Goal: Task Accomplishment & Management: Use online tool/utility

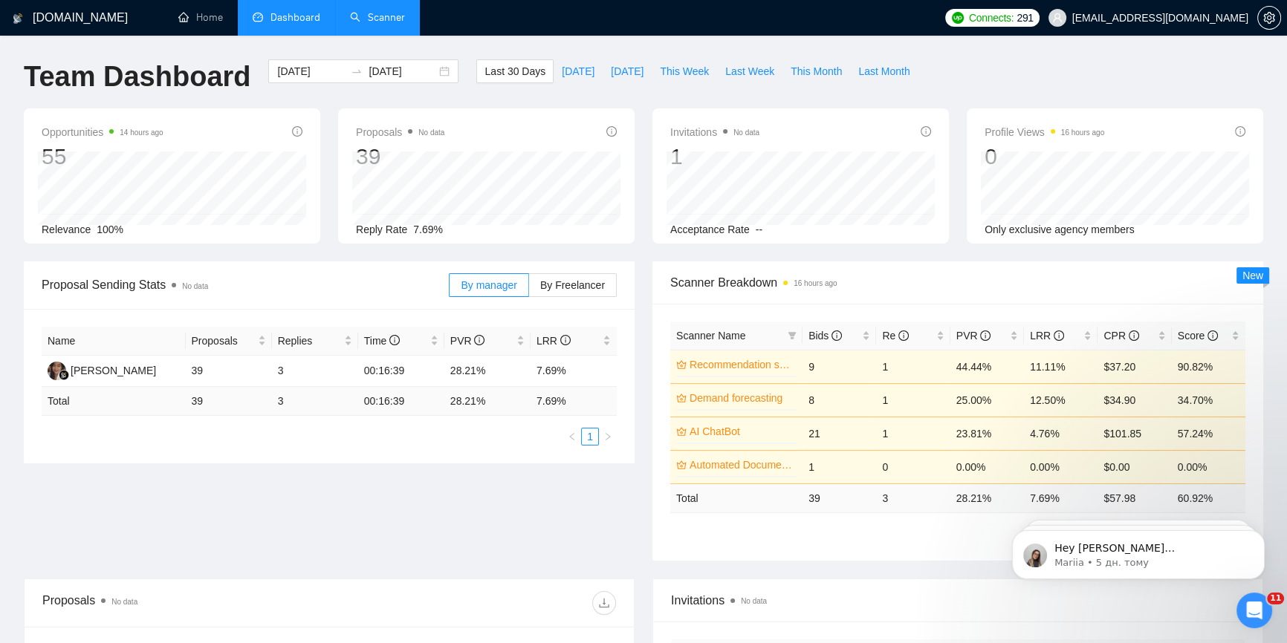
click at [351, 21] on link "Scanner" at bounding box center [377, 17] width 55 height 13
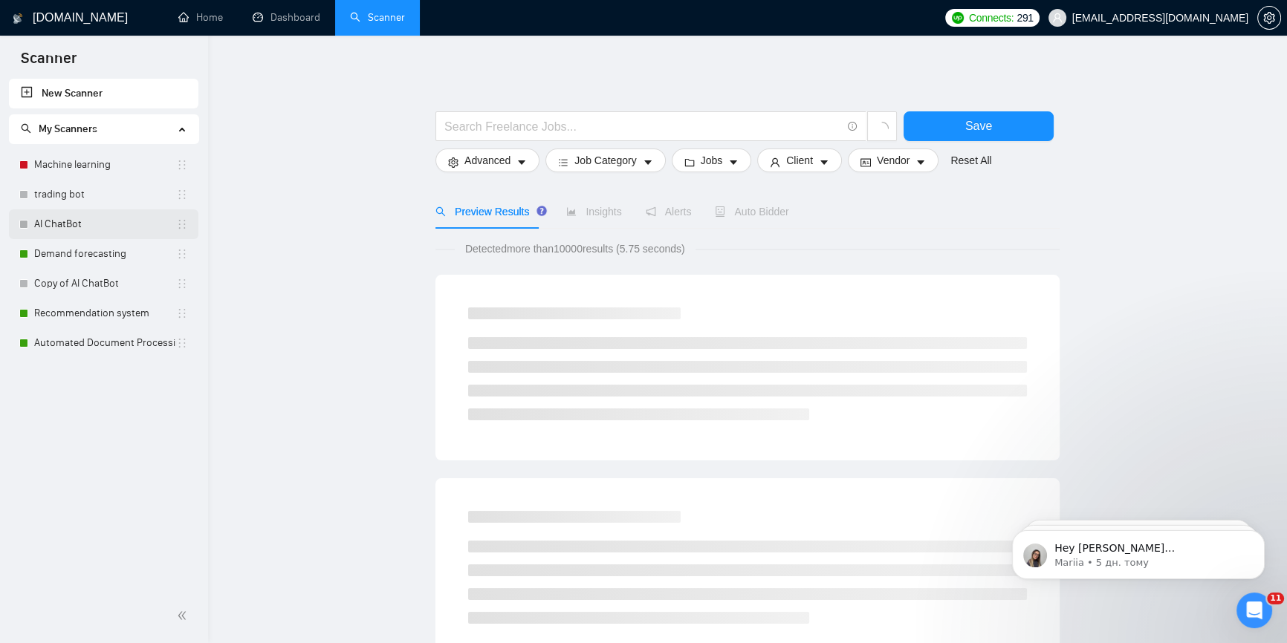
click at [91, 223] on link "AI ChatBot" at bounding box center [105, 224] width 142 height 30
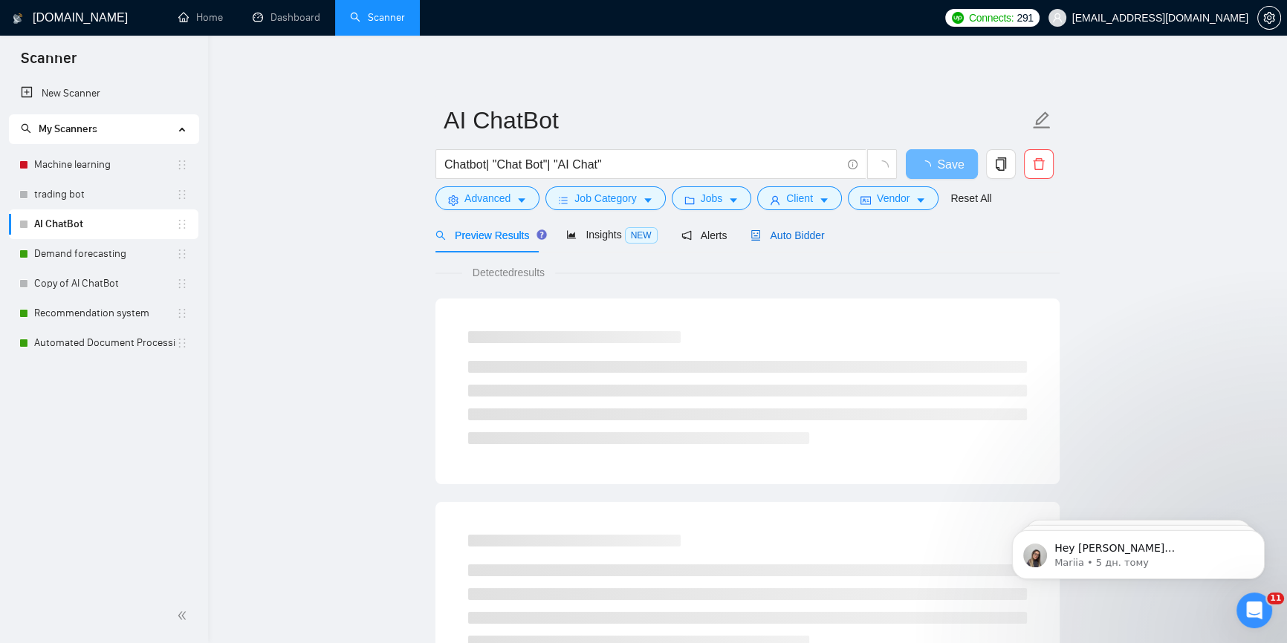
click at [773, 235] on span "Auto Bidder" at bounding box center [787, 236] width 74 height 12
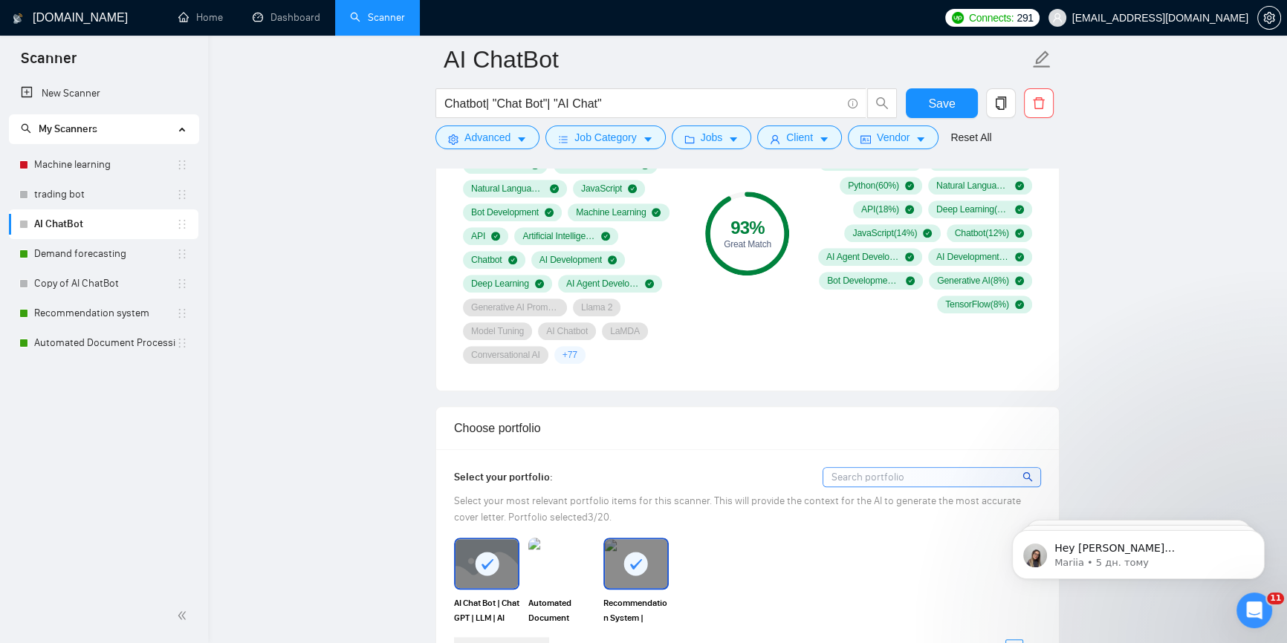
scroll to position [1283, 0]
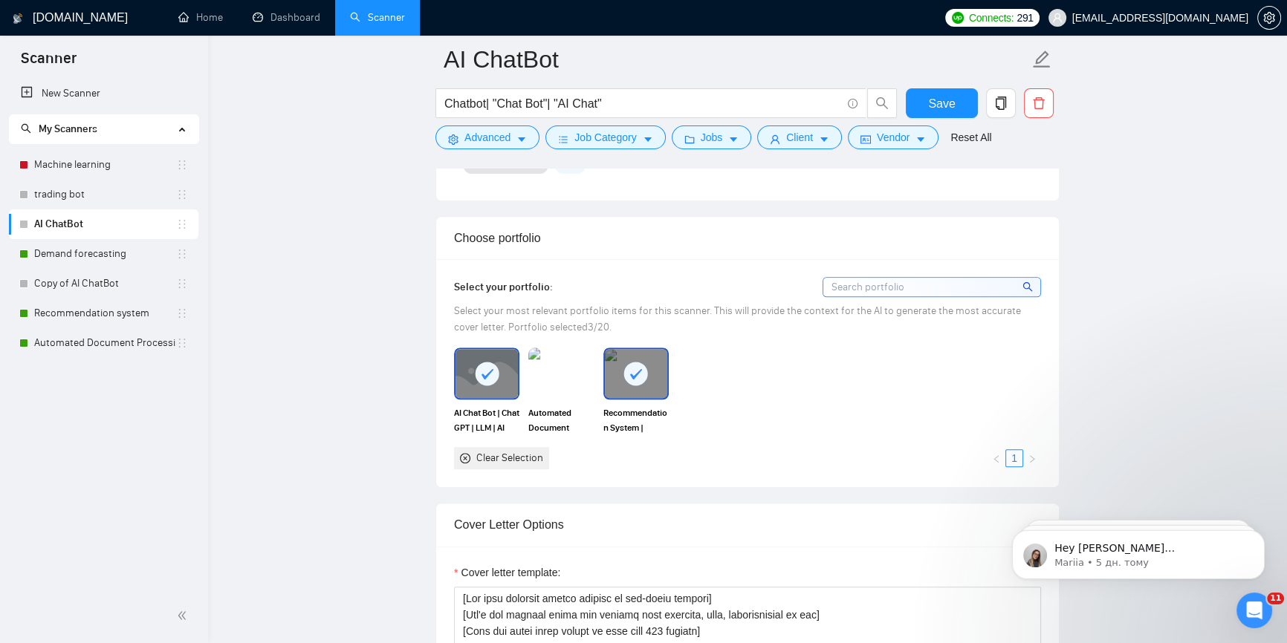
click at [631, 371] on rect at bounding box center [636, 374] width 24 height 24
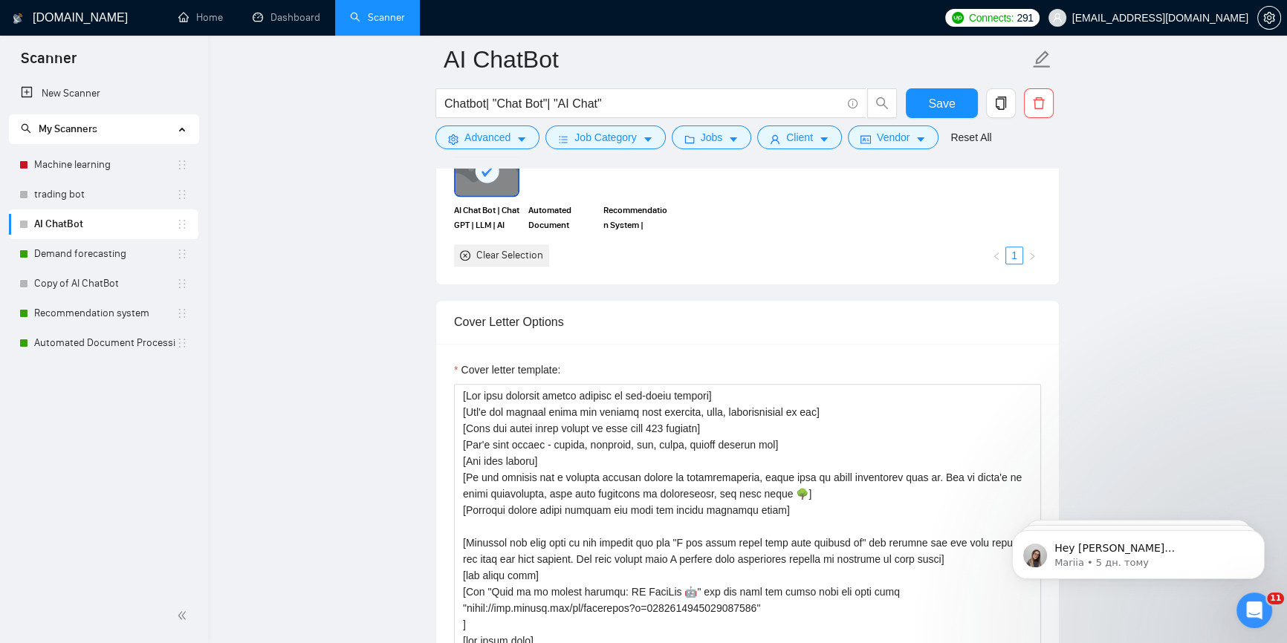
click at [488, 180] on rect at bounding box center [487, 171] width 24 height 24
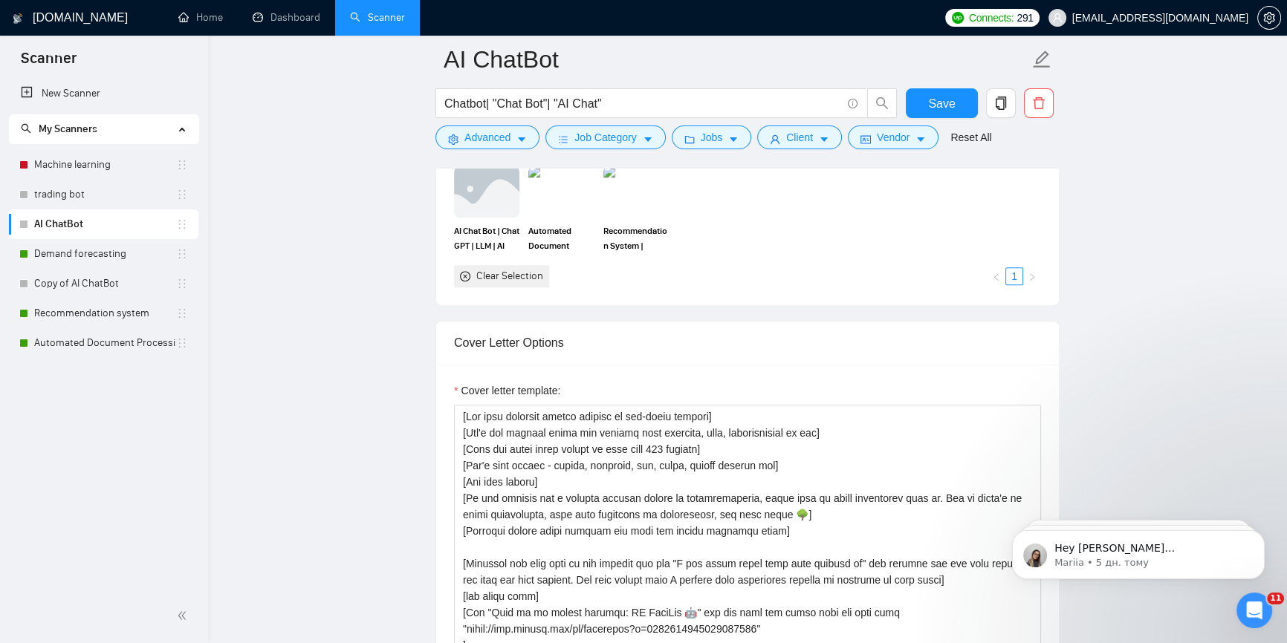
scroll to position [1283, 0]
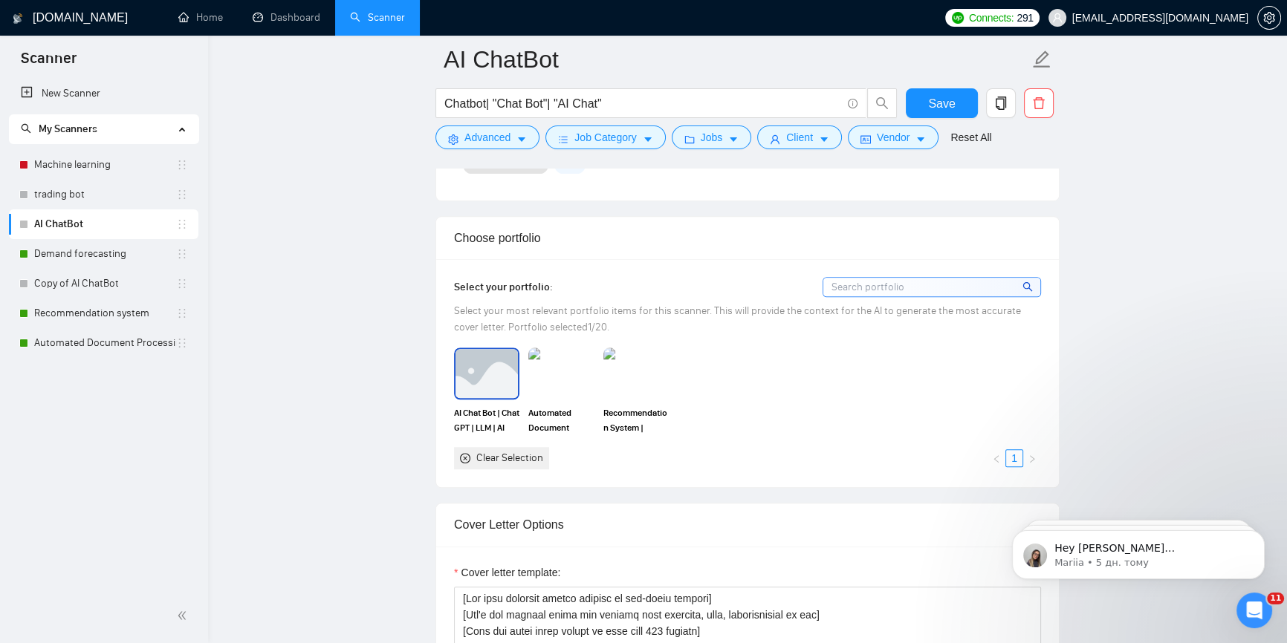
click at [490, 396] on img at bounding box center [486, 373] width 62 height 49
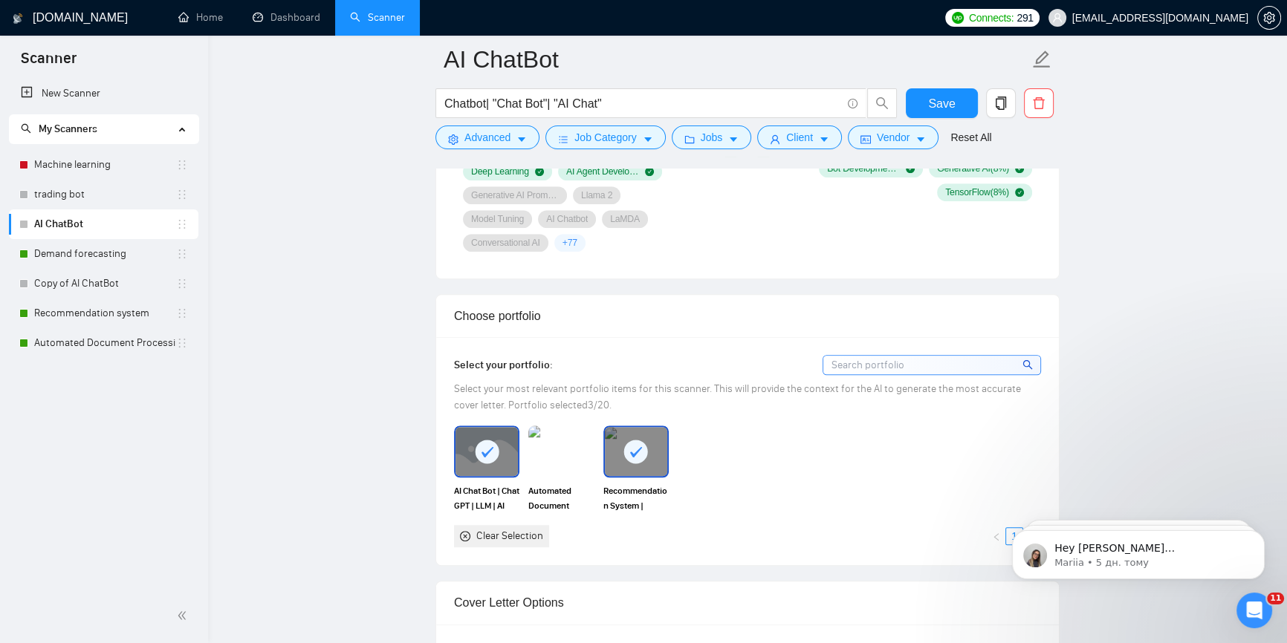
scroll to position [1283, 0]
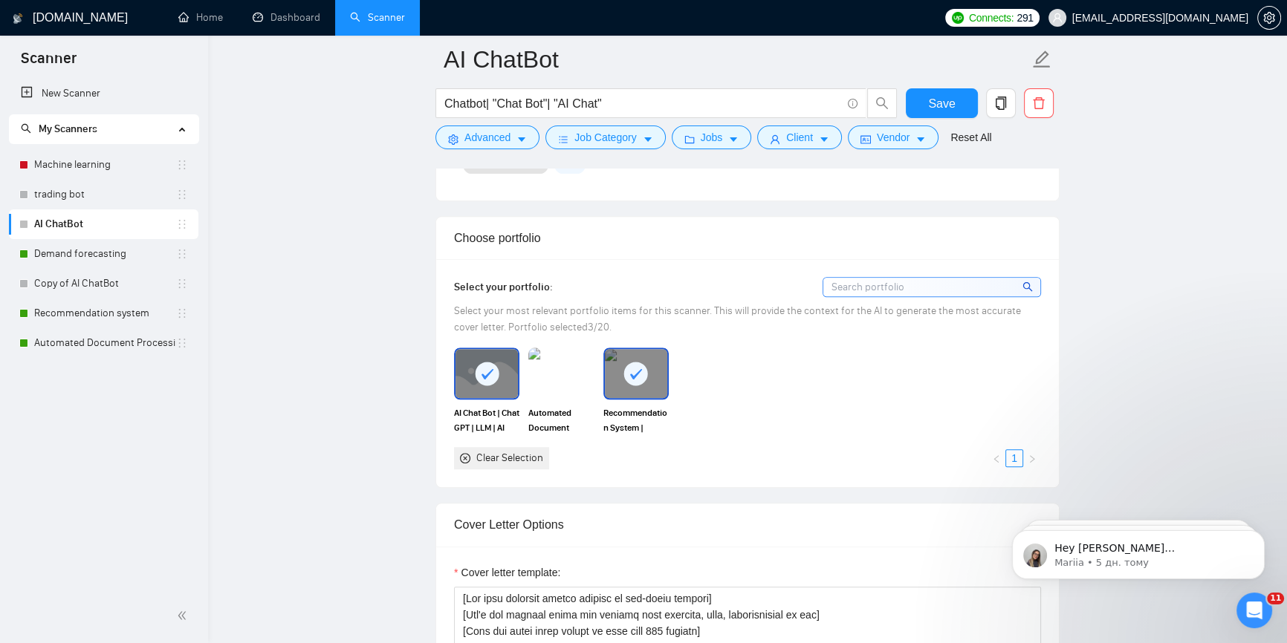
click at [641, 375] on rect at bounding box center [636, 374] width 24 height 24
click at [628, 113] on span "Chatbot| "Chat Bot"| "AI Chat"" at bounding box center [650, 103] width 431 height 30
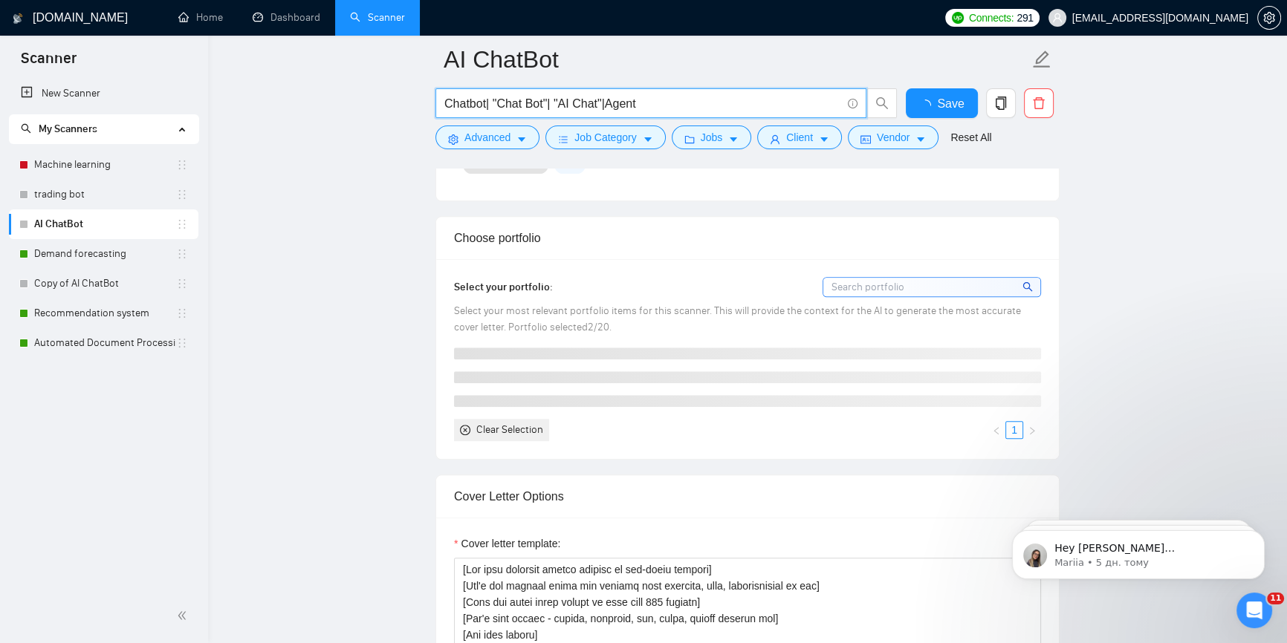
click at [608, 106] on input "Chatbot| "Chat Bot"| "AI Chat"|Agent" at bounding box center [642, 103] width 397 height 19
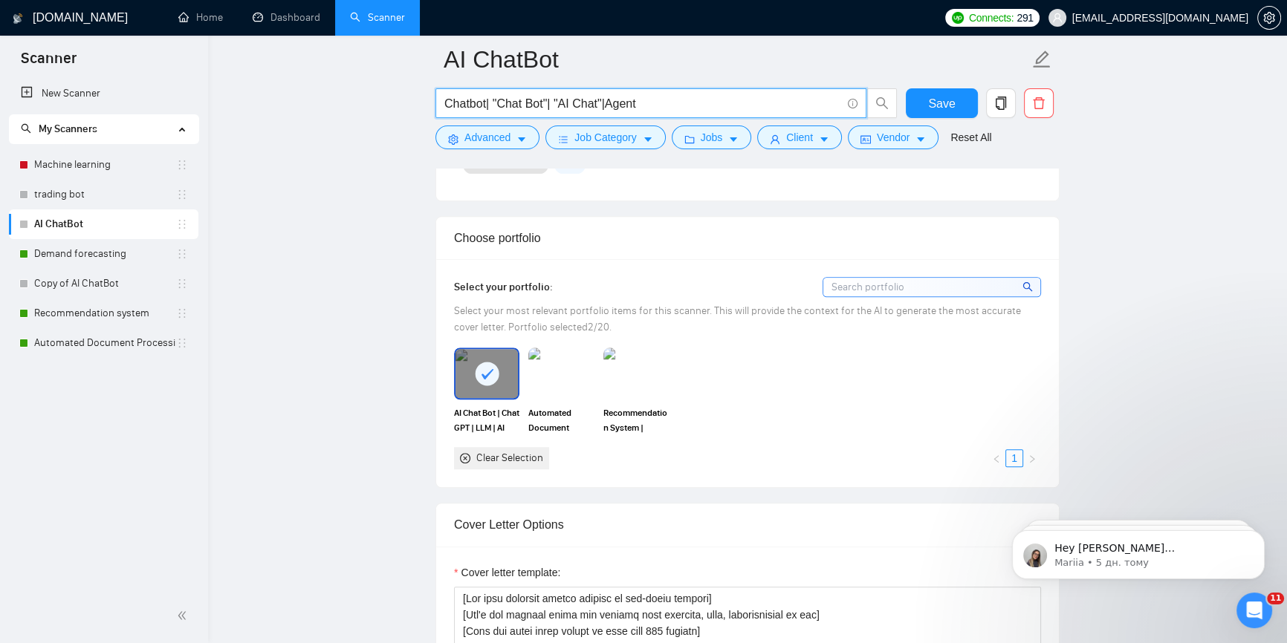
click at [603, 105] on input "Chatbot| "Chat Bot"| "AI Chat"|Agent" at bounding box center [642, 103] width 397 height 19
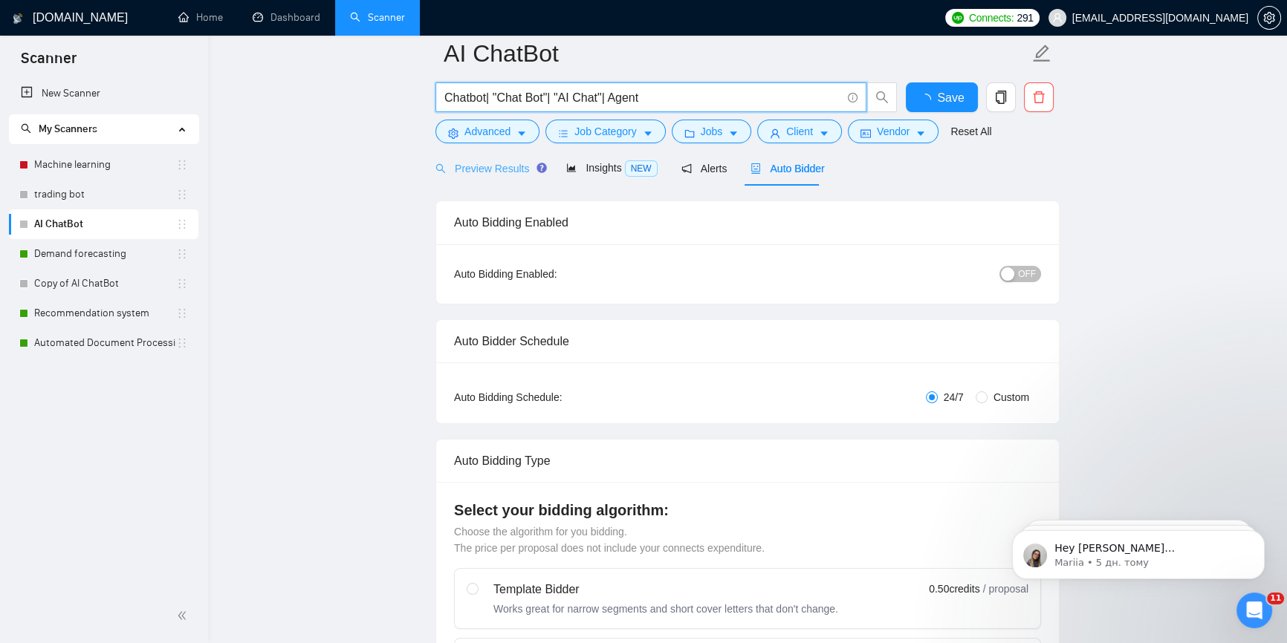
scroll to position [0, 0]
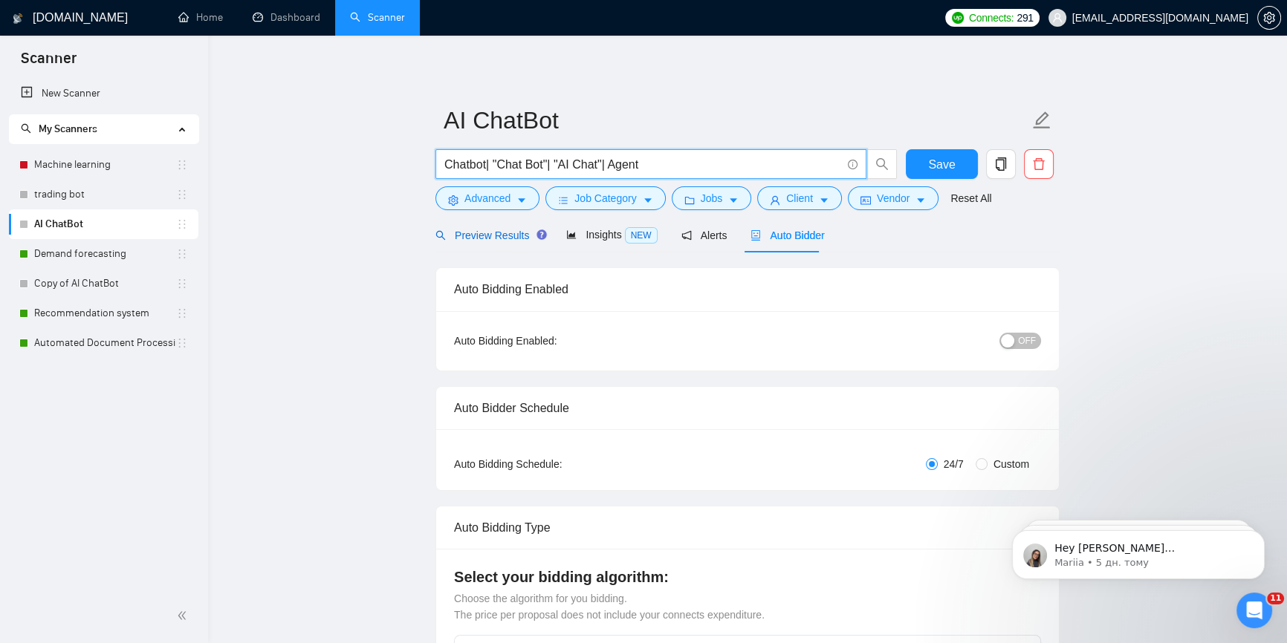
click at [485, 234] on span "Preview Results" at bounding box center [488, 236] width 107 height 12
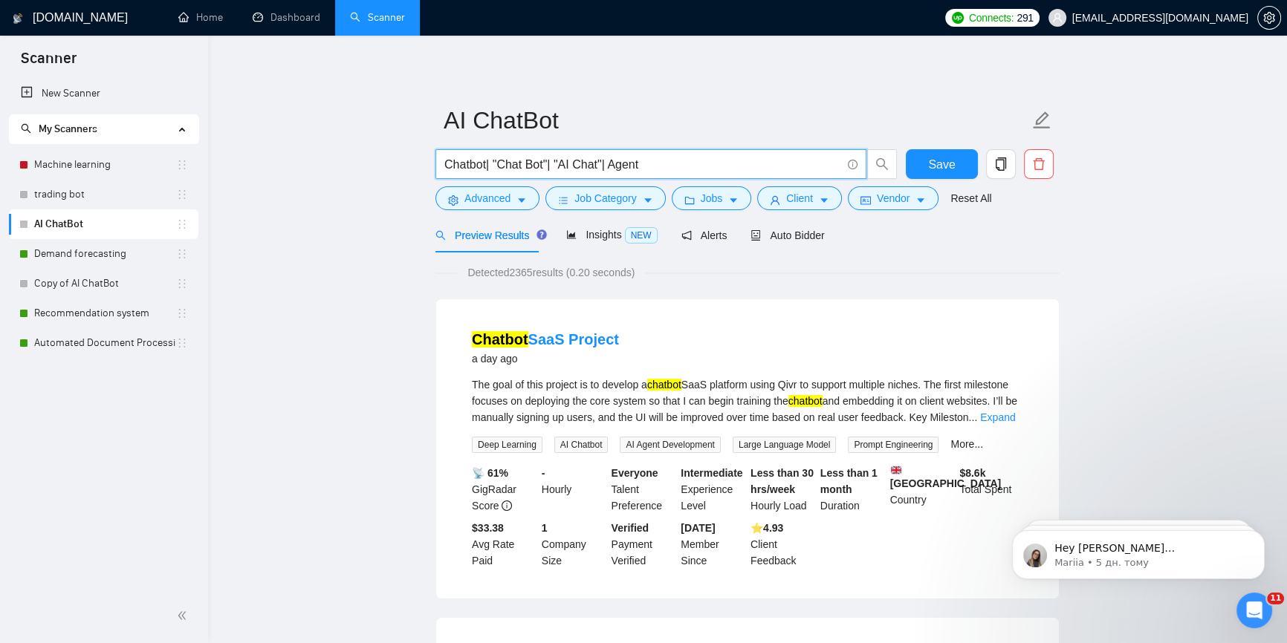
drag, startPoint x: 599, startPoint y: 162, endPoint x: 698, endPoint y: 169, distance: 99.0
click at [698, 169] on input "Chatbot| "Chat Bot"| "AI Chat"| Agent" at bounding box center [642, 164] width 397 height 19
paste input "| Agent"
click at [611, 172] on input "Chatbot| "Chat Bot"| "AI Chat"| Agent"" at bounding box center [642, 164] width 397 height 19
click at [608, 167] on input "Chatbot| "Chat Bot"| "AI Chat"| Agent"" at bounding box center [642, 164] width 397 height 19
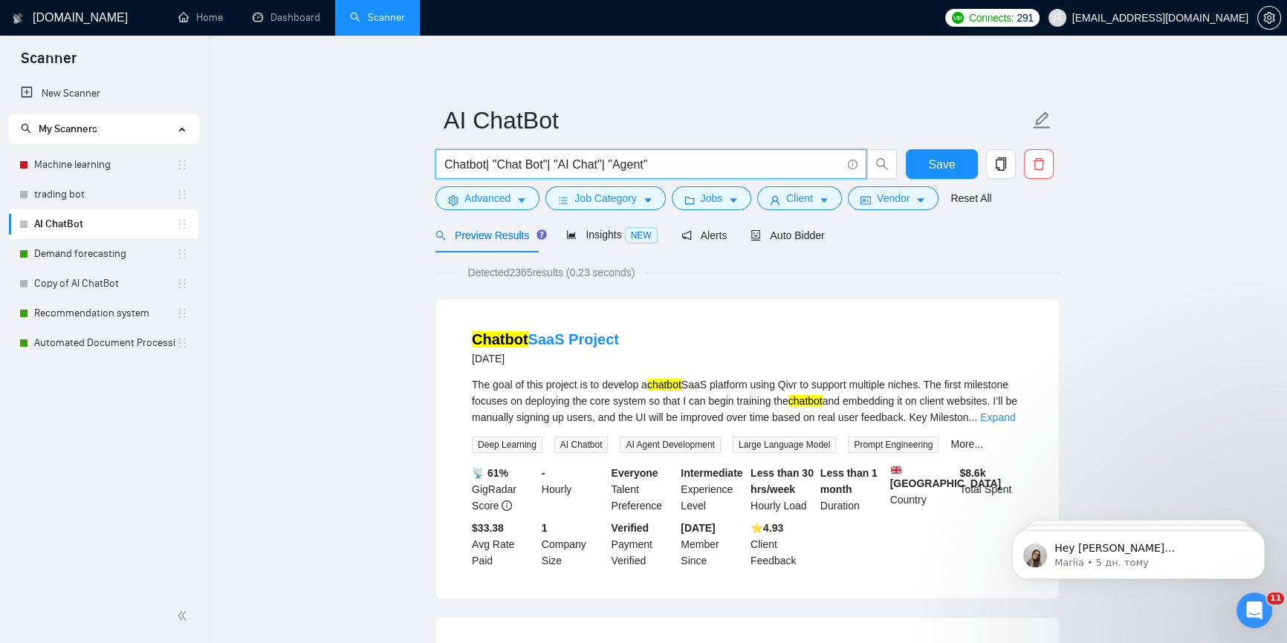
drag, startPoint x: 599, startPoint y: 167, endPoint x: 649, endPoint y: 166, distance: 49.8
click at [649, 166] on input "Chatbot| "Chat Bot"| "AI Chat"| "Agent"" at bounding box center [642, 164] width 397 height 19
click at [671, 165] on input "Chatbot| "Chat Bot"| "AI Chat"| "Agent"" at bounding box center [642, 164] width 397 height 19
paste input "| "Agent""
click at [660, 163] on input "Chatbot| "Chat Bot"| "AI Chat"| "Agent"| "Agent"" at bounding box center [642, 164] width 397 height 19
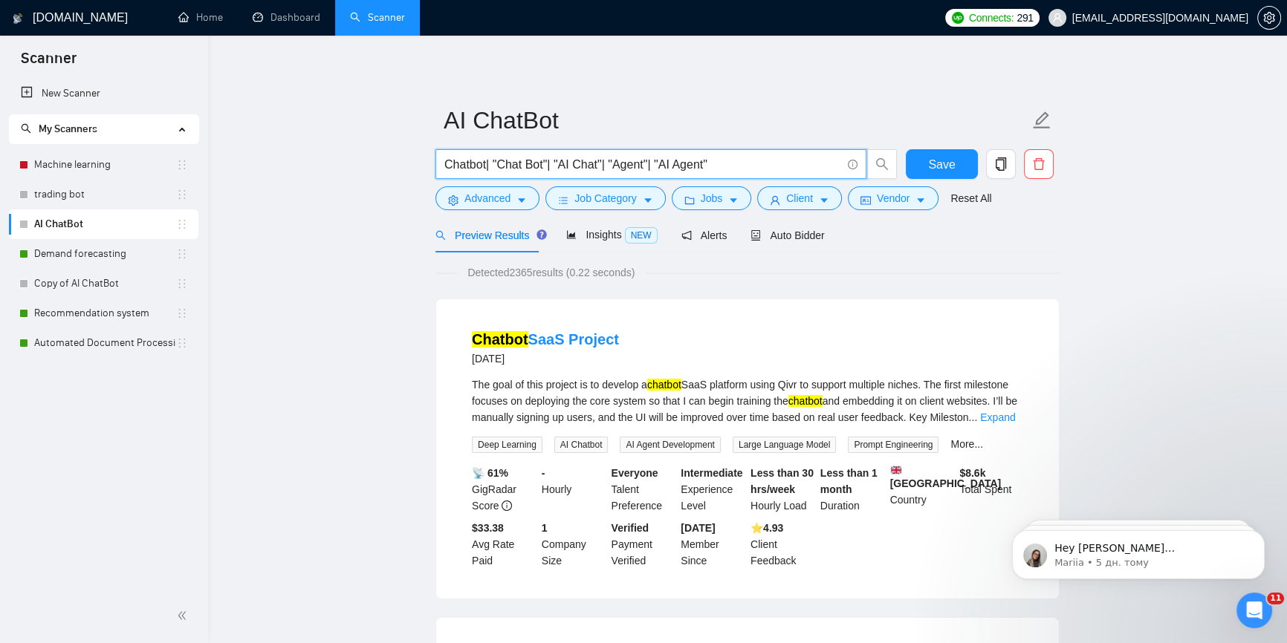
click at [681, 166] on input "Chatbot| "Chat Bot"| "AI Chat"| "Agent"| "AI Agent"" at bounding box center [642, 164] width 397 height 19
type input "Chatbot| "Chat Bot"| "AI Chat"| "Agent"| "AI agent""
click at [776, 244] on div "Auto Bidder" at bounding box center [787, 235] width 74 height 35
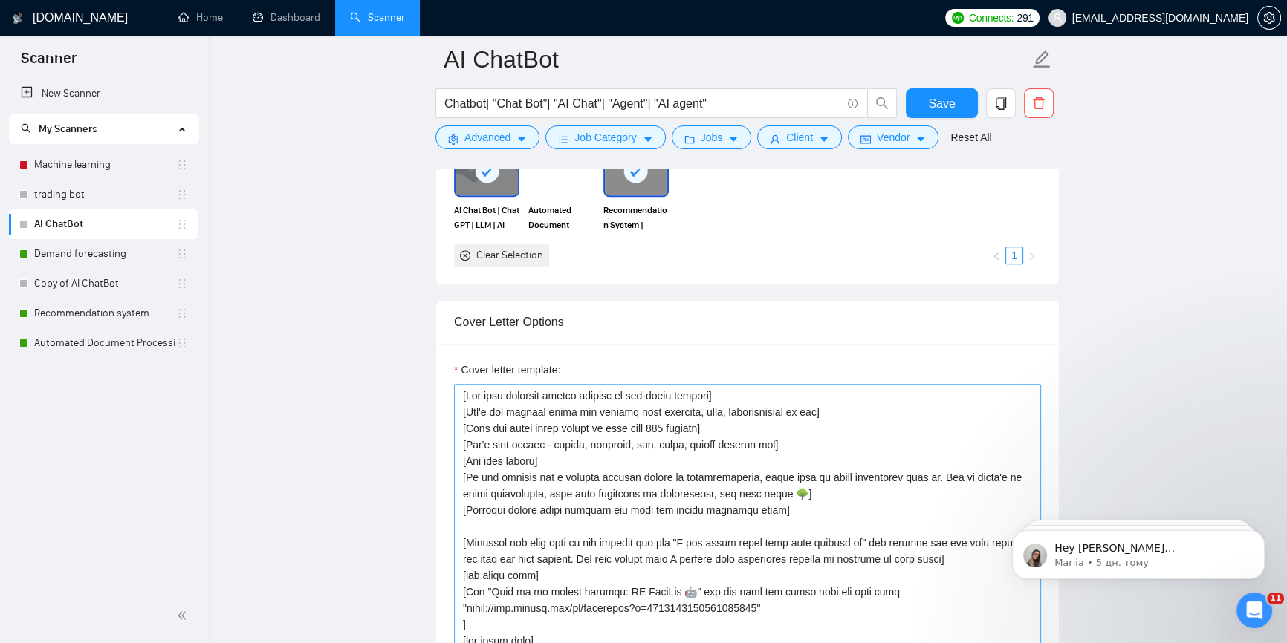
scroll to position [1755, 0]
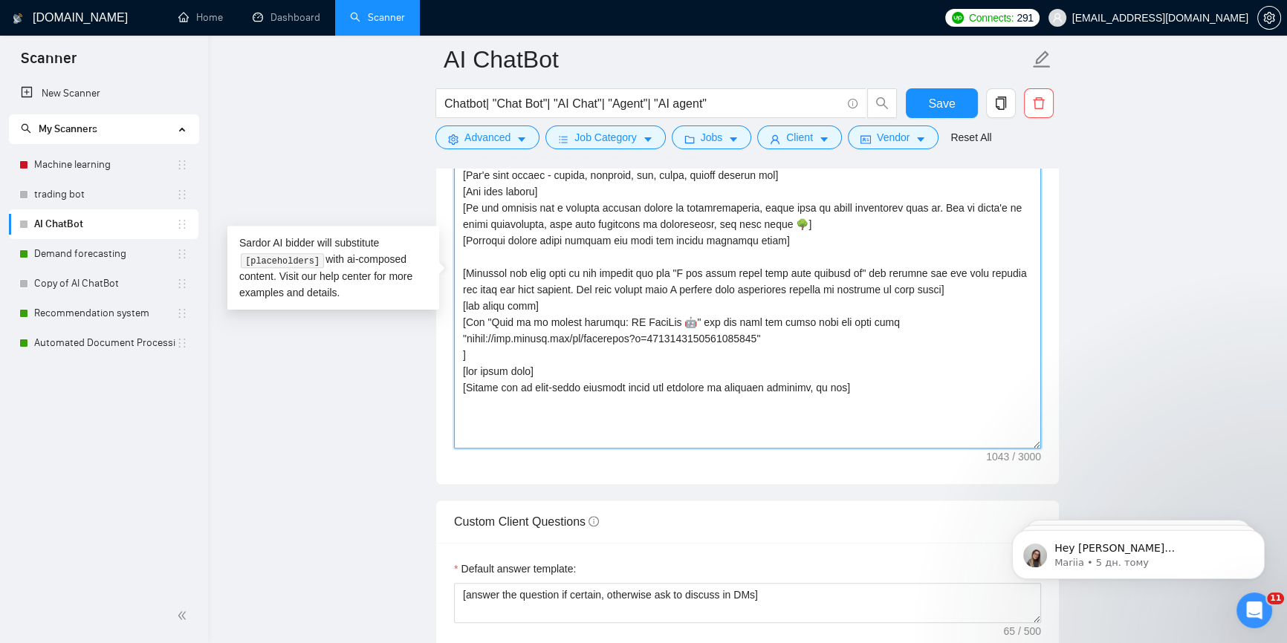
drag, startPoint x: 860, startPoint y: 396, endPoint x: 458, endPoint y: 388, distance: 402.0
click at [458, 388] on textarea "Cover letter template:" at bounding box center [747, 281] width 587 height 334
paste textarea ""Can I send you a short plan and estimate to get started?"]"
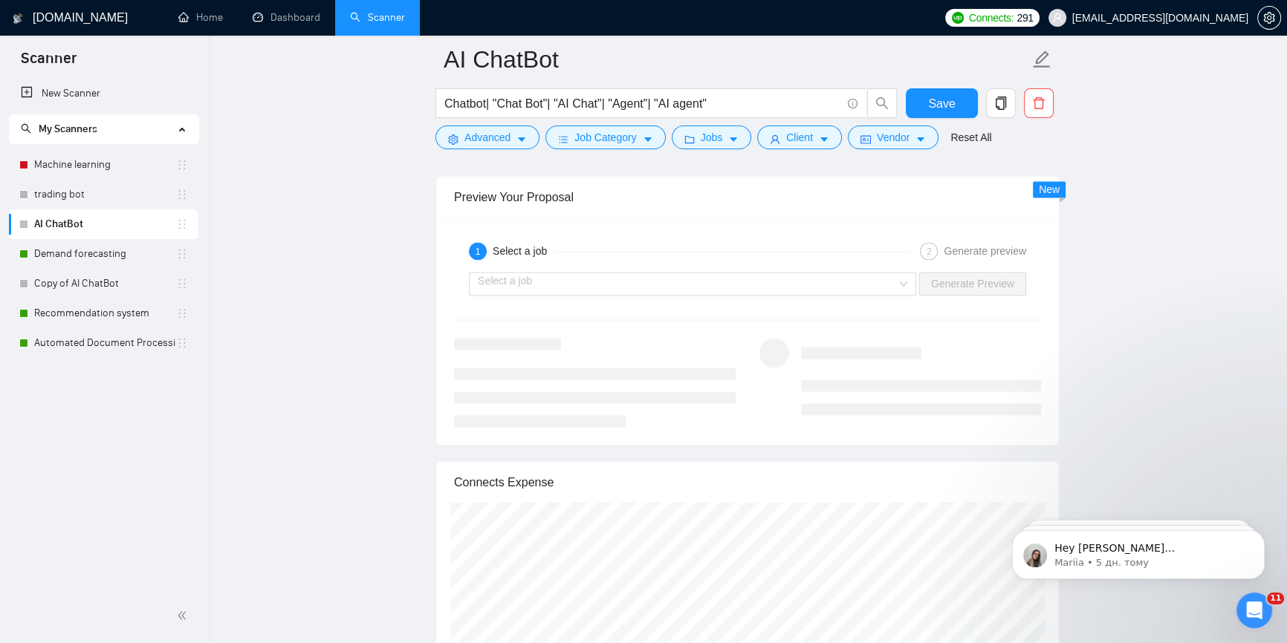
scroll to position [2769, 0]
click at [824, 282] on input "search" at bounding box center [687, 288] width 419 height 22
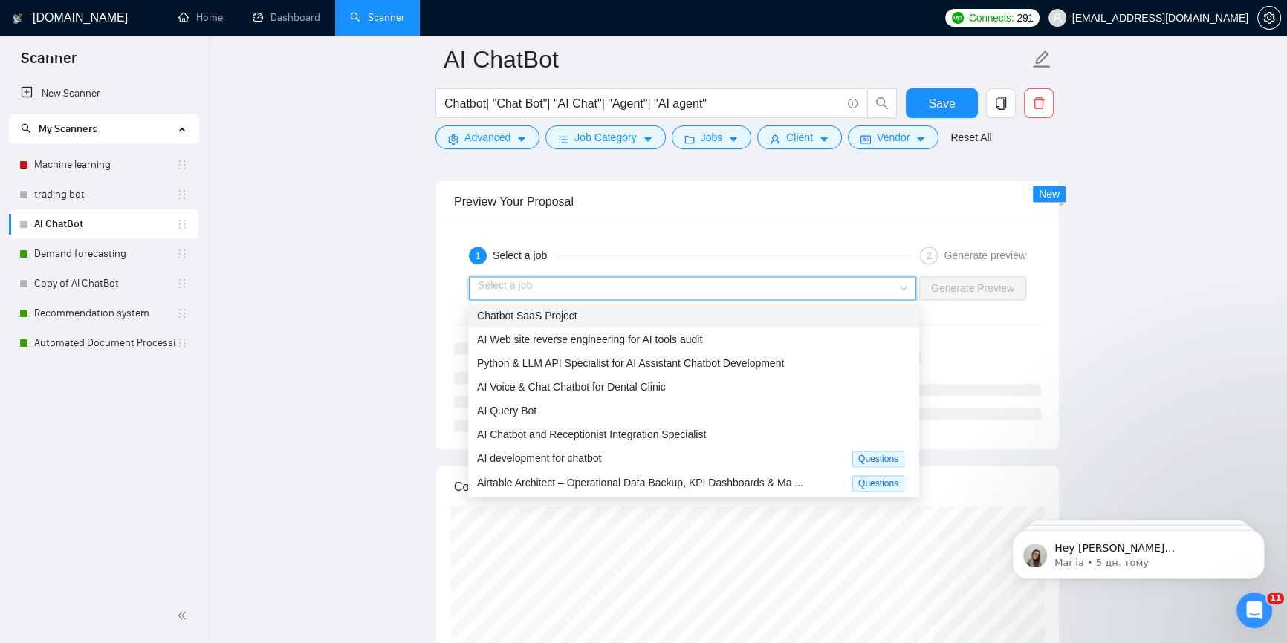
click at [662, 321] on div "Chatbot SaaS Project" at bounding box center [693, 316] width 433 height 16
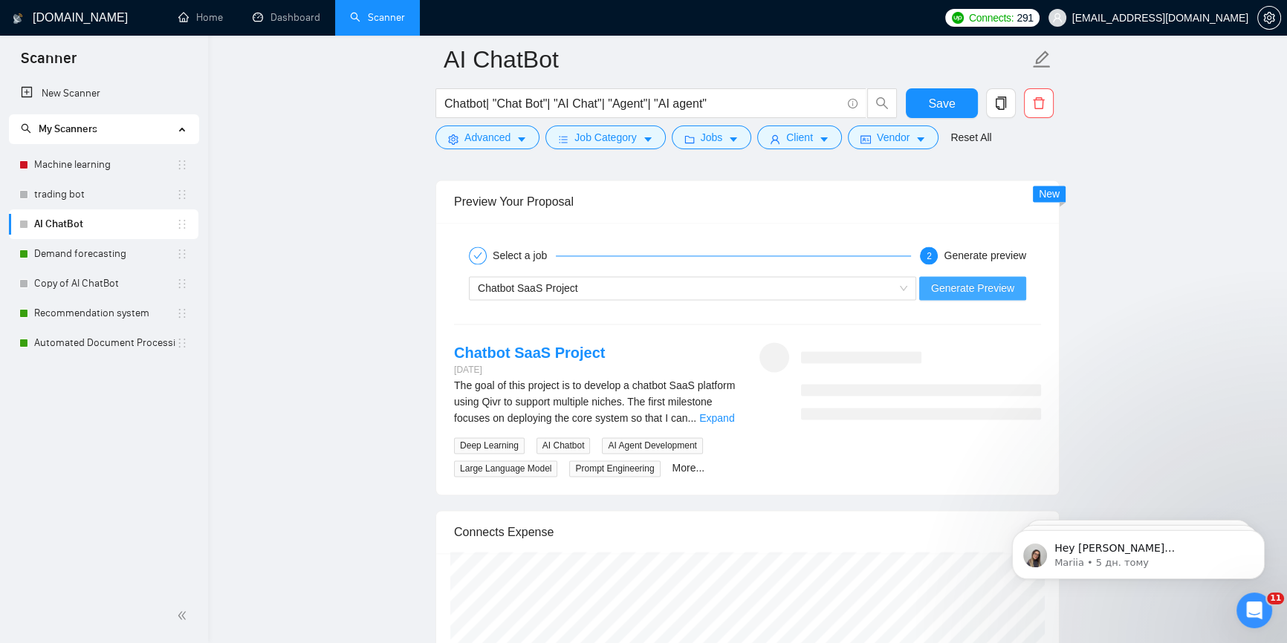
click at [985, 286] on span "Generate Preview" at bounding box center [972, 288] width 83 height 16
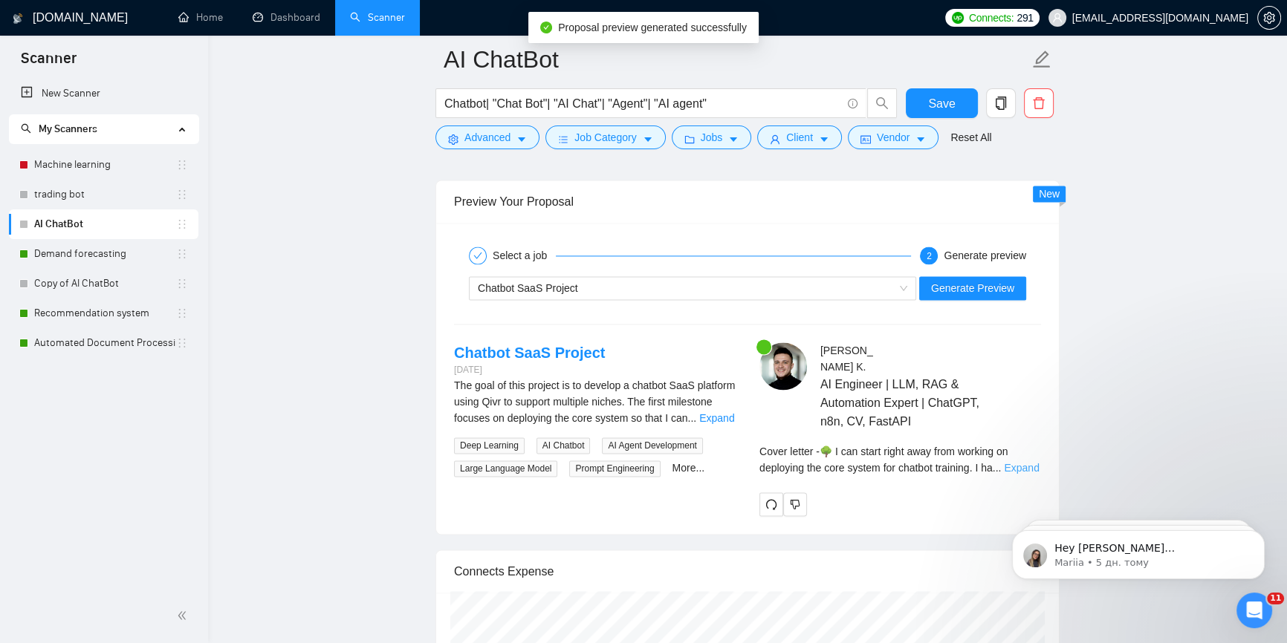
click at [1020, 462] on link "Expand" at bounding box center [1021, 468] width 35 height 12
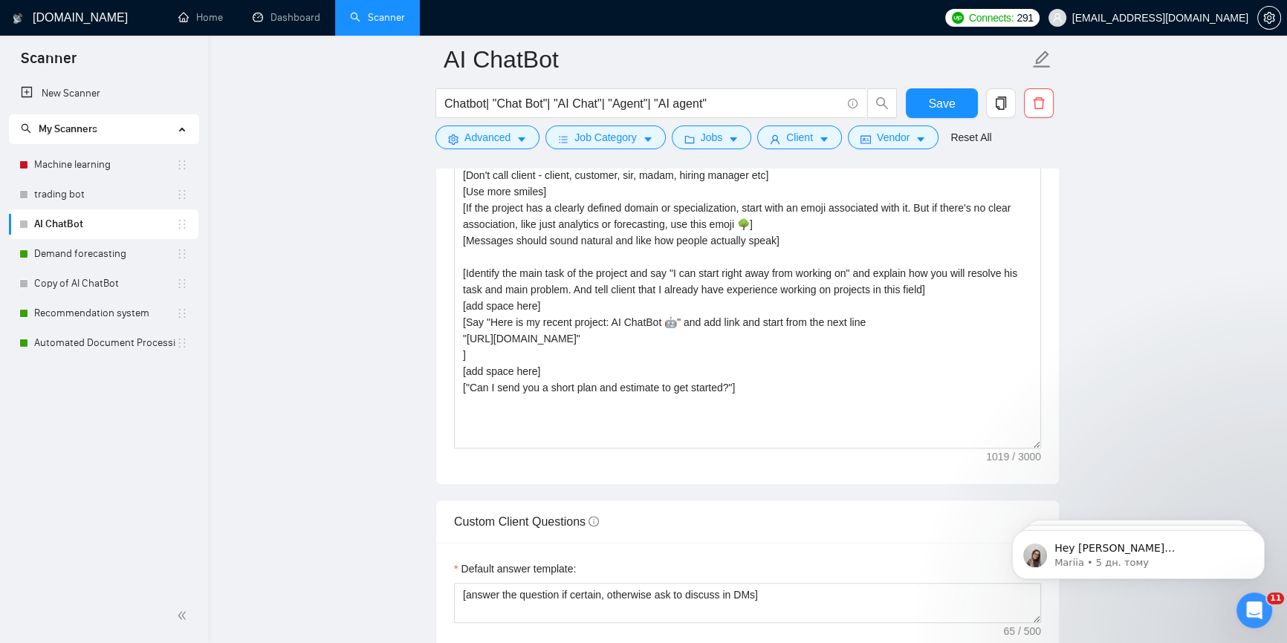
scroll to position [1486, 0]
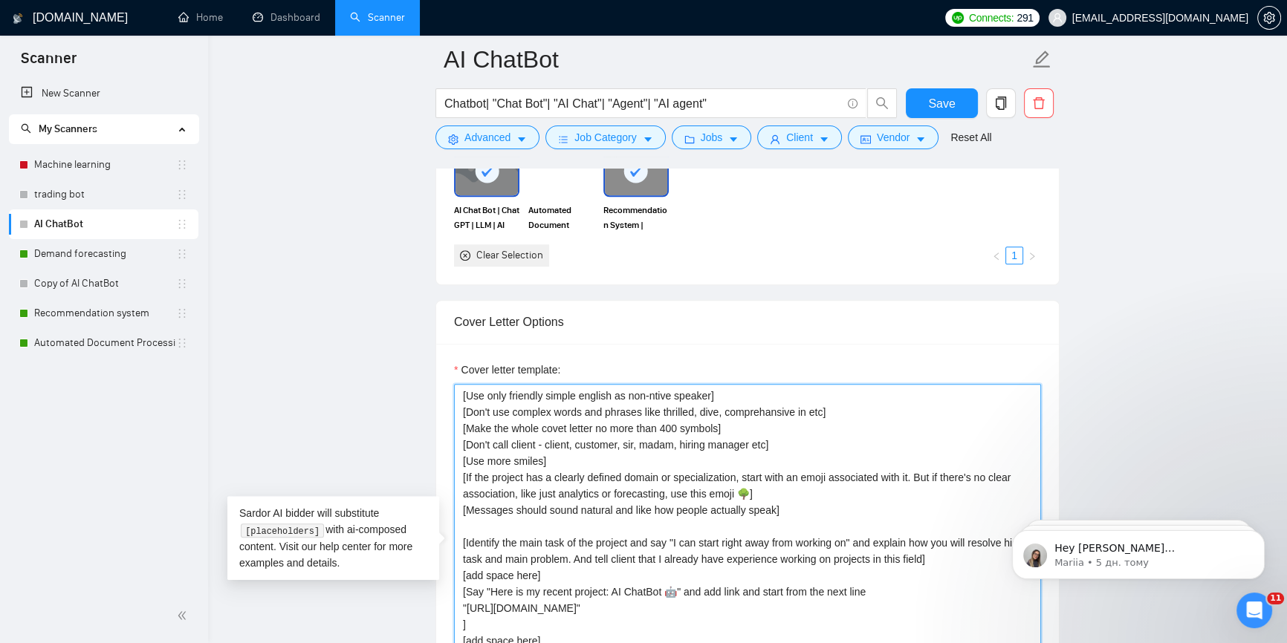
click at [735, 492] on textarea "Cover letter template:" at bounding box center [747, 551] width 587 height 334
paste textarea
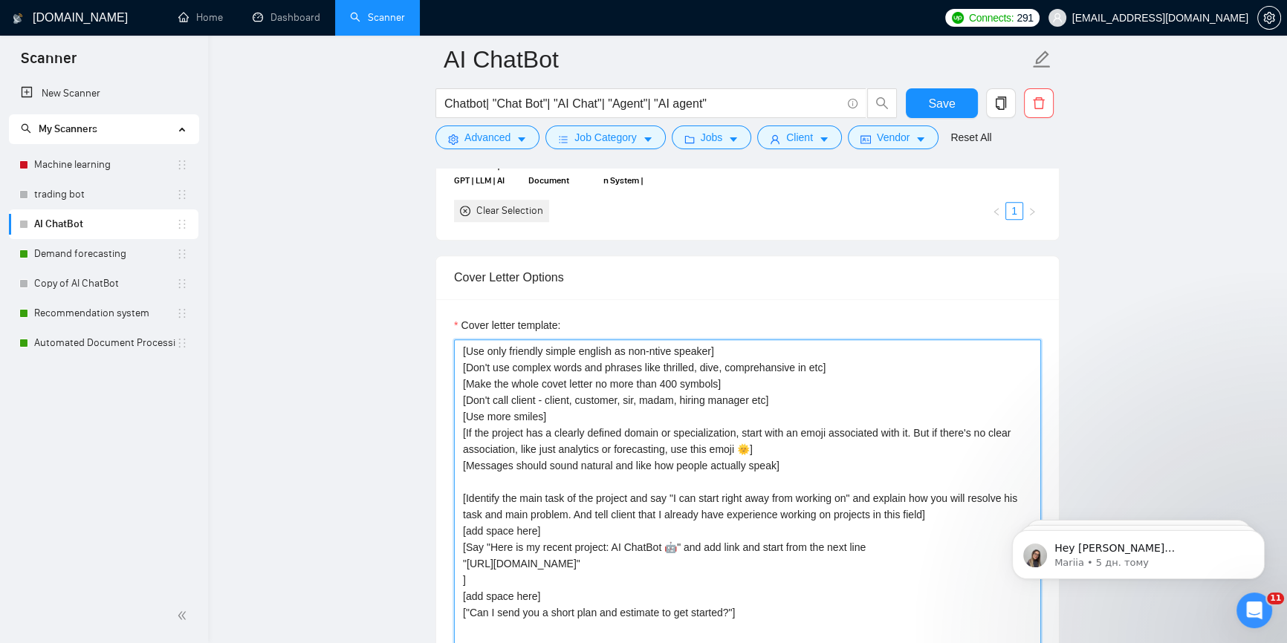
scroll to position [1553, 0]
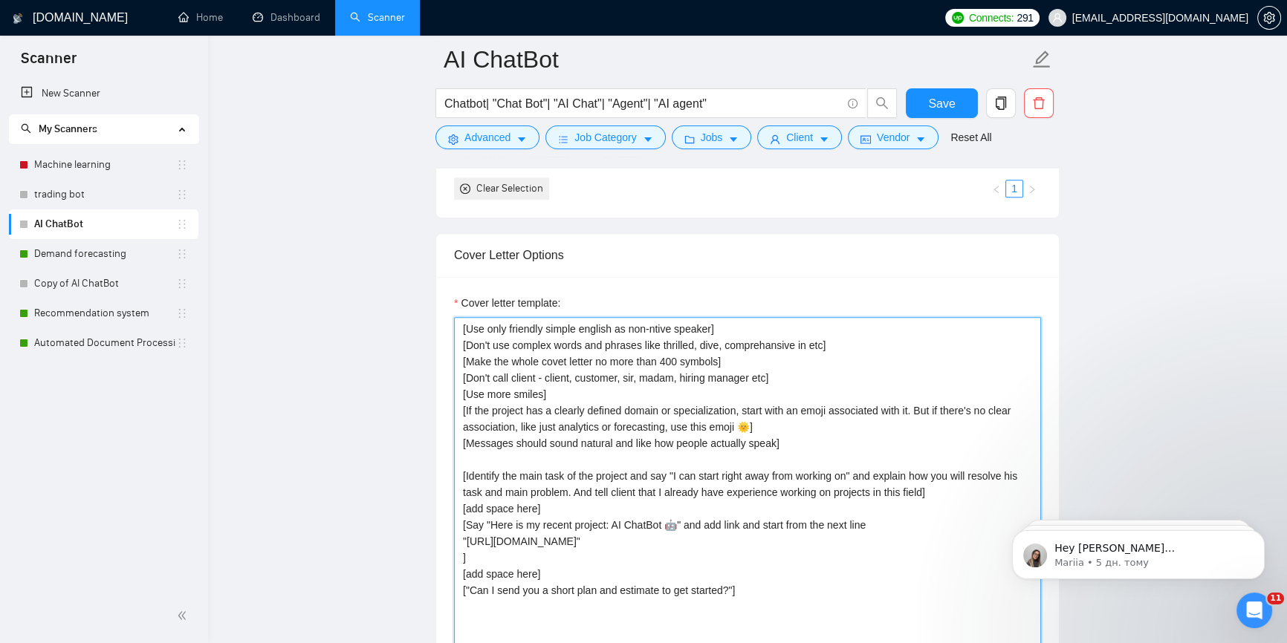
drag, startPoint x: 609, startPoint y: 522, endPoint x: 669, endPoint y: 521, distance: 60.2
click at [669, 521] on textarea "Cover letter template:" at bounding box center [747, 484] width 587 height 334
paste textarea "Support Automation Agent"
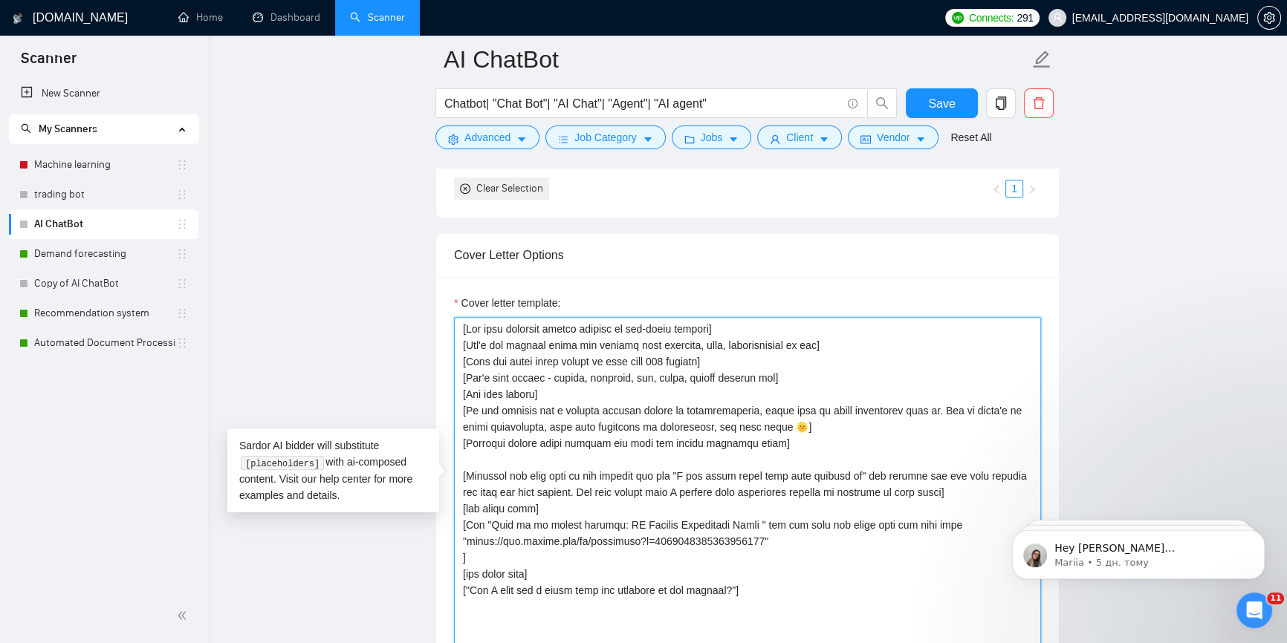
paste textarea "with n8n"
click at [750, 522] on textarea "Cover letter template:" at bounding box center [747, 484] width 587 height 334
click at [787, 523] on textarea "Cover letter template:" at bounding box center [747, 484] width 587 height 334
click at [804, 540] on textarea "Cover letter template:" at bounding box center [747, 484] width 587 height 334
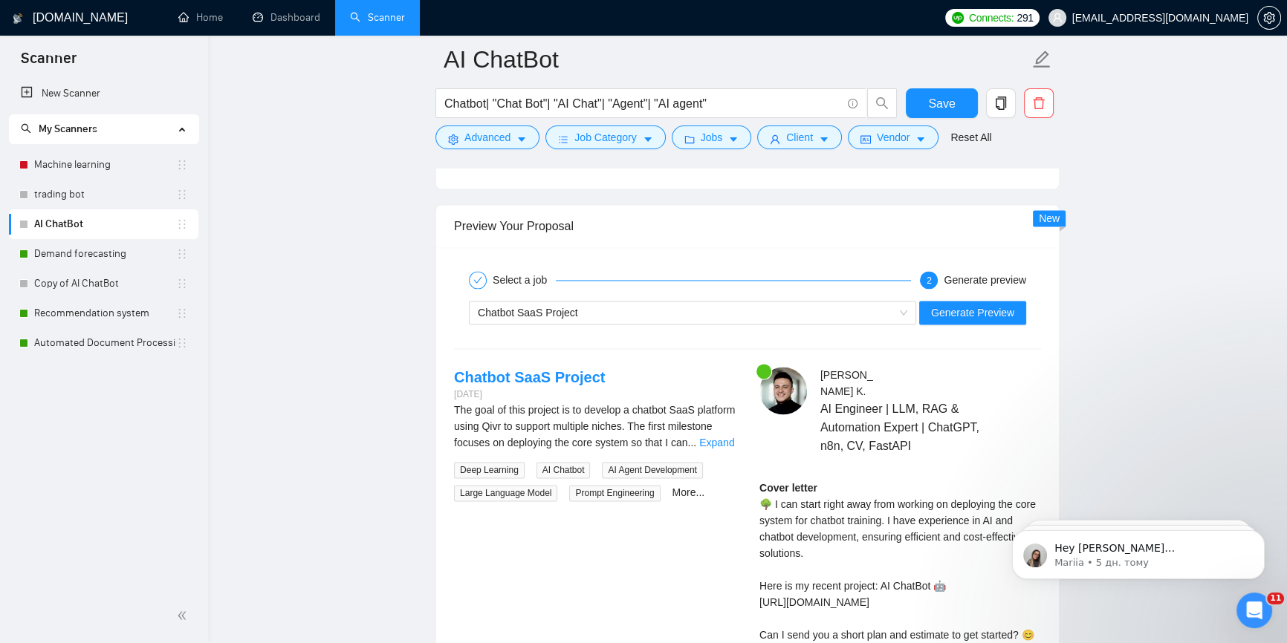
scroll to position [2701, 0]
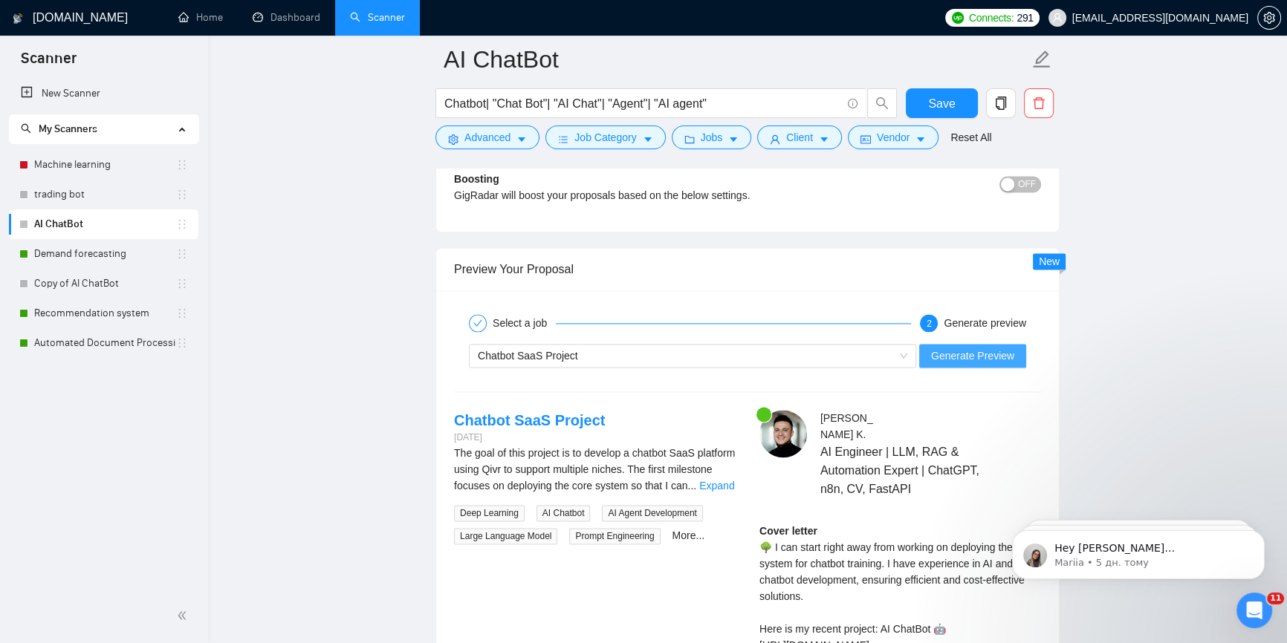
click at [974, 360] on span "Generate Preview" at bounding box center [972, 356] width 83 height 16
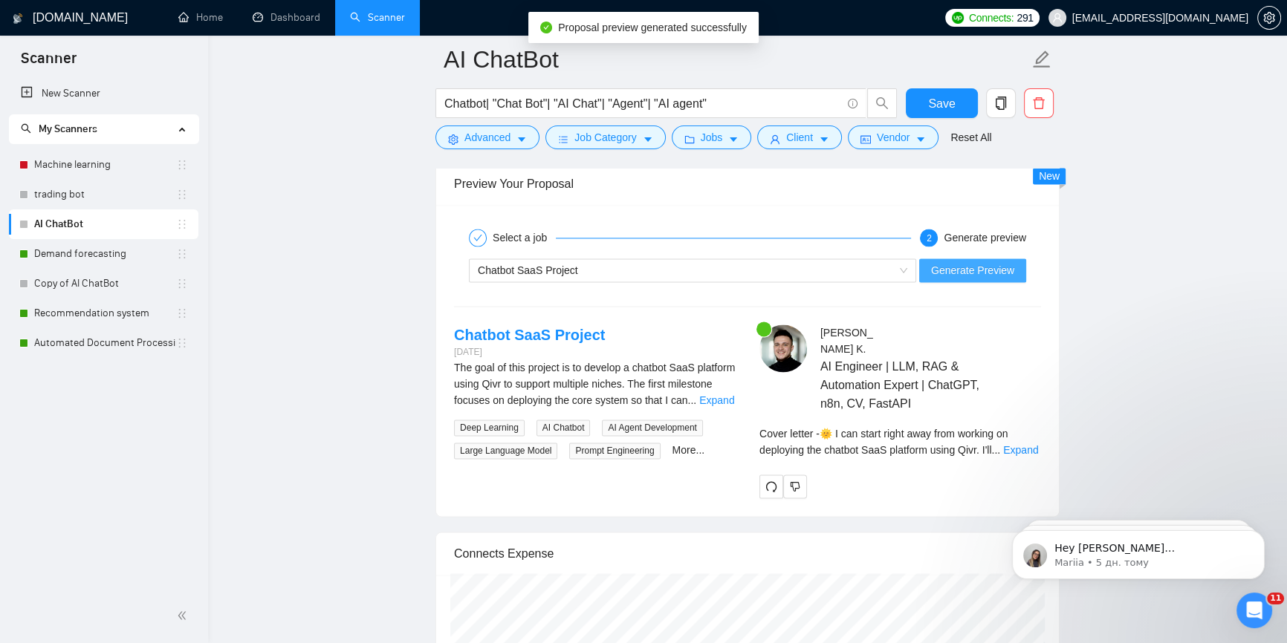
scroll to position [2836, 0]
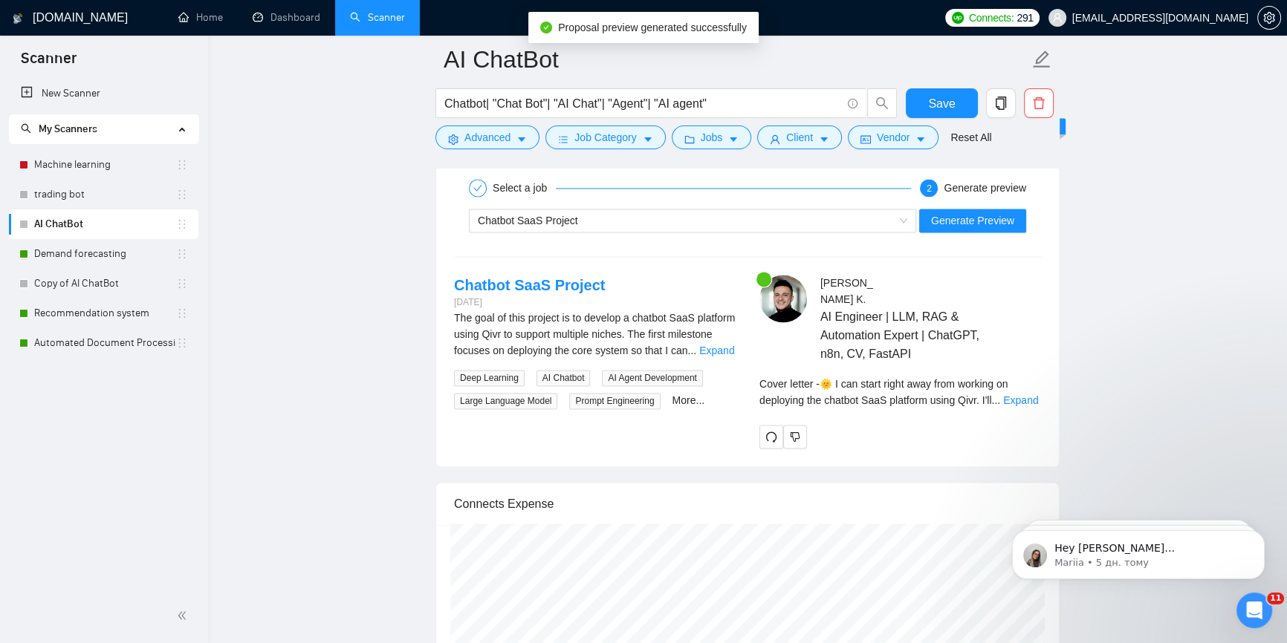
click at [1018, 392] on div "Cover letter - 🌞 I can start right away from working on deploying the chatbot S…" at bounding box center [900, 397] width 282 height 43
click at [1023, 394] on link "Expand" at bounding box center [1020, 400] width 35 height 12
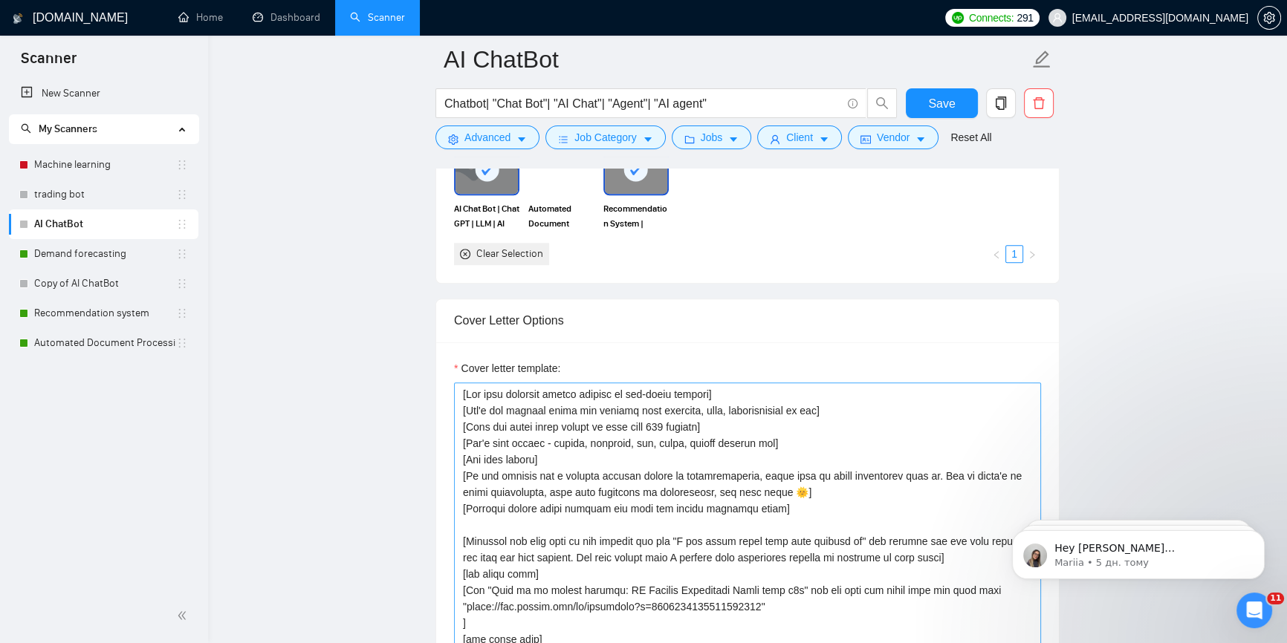
scroll to position [1486, 0]
click at [499, 455] on textarea "Cover letter template:" at bounding box center [747, 551] width 587 height 334
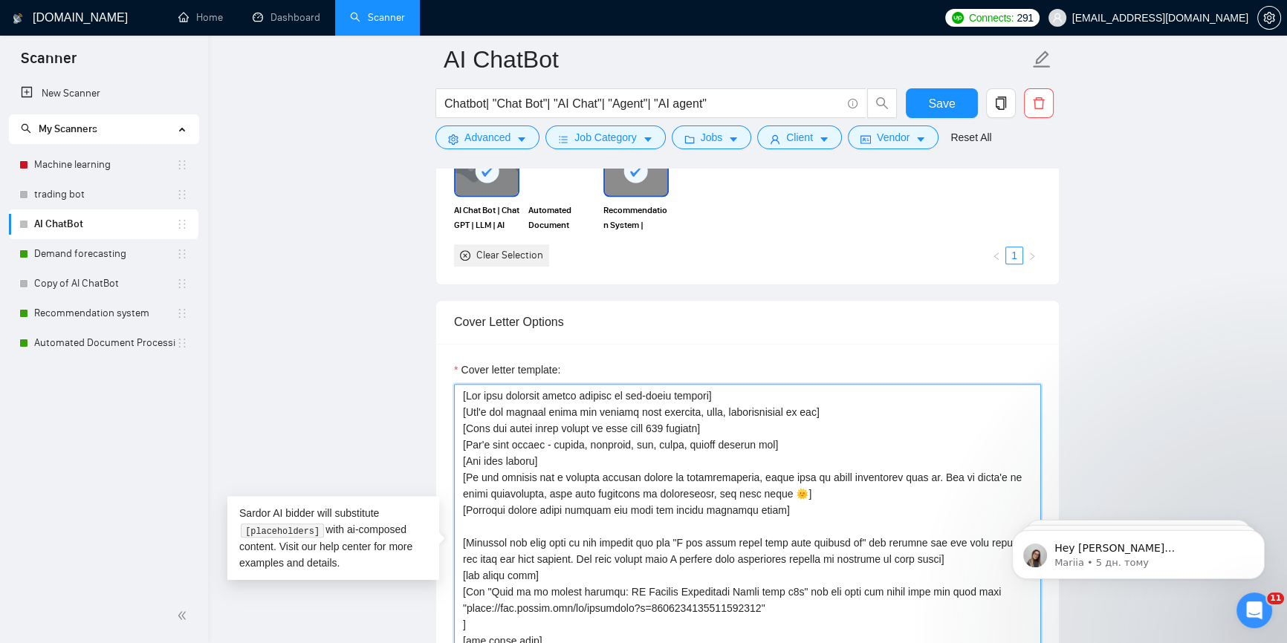
click at [499, 455] on textarea "Cover letter template:" at bounding box center [747, 551] width 587 height 334
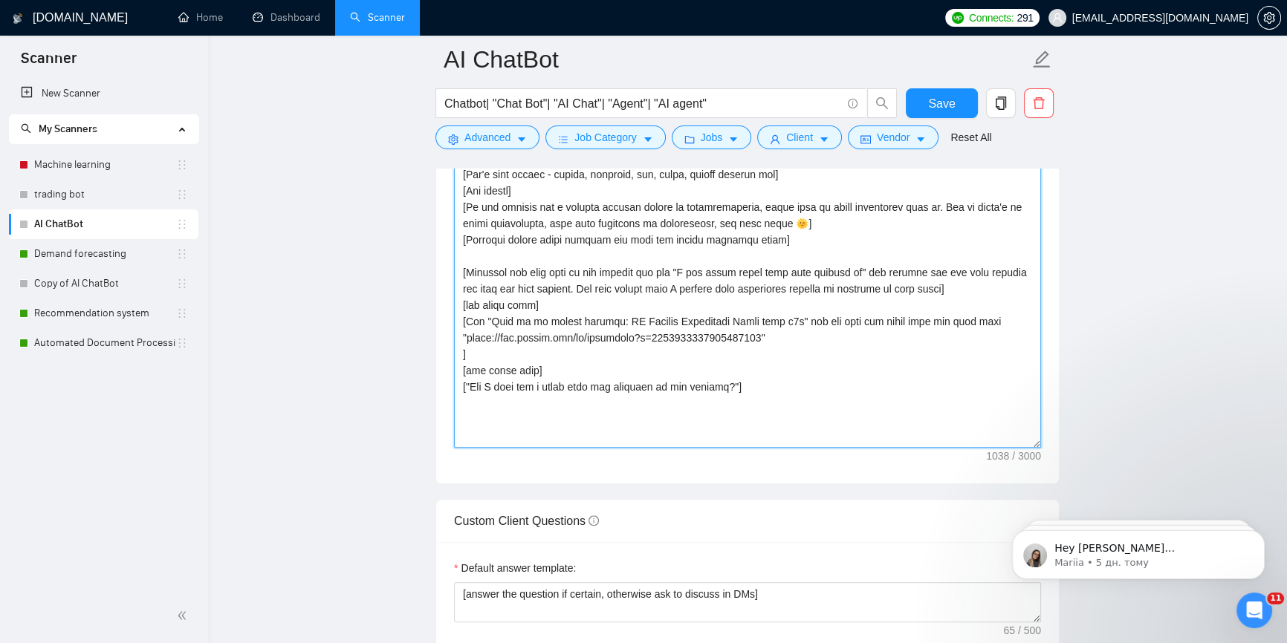
scroll to position [1755, 0]
drag, startPoint x: 529, startPoint y: 322, endPoint x: 489, endPoint y: 321, distance: 40.1
click at [489, 321] on textarea "Cover letter template:" at bounding box center [747, 281] width 587 height 334
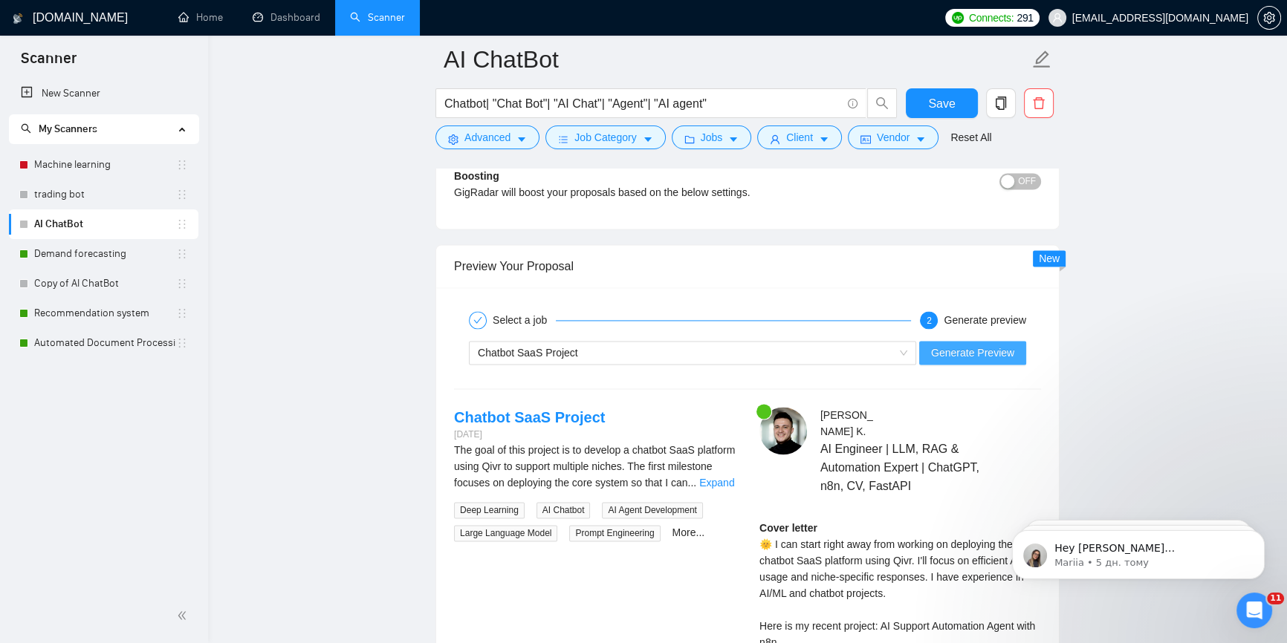
scroll to position [2701, 0]
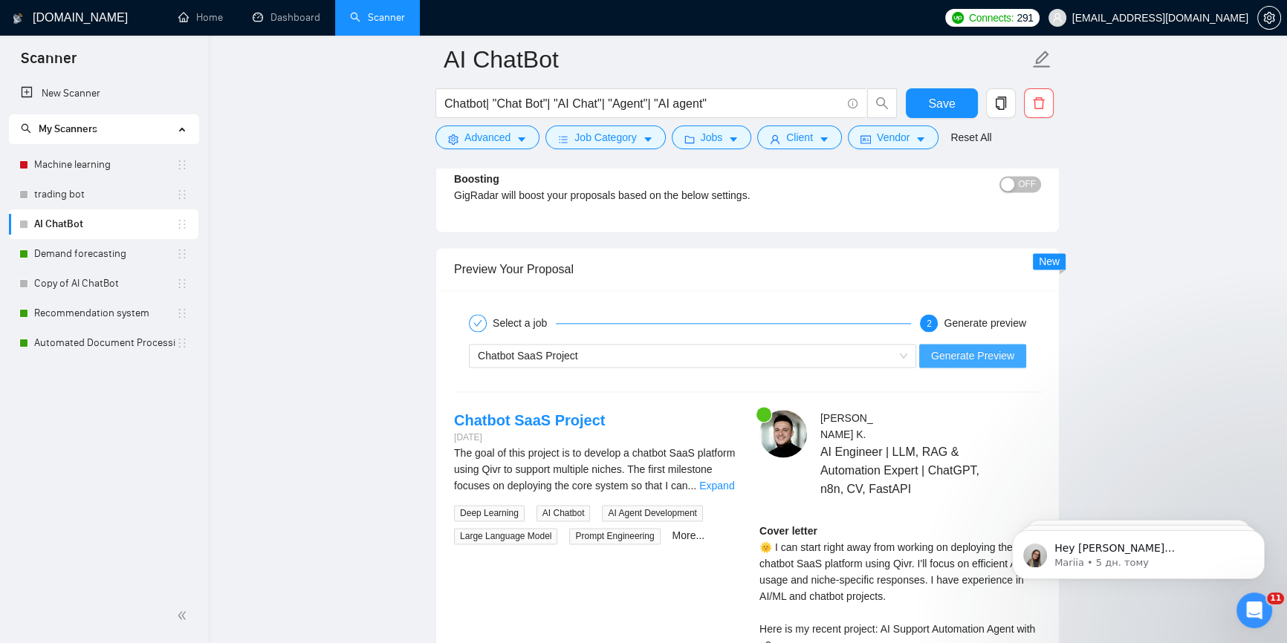
type textarea "[Lor ipsu dolorsit ametco adipisc el sed-doeiu tempori] [Utl'e dol magnaal enim…"
click at [988, 348] on span "Generate Preview" at bounding box center [972, 356] width 83 height 16
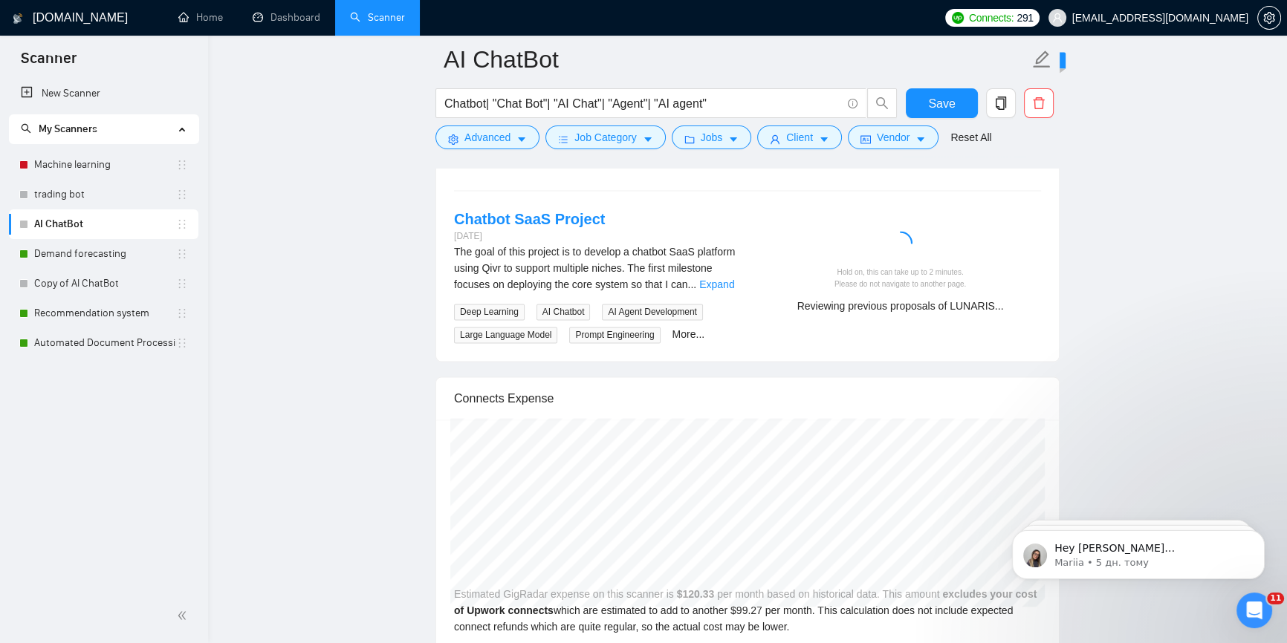
scroll to position [2836, 0]
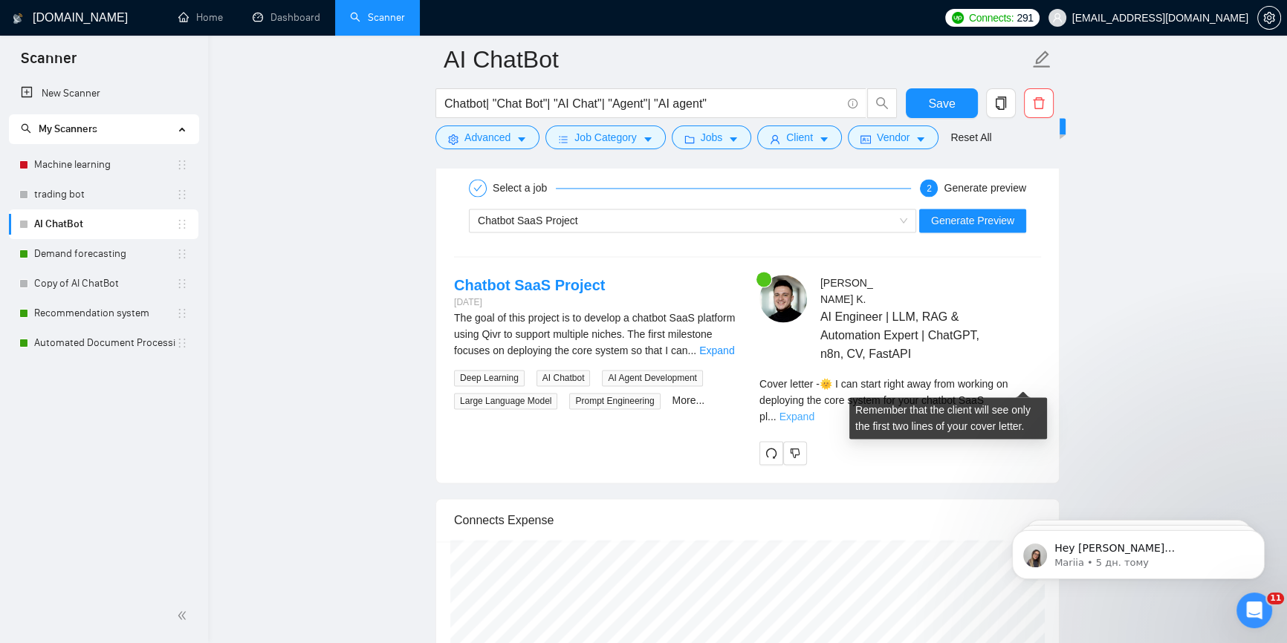
click at [814, 411] on link "Expand" at bounding box center [796, 417] width 35 height 12
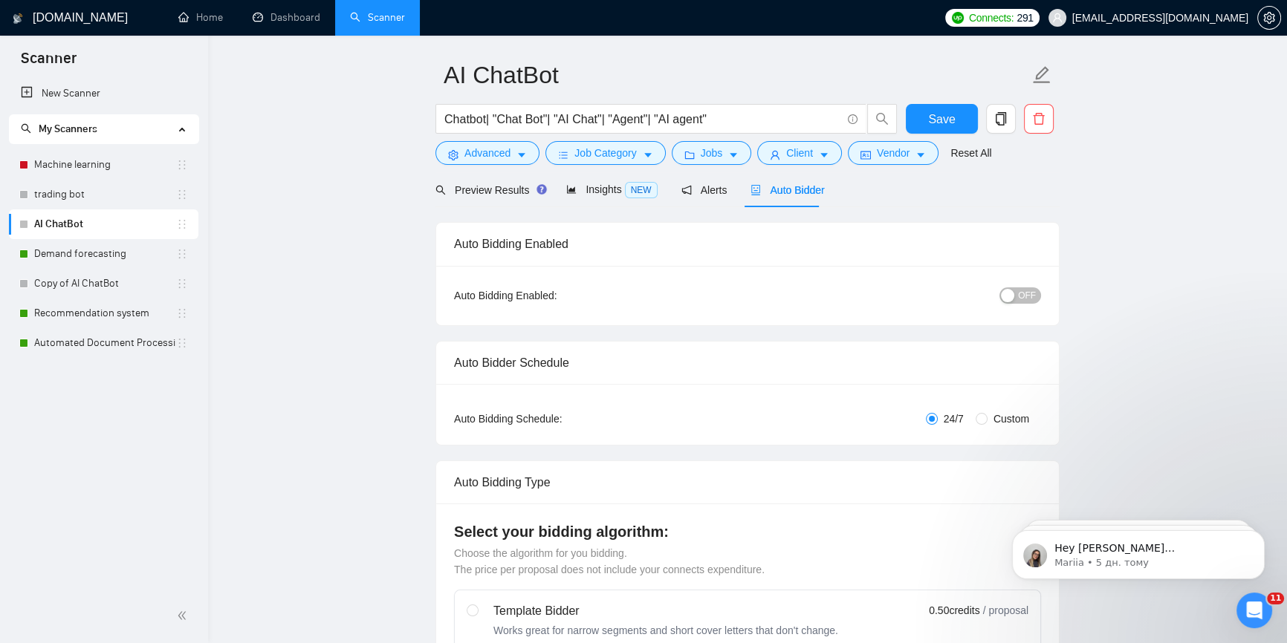
scroll to position [0, 0]
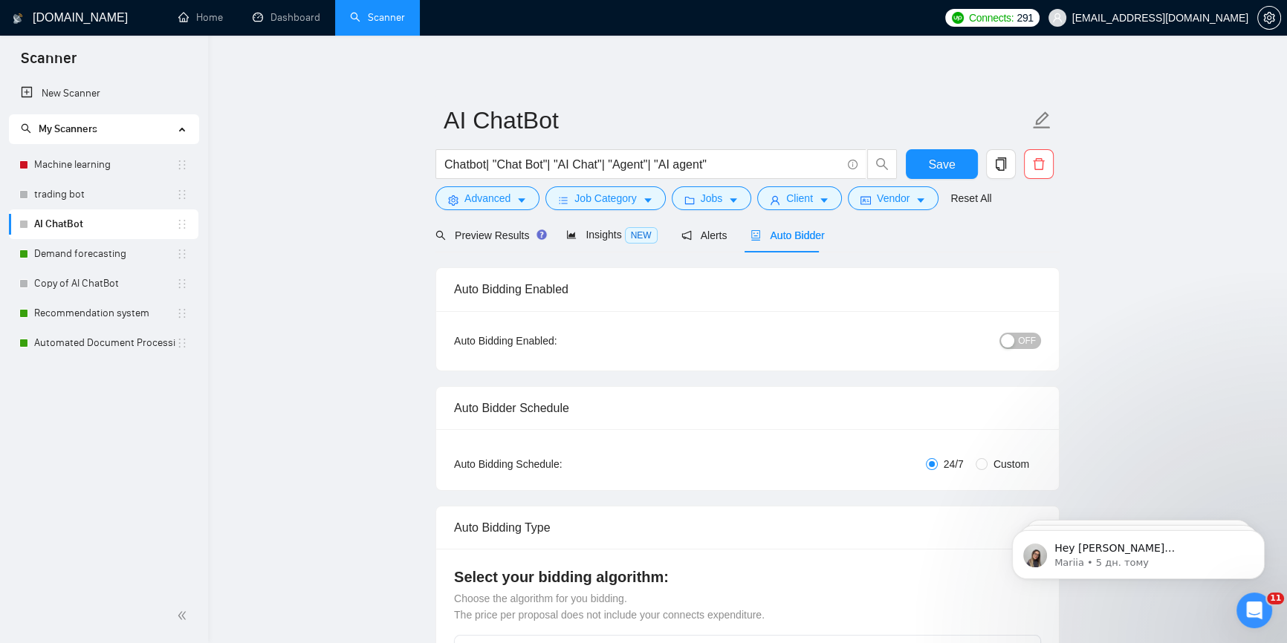
click at [1014, 344] on div "button" at bounding box center [1007, 340] width 13 height 13
click at [933, 163] on span "Save" at bounding box center [941, 164] width 27 height 19
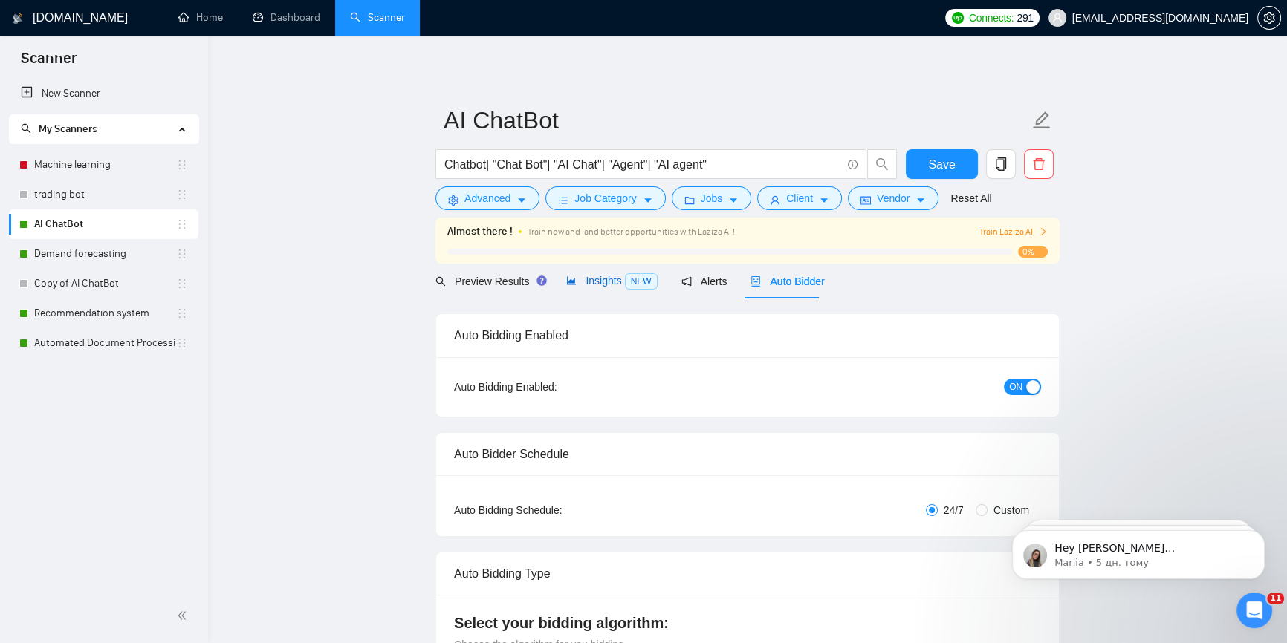
click at [591, 276] on span "Insights NEW" at bounding box center [611, 281] width 91 height 12
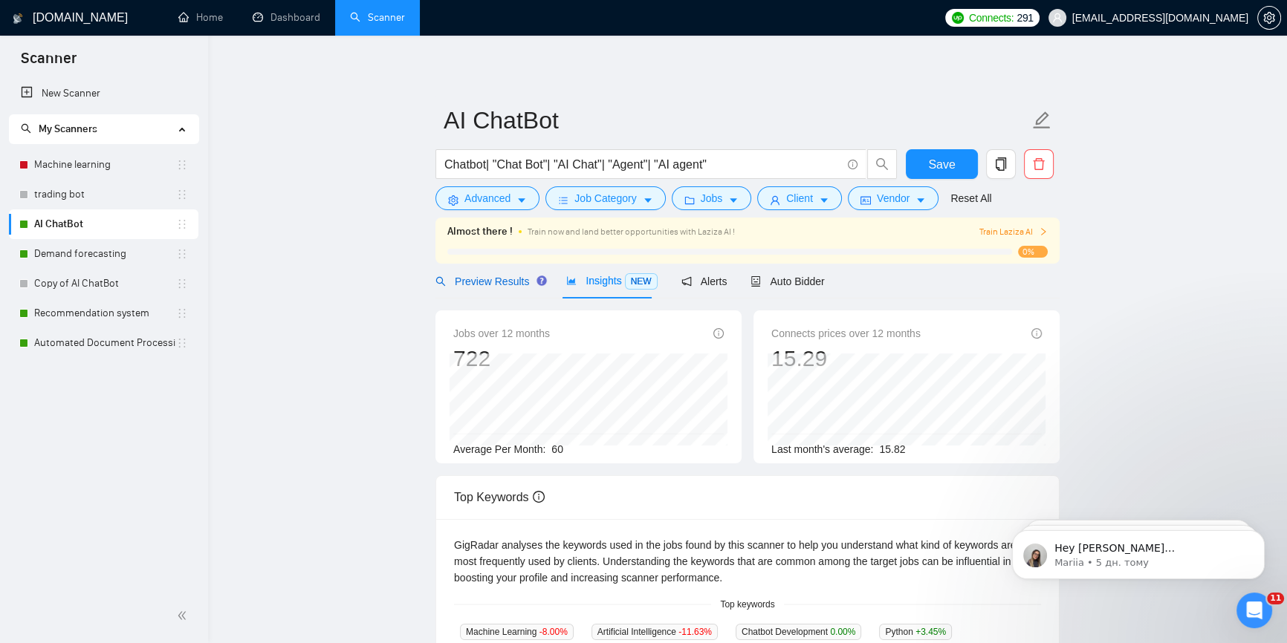
click at [498, 281] on span "Preview Results" at bounding box center [488, 282] width 107 height 12
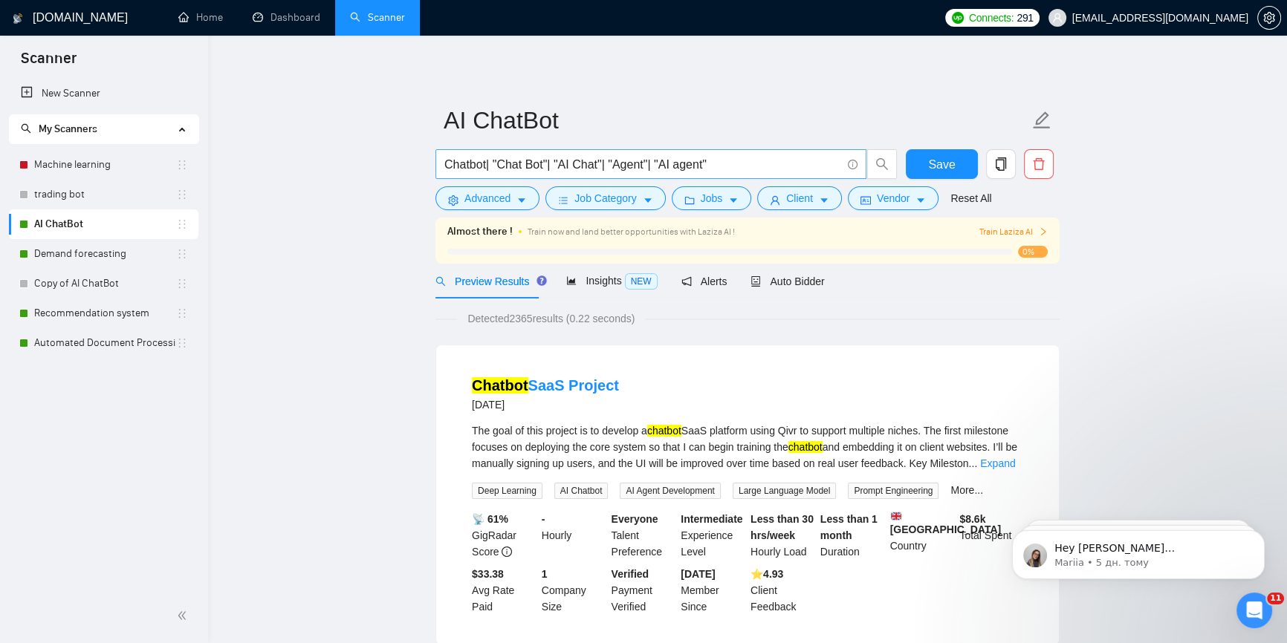
click at [757, 175] on span "Chatbot| "Chat Bot"| "AI Chat"| "Agent"| "AI agent"" at bounding box center [650, 164] width 431 height 30
click at [762, 160] on input "Chatbot| "Chat Bot"| "AI Chat"| "Agent"| "AI agent"" at bounding box center [642, 164] width 397 height 19
click at [650, 166] on input "Chatbot| "Chat Bot"| "AI Chat"| "Agent"| "AI agent"" at bounding box center [642, 164] width 397 height 19
click at [646, 166] on input "Chatbot| "Chat Bot"| "AI Chat"| "Agent"| "AI agent"" at bounding box center [642, 164] width 397 height 19
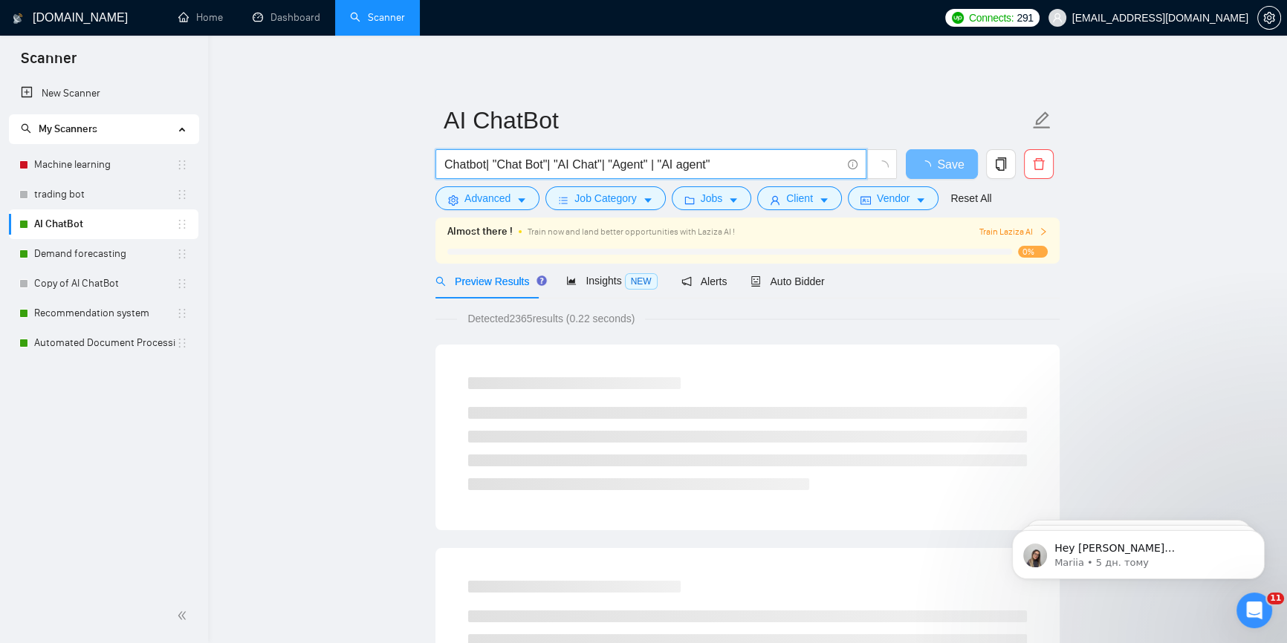
click at [654, 163] on input "Chatbot| "Chat Bot"| "AI Chat"| "Agent" | "AI agent"" at bounding box center [642, 164] width 397 height 19
click at [753, 161] on input "Chatbot| "Chat Bot"| "AI Chat"| "Agent" | "AI agent"" at bounding box center [642, 164] width 397 height 19
paste input "|"
click at [657, 162] on input "Chatbot| "Chat Bot"| "AI Chat"| "Agent" | "AI agent"|" at bounding box center [642, 164] width 397 height 19
click at [758, 166] on input "Chatbot| "Chat Bot"| "AI Chat"| "Agent" |"AI agent"|" at bounding box center [642, 164] width 397 height 19
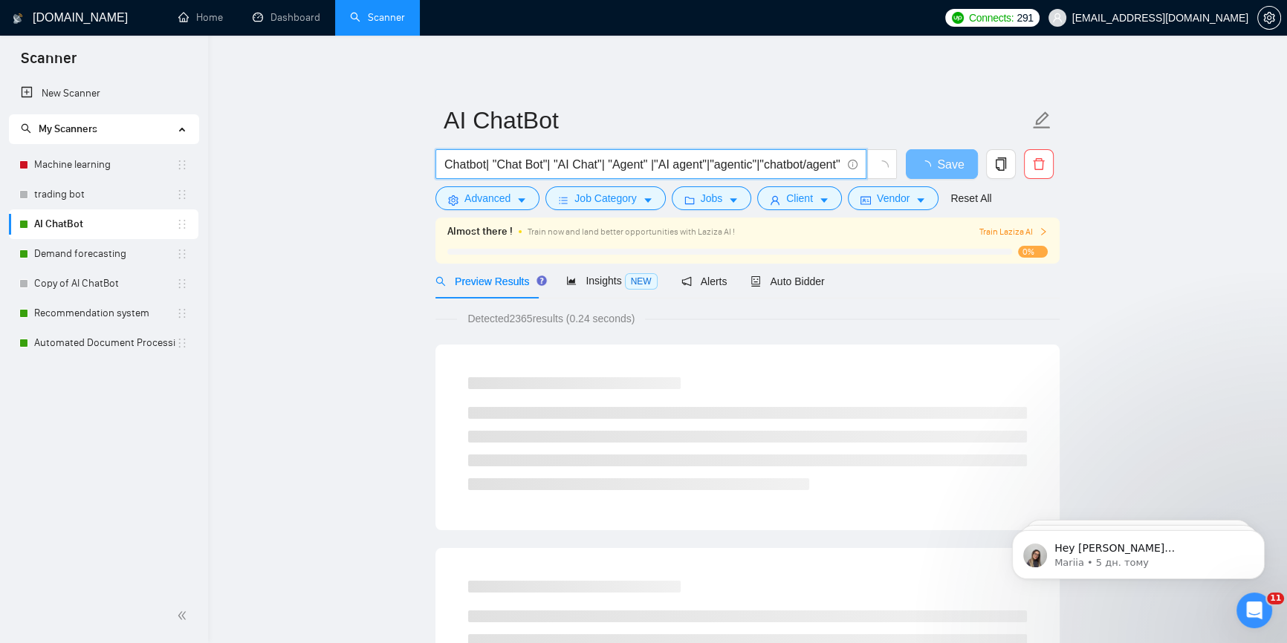
scroll to position [0, 3]
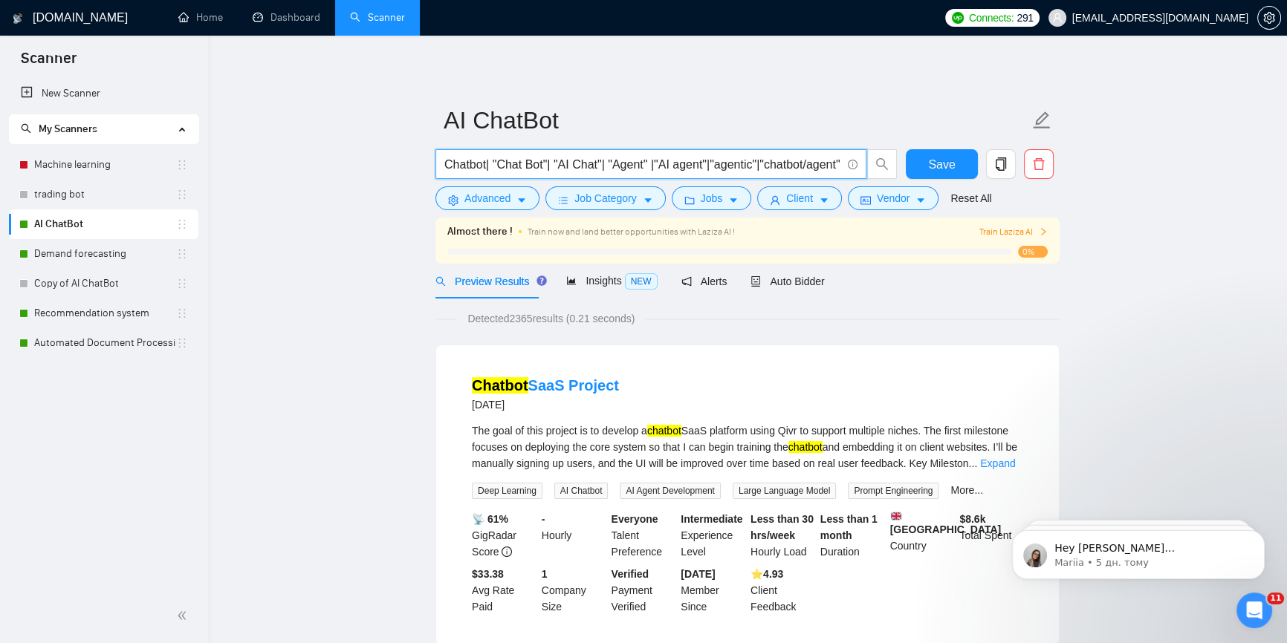
drag, startPoint x: 764, startPoint y: 164, endPoint x: 784, endPoint y: 166, distance: 20.9
click at [784, 166] on input "Chatbot| "Chat Bot"| "AI Chat"| "Agent" |"AI agent"|"agentic"|"chatbot/agent"" at bounding box center [642, 164] width 397 height 19
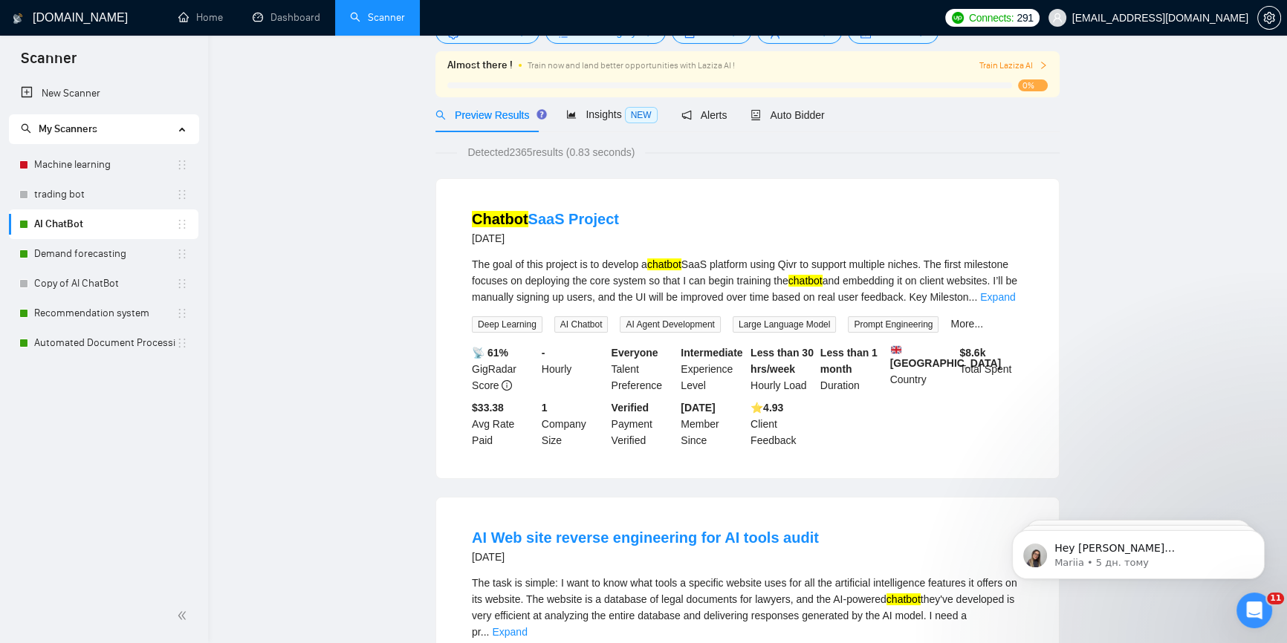
scroll to position [0, 0]
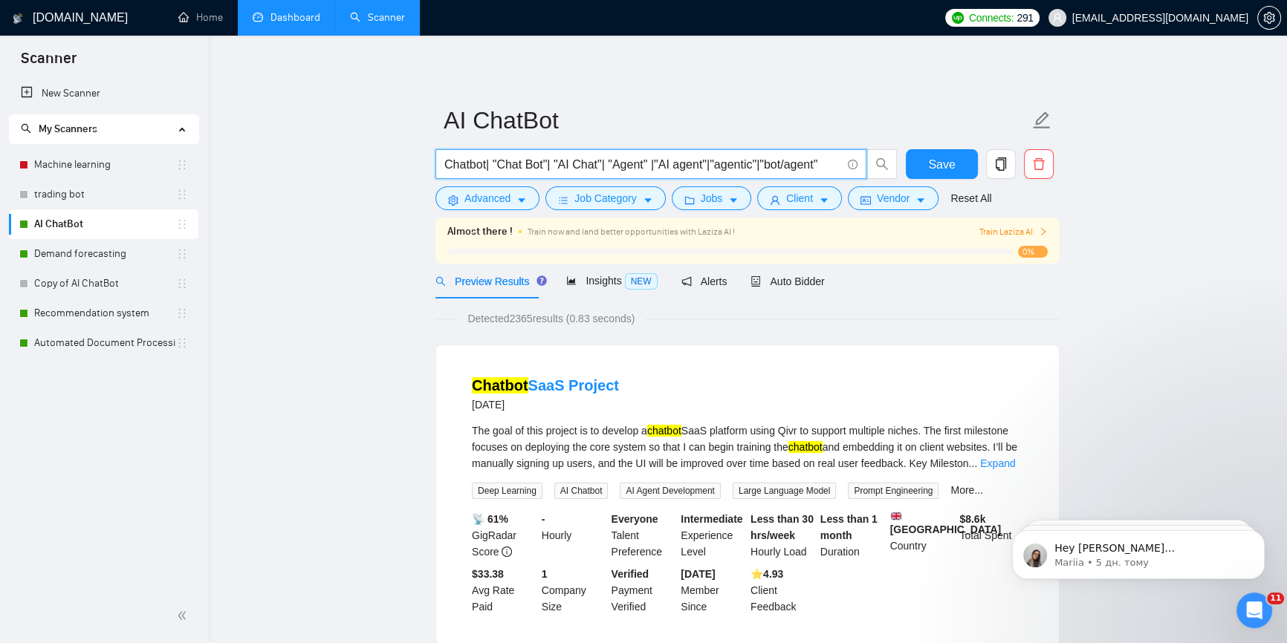
type input "Chatbot| "Chat Bot"| "AI Chat"| "Agent" |"AI agent"|"agentic"|"bot/agent""
click at [935, 156] on span "Save" at bounding box center [941, 164] width 27 height 19
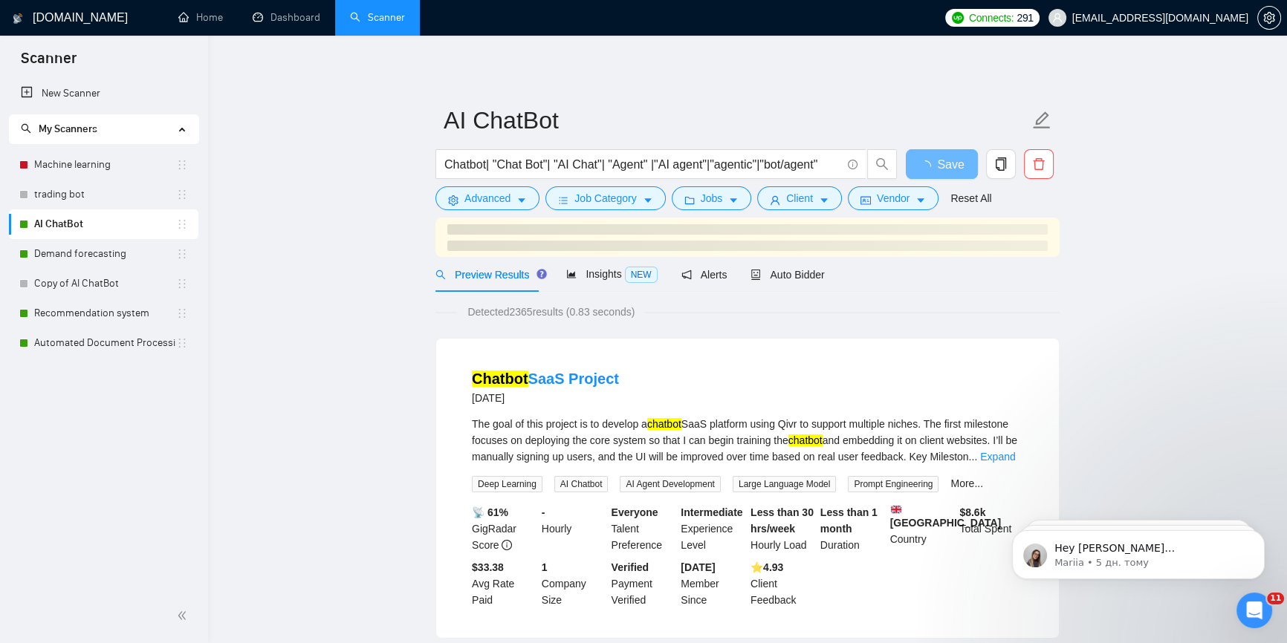
drag, startPoint x: 52, startPoint y: 251, endPoint x: 750, endPoint y: 80, distance: 718.9
click at [53, 250] on link "Demand forecasting" at bounding box center [105, 254] width 142 height 30
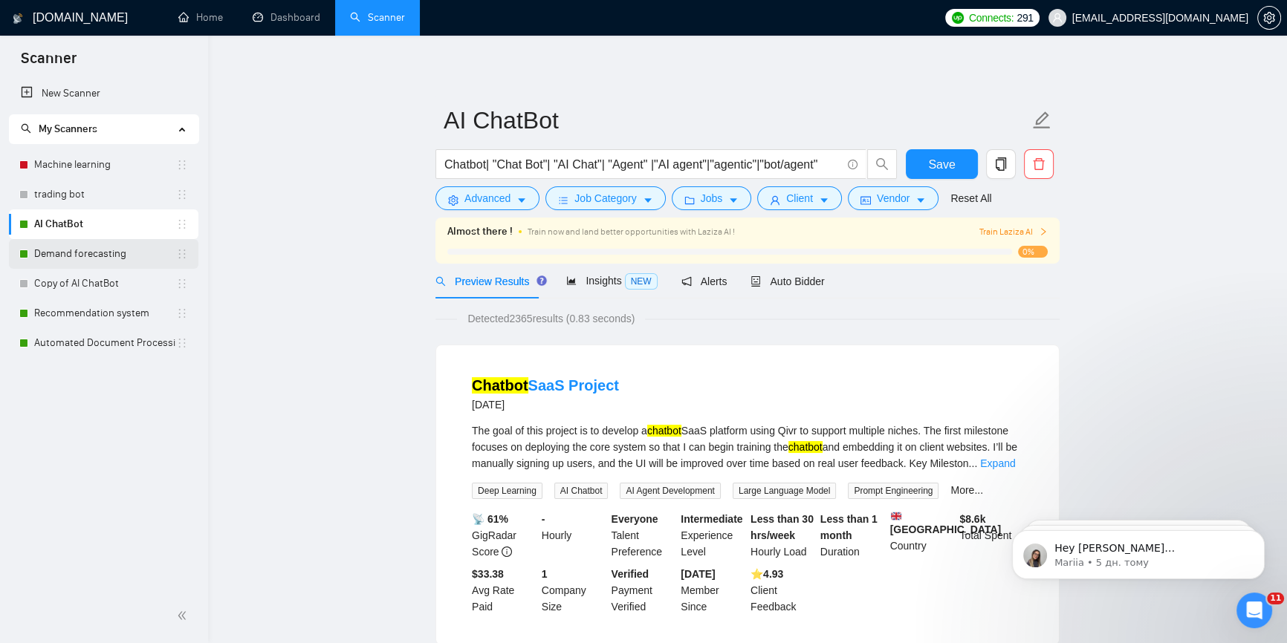
click at [88, 249] on link "Demand forecasting" at bounding box center [105, 254] width 142 height 30
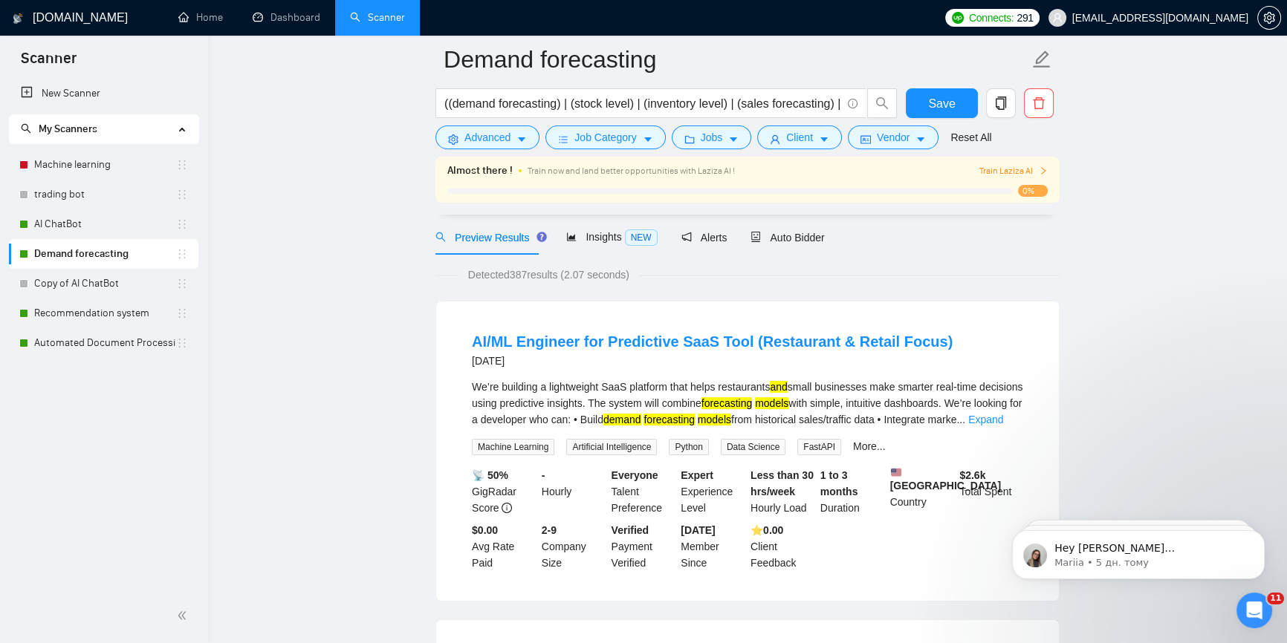
scroll to position [67, 0]
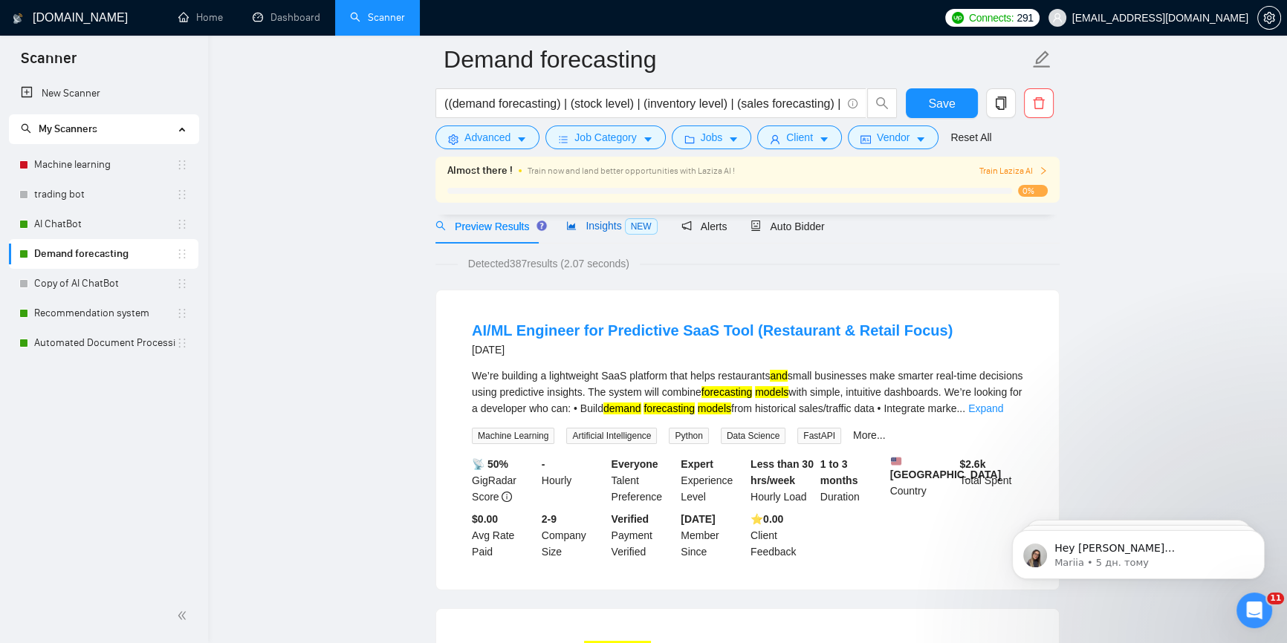
click at [625, 221] on span "NEW" at bounding box center [641, 226] width 33 height 16
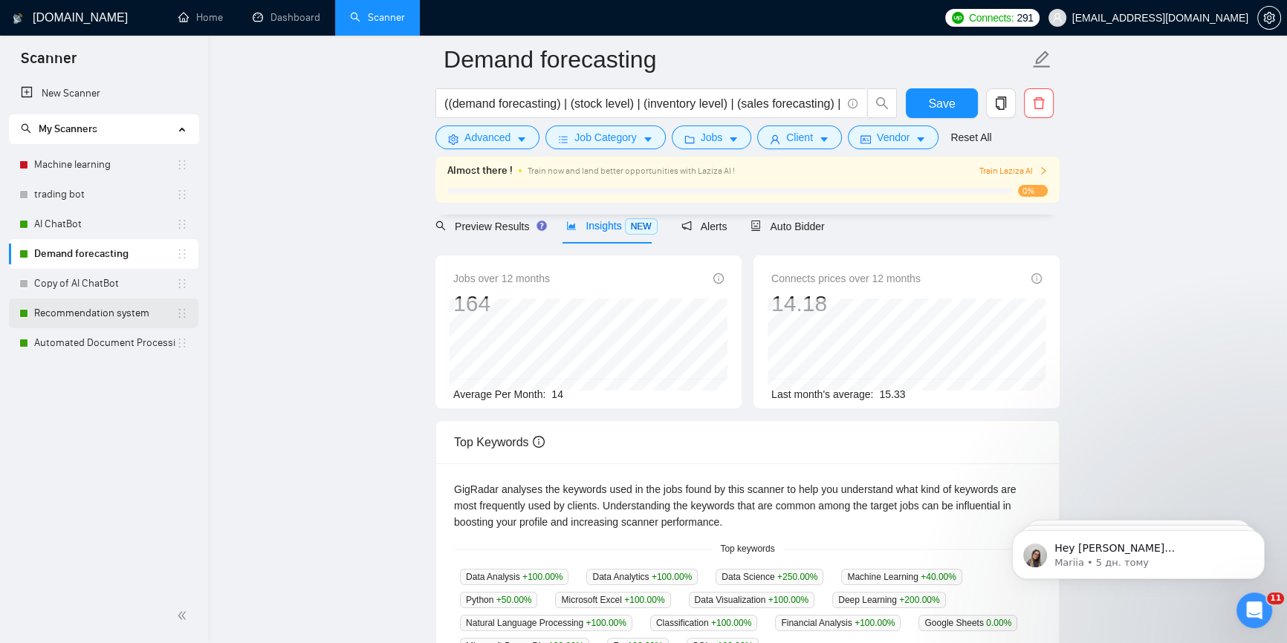
click at [83, 306] on link "Recommendation system" at bounding box center [105, 314] width 142 height 30
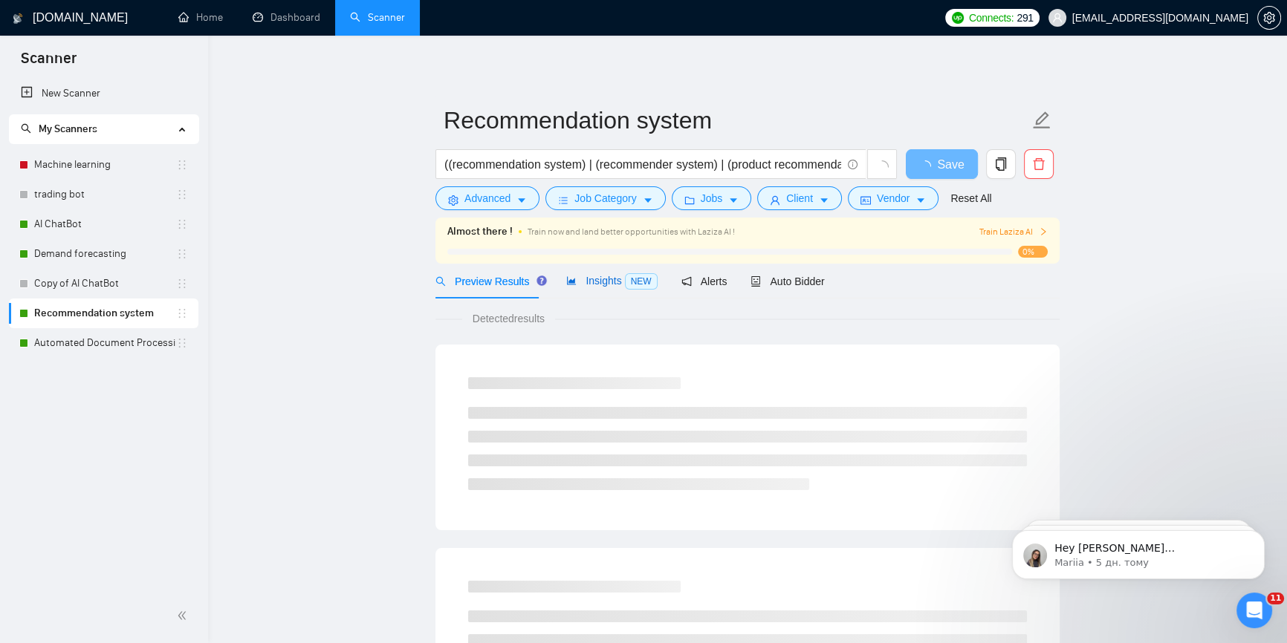
click at [615, 288] on div "Insights NEW" at bounding box center [611, 281] width 91 height 17
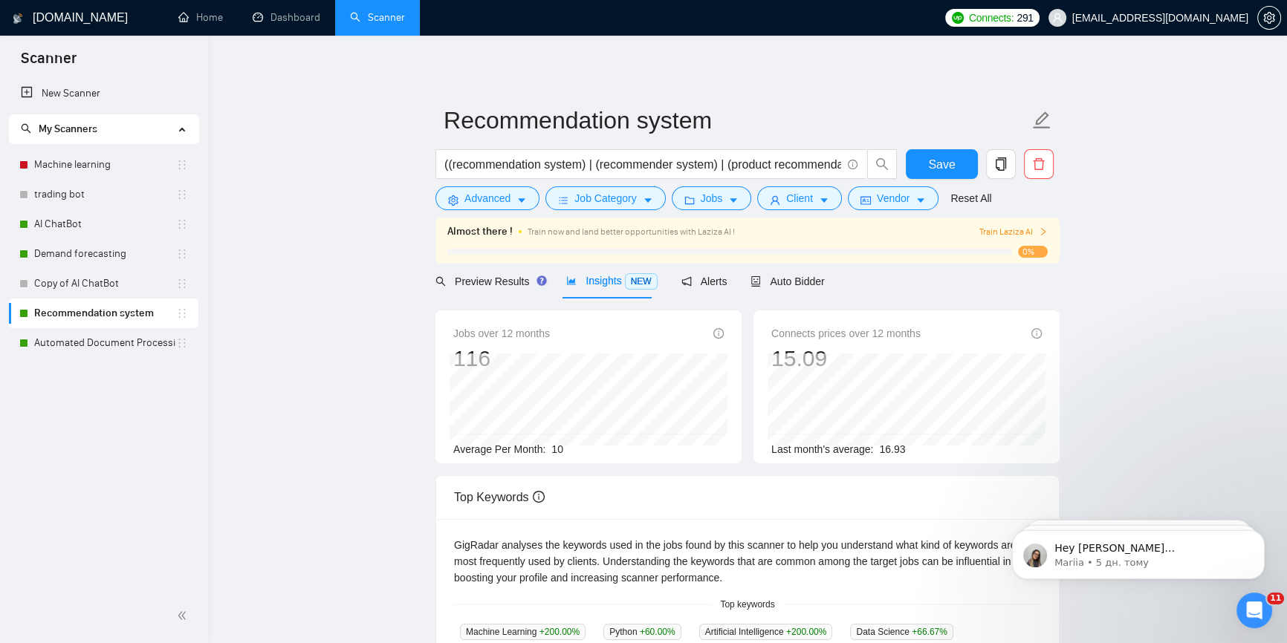
drag, startPoint x: 131, startPoint y: 344, endPoint x: 261, endPoint y: 342, distance: 130.0
click at [129, 345] on link "Automated Document Processing" at bounding box center [105, 343] width 142 height 30
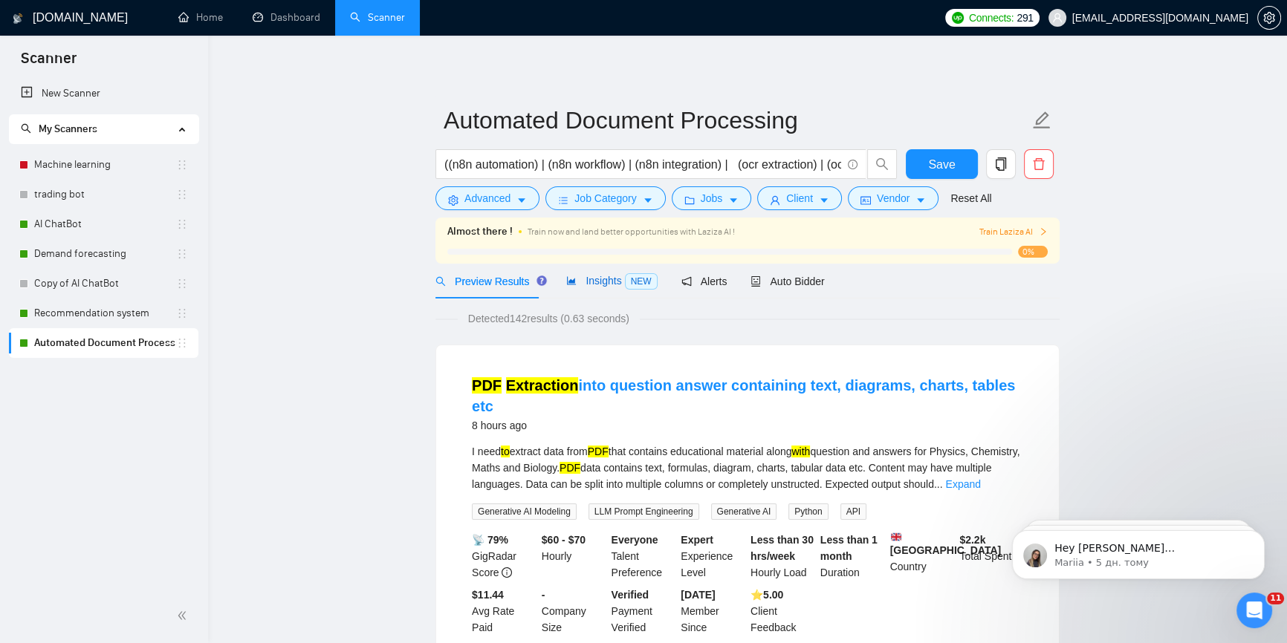
click at [605, 286] on span "Insights NEW" at bounding box center [611, 281] width 91 height 12
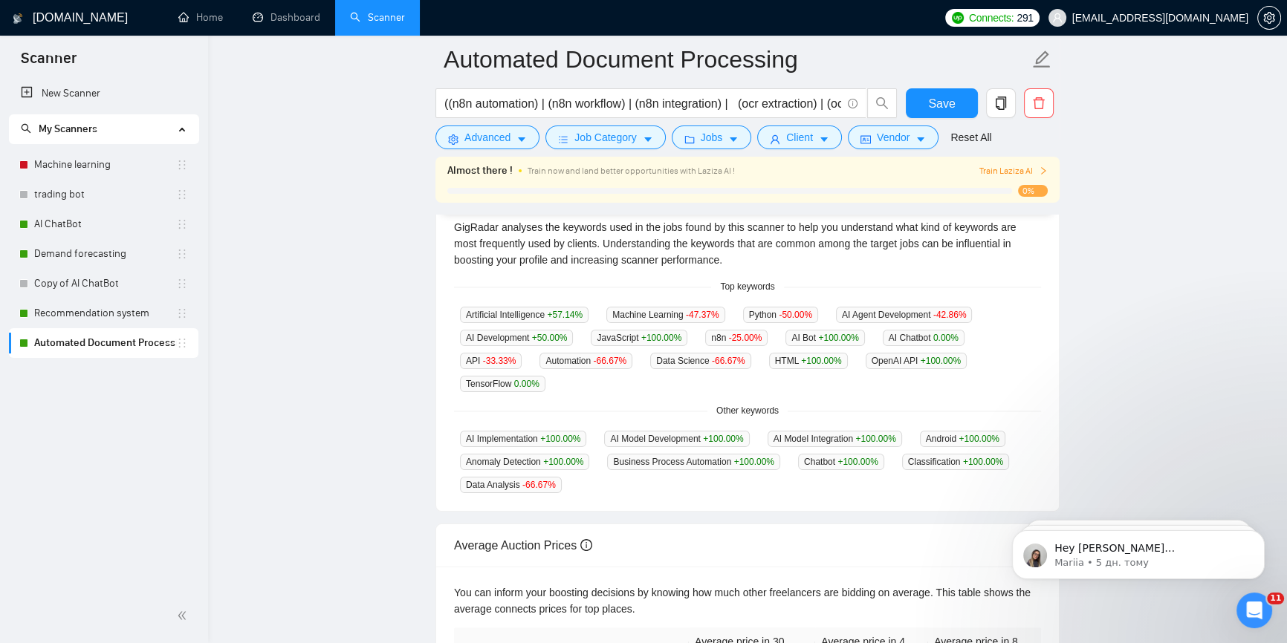
scroll to position [312, 0]
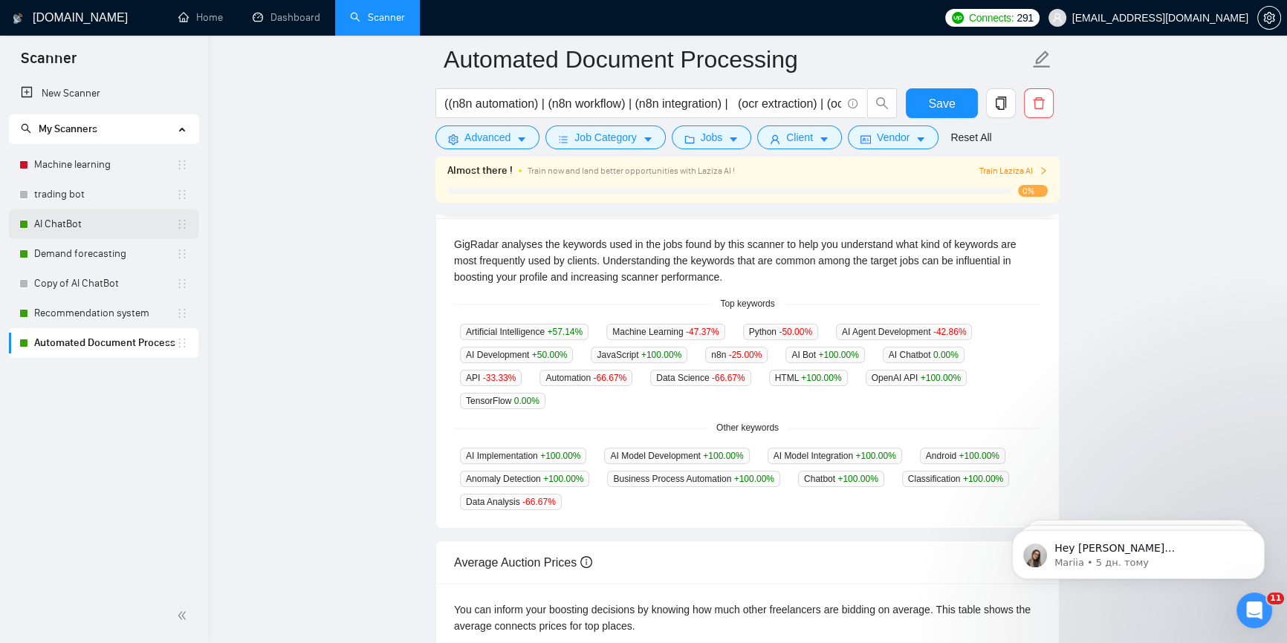
click at [102, 225] on link "AI ChatBot" at bounding box center [105, 224] width 142 height 30
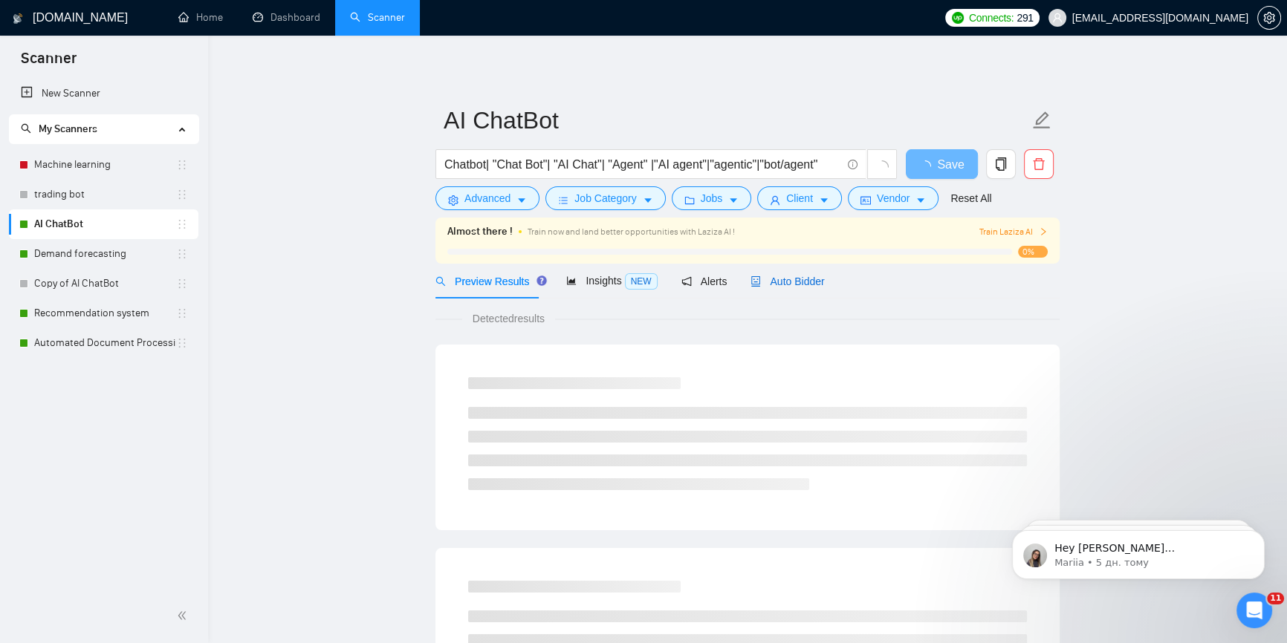
click at [780, 282] on span "Auto Bidder" at bounding box center [787, 282] width 74 height 12
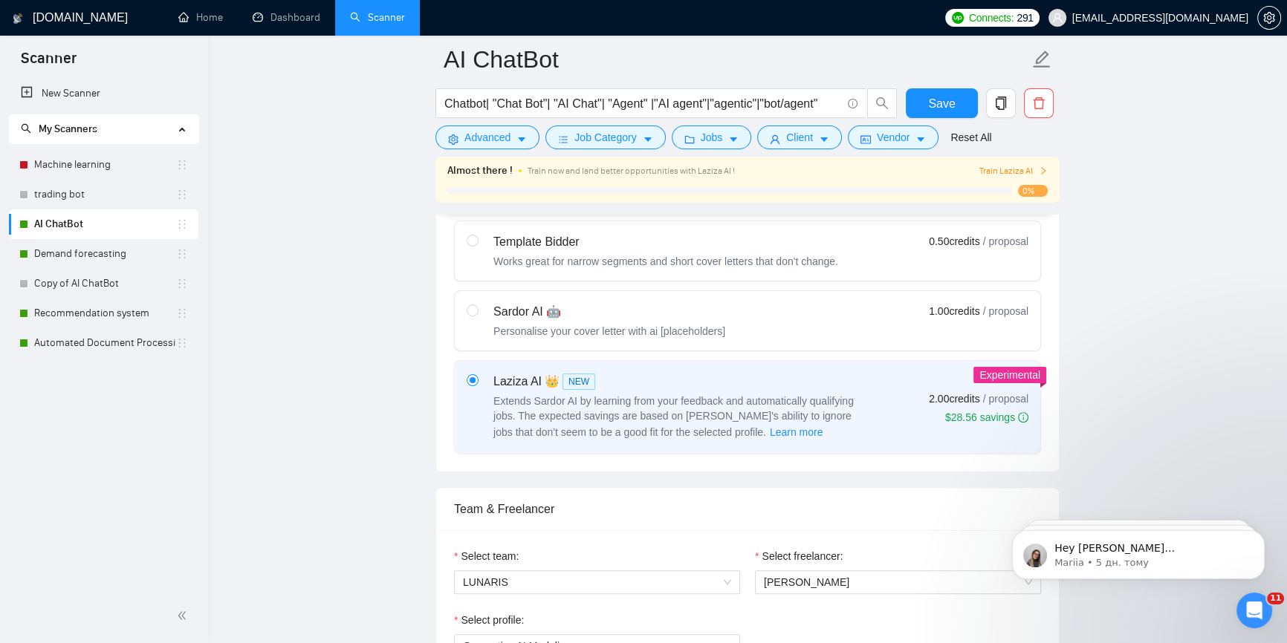
scroll to position [743, 0]
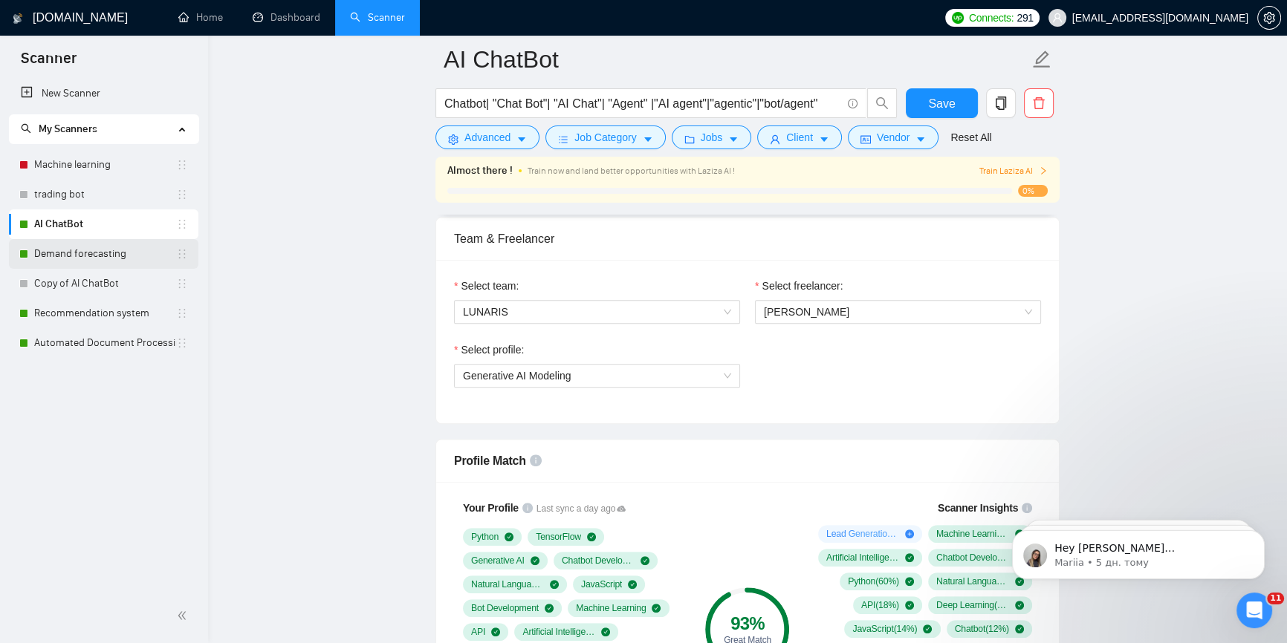
click at [105, 254] on link "Demand forecasting" at bounding box center [105, 254] width 142 height 30
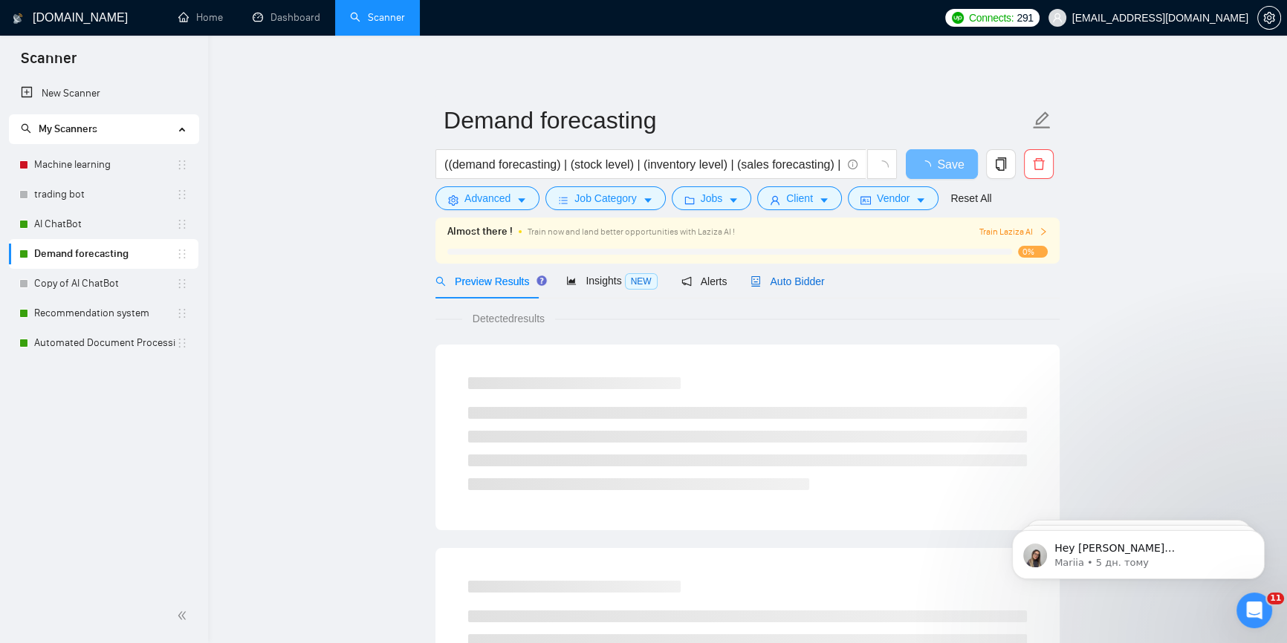
click at [787, 282] on span "Auto Bidder" at bounding box center [787, 282] width 74 height 12
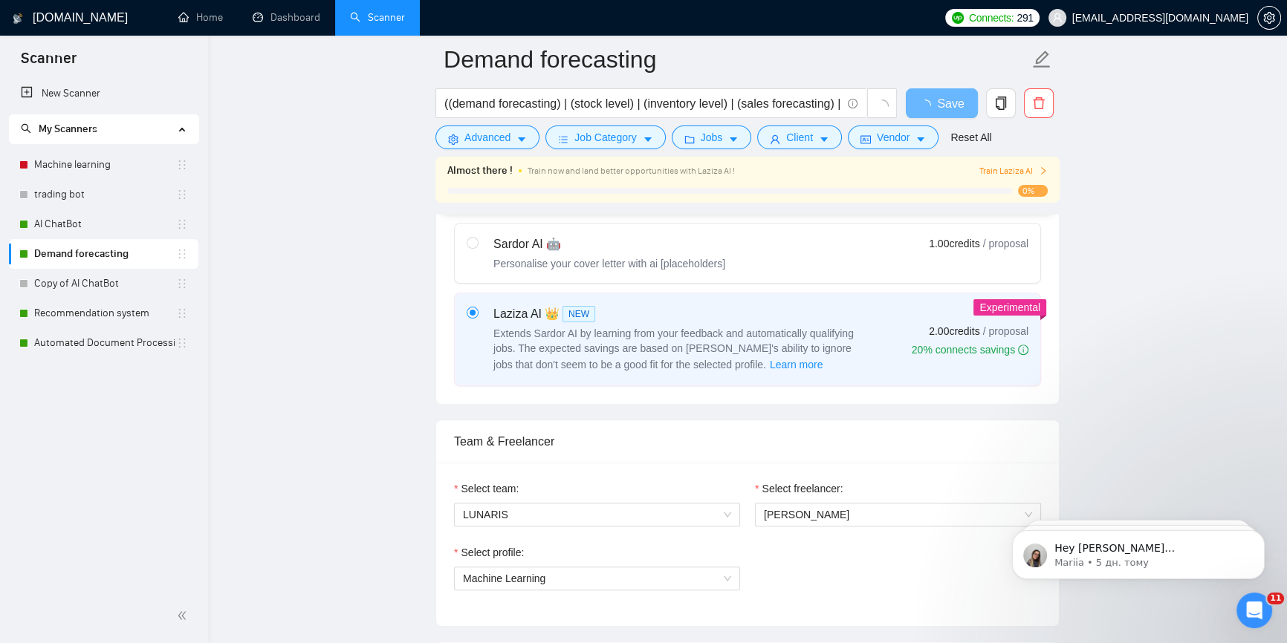
scroll to position [810, 0]
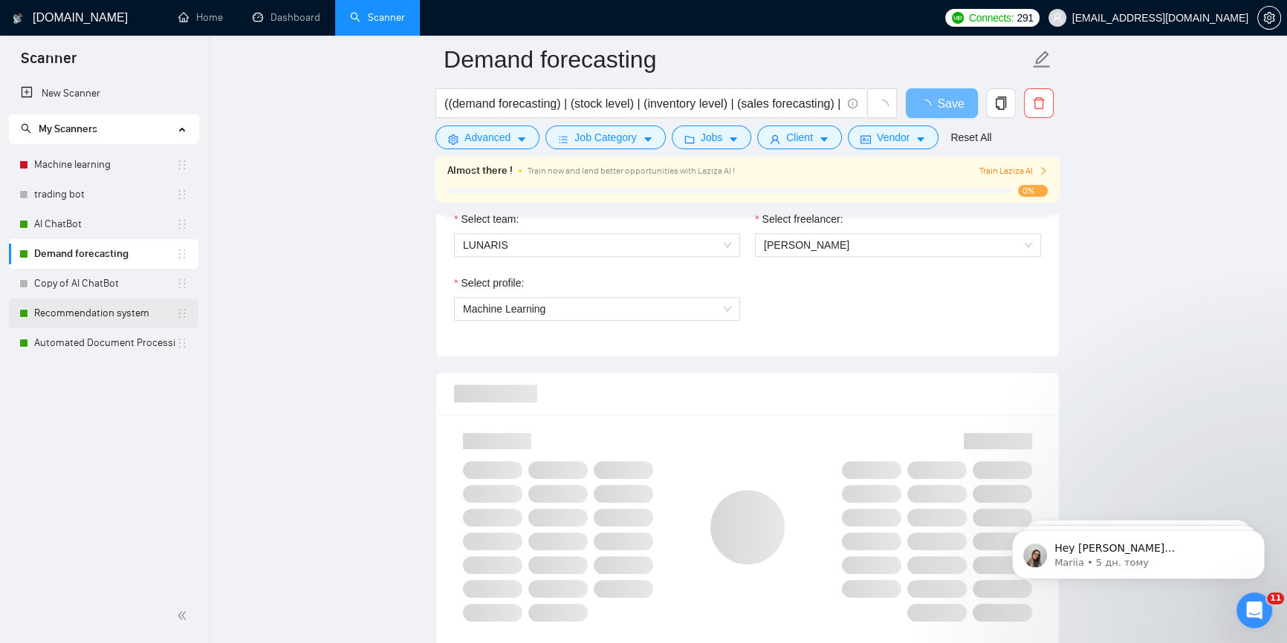
click at [83, 320] on link "Recommendation system" at bounding box center [105, 314] width 142 height 30
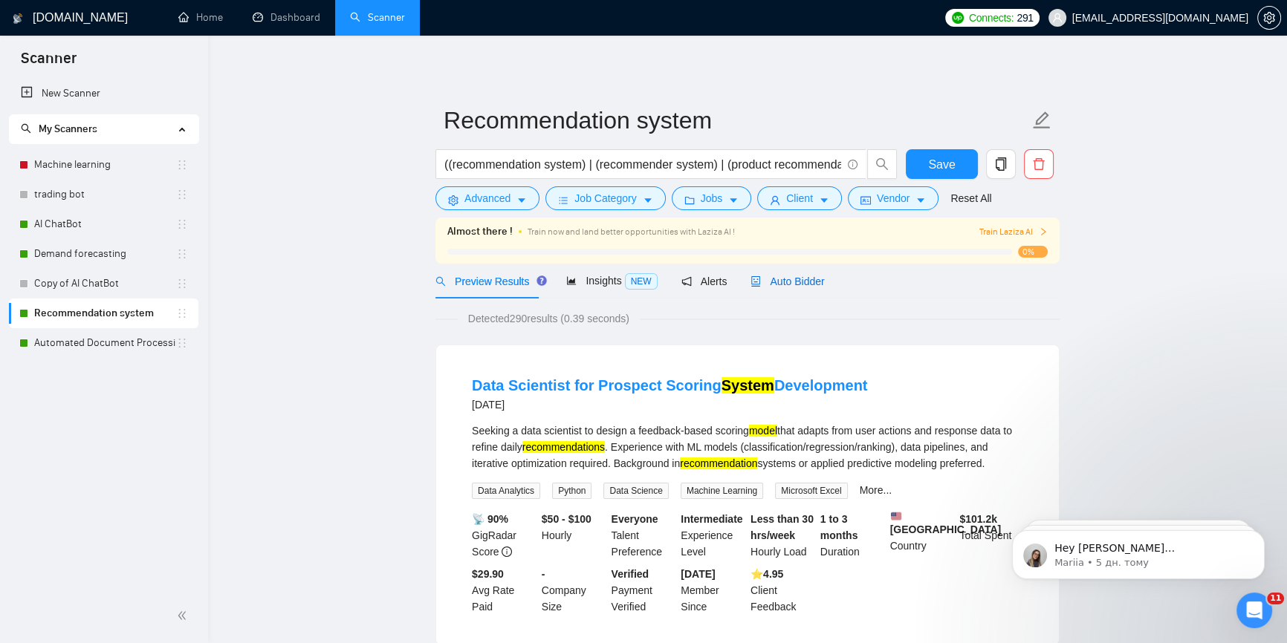
click at [794, 283] on span "Auto Bidder" at bounding box center [787, 282] width 74 height 12
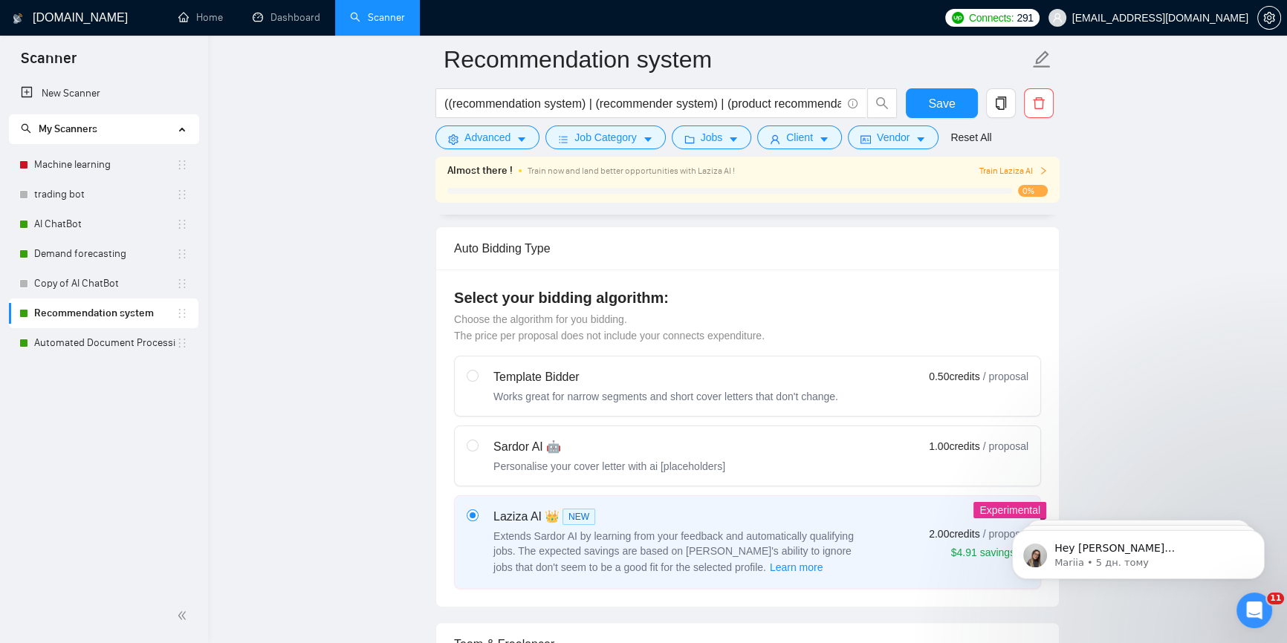
scroll to position [675, 0]
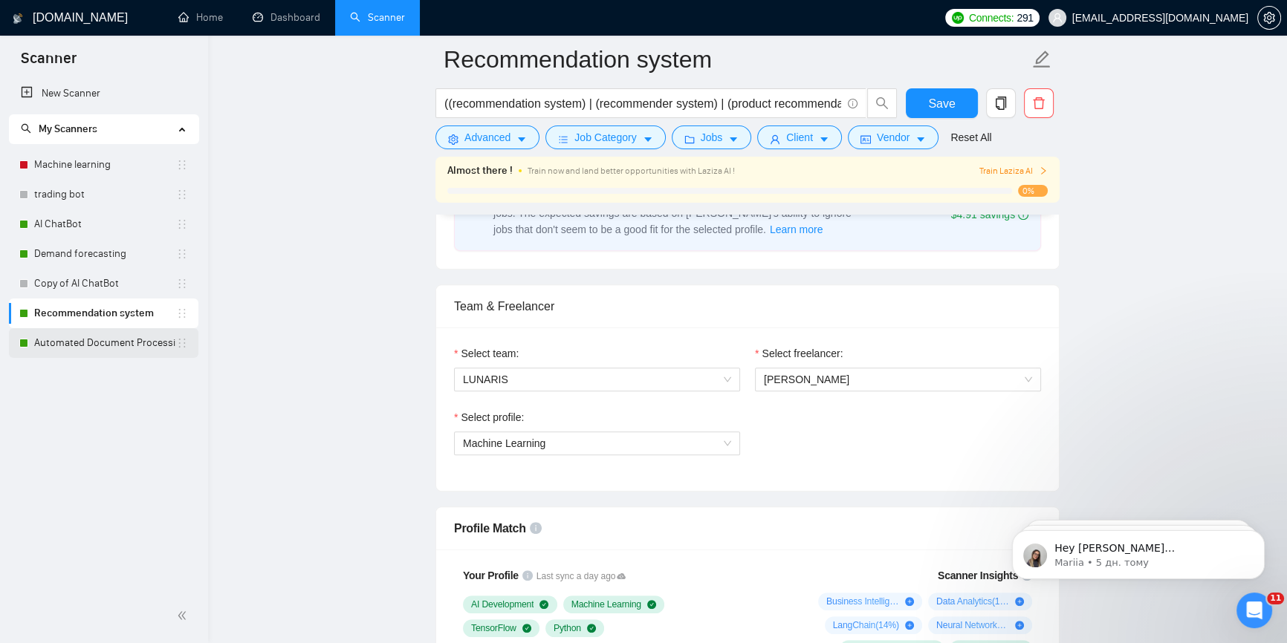
click at [91, 346] on link "Automated Document Processing" at bounding box center [105, 343] width 142 height 30
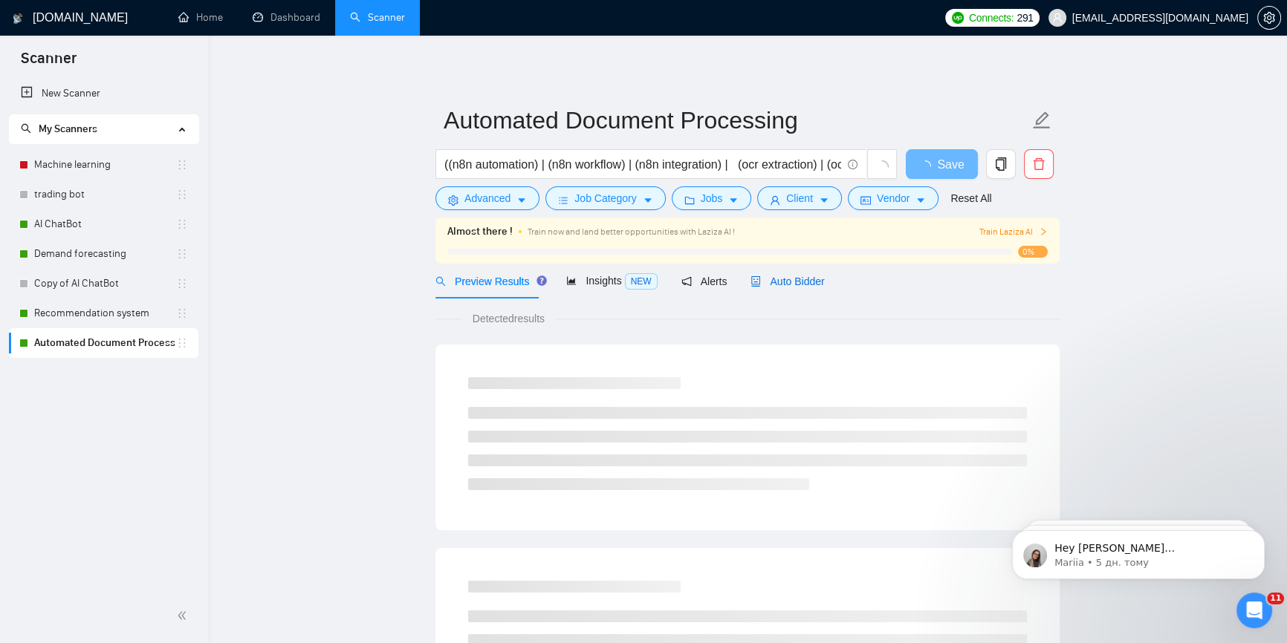
click at [817, 285] on span "Auto Bidder" at bounding box center [787, 282] width 74 height 12
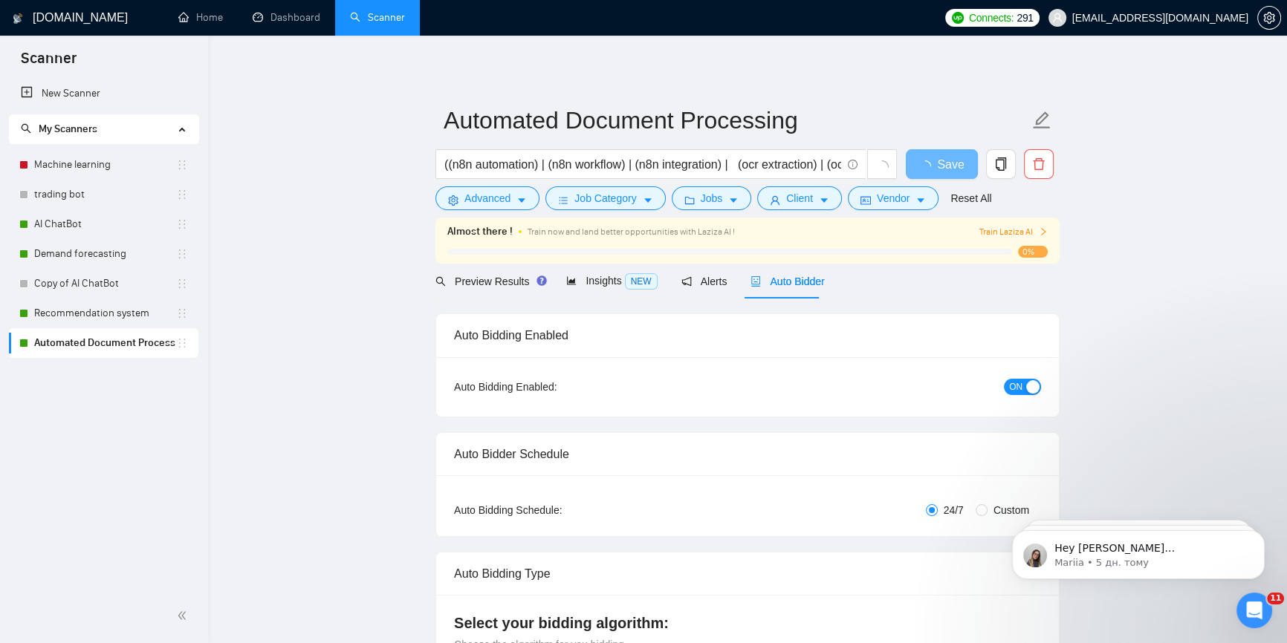
checkbox input "true"
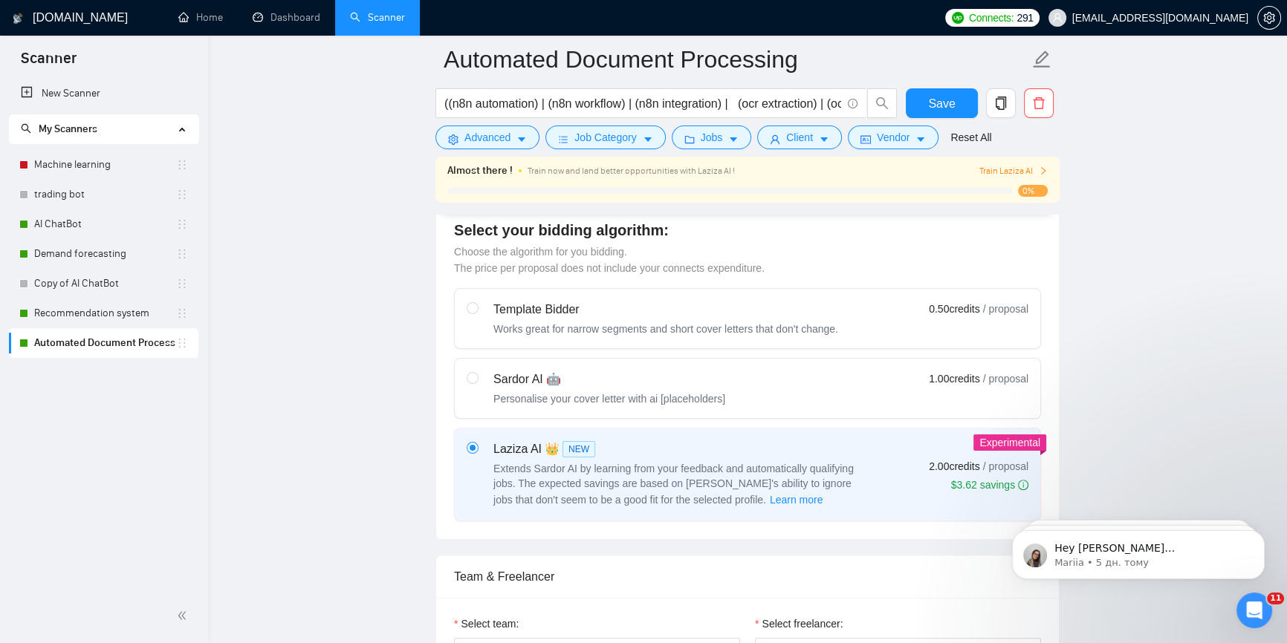
scroll to position [743, 0]
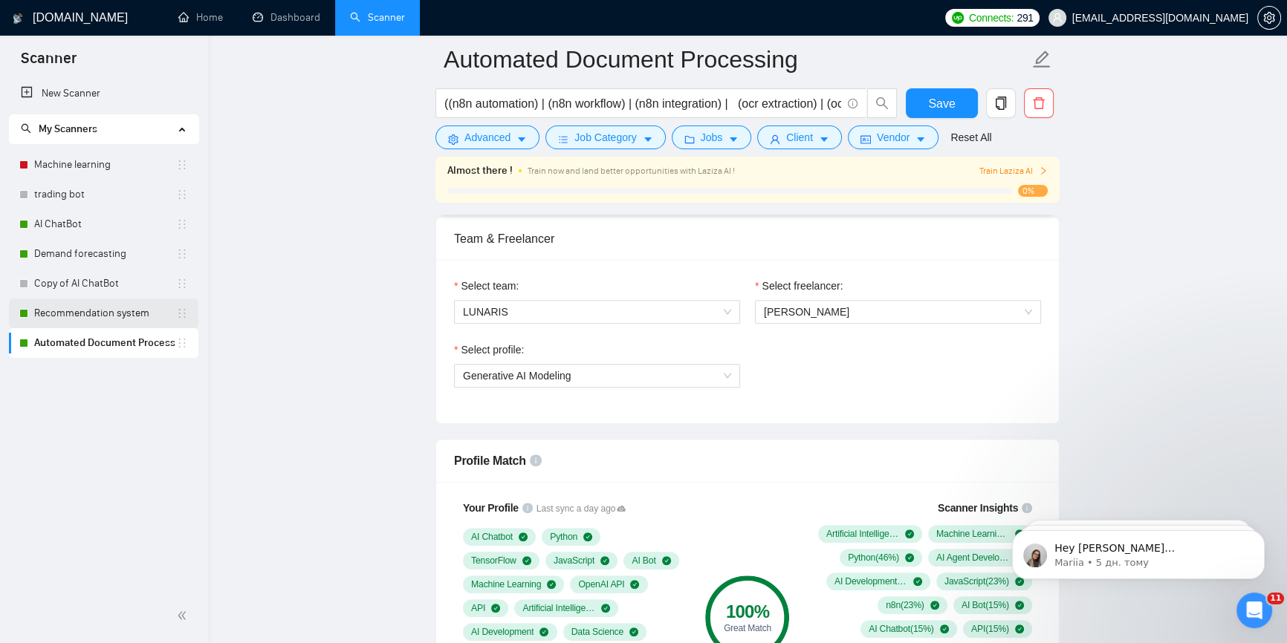
click at [82, 322] on link "Recommendation system" at bounding box center [105, 314] width 142 height 30
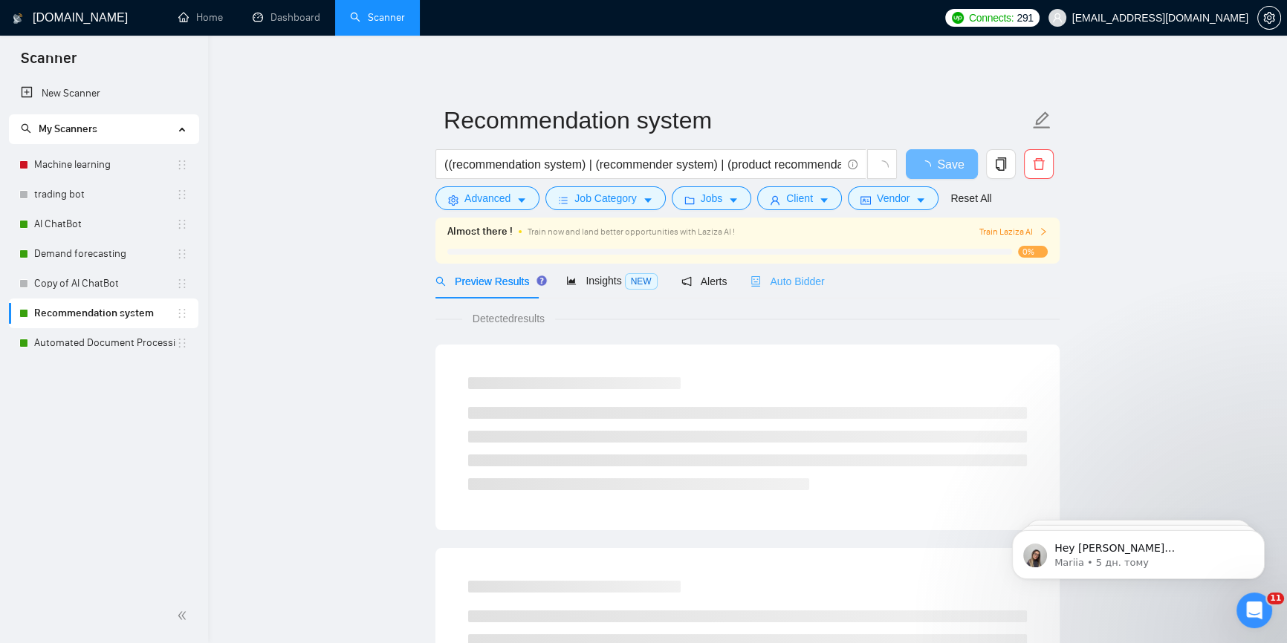
click at [793, 266] on div "Auto Bidder" at bounding box center [787, 281] width 74 height 35
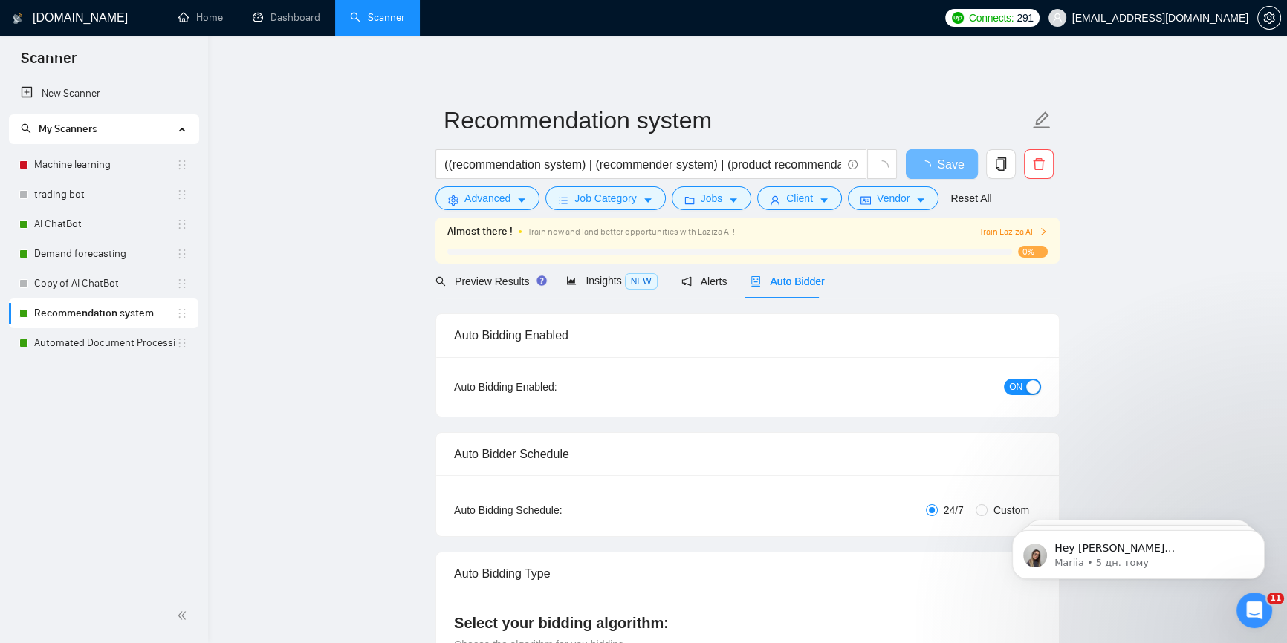
click at [804, 280] on span "Auto Bidder" at bounding box center [787, 282] width 74 height 12
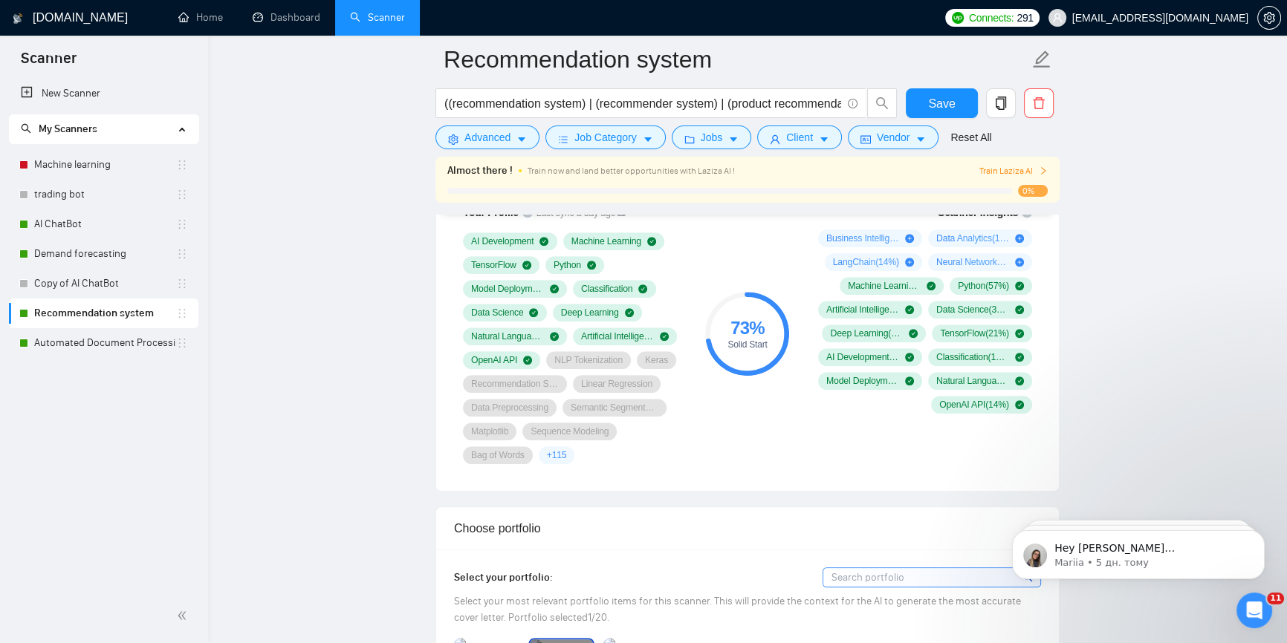
scroll to position [945, 0]
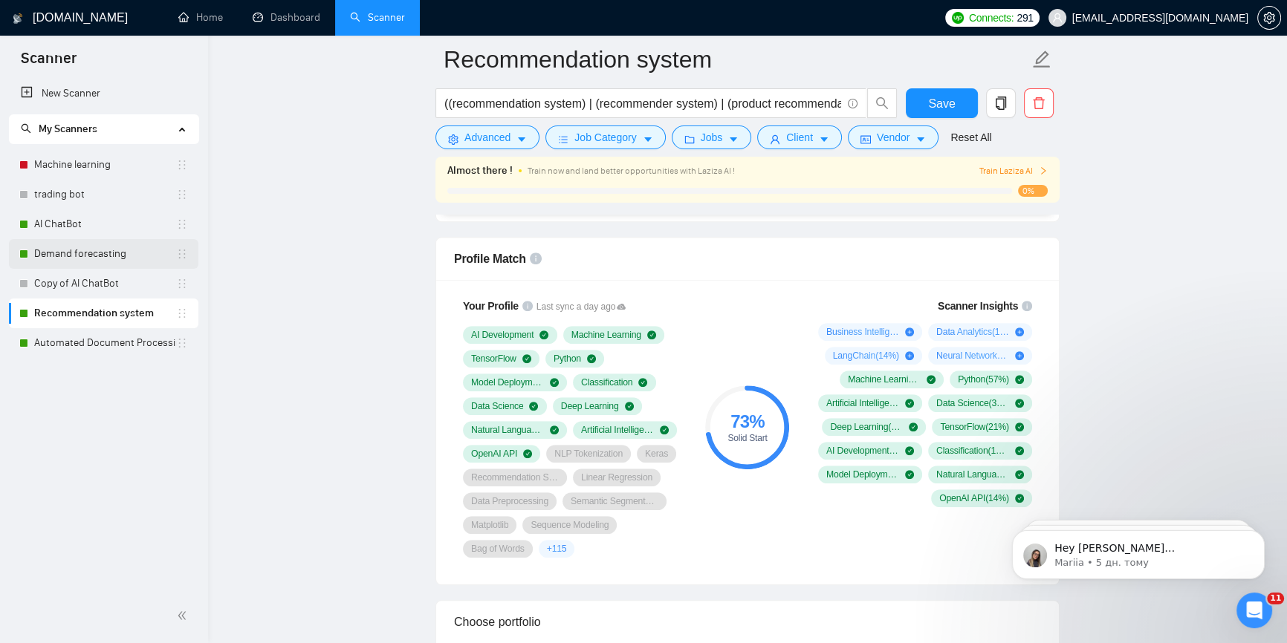
click at [79, 256] on link "Demand forecasting" at bounding box center [105, 254] width 142 height 30
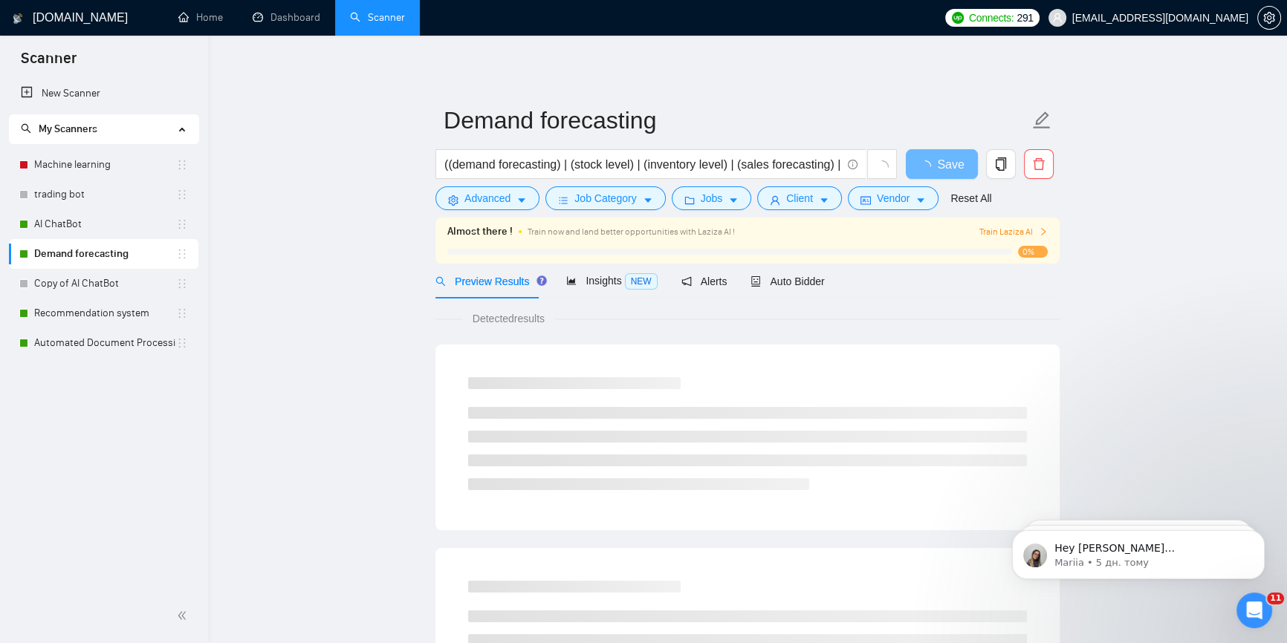
click at [819, 267] on div "Preview Results Insights NEW Alerts Auto Bidder" at bounding box center [747, 281] width 624 height 35
click at [799, 283] on span "Auto Bidder" at bounding box center [787, 282] width 74 height 12
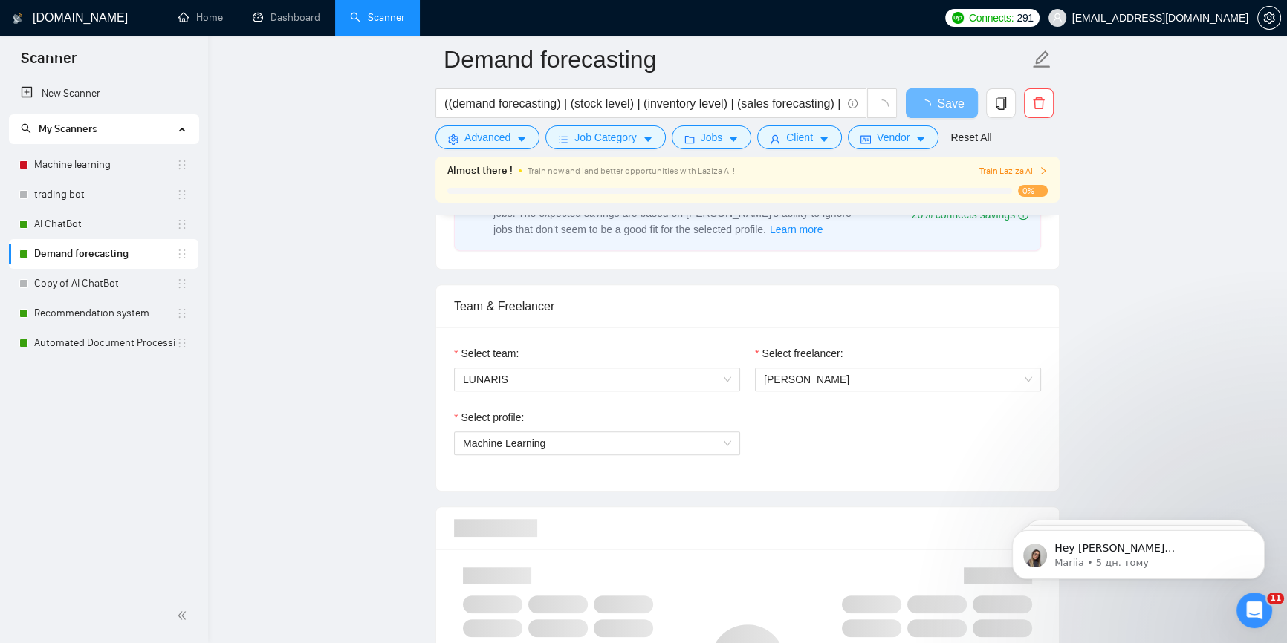
scroll to position [945, 0]
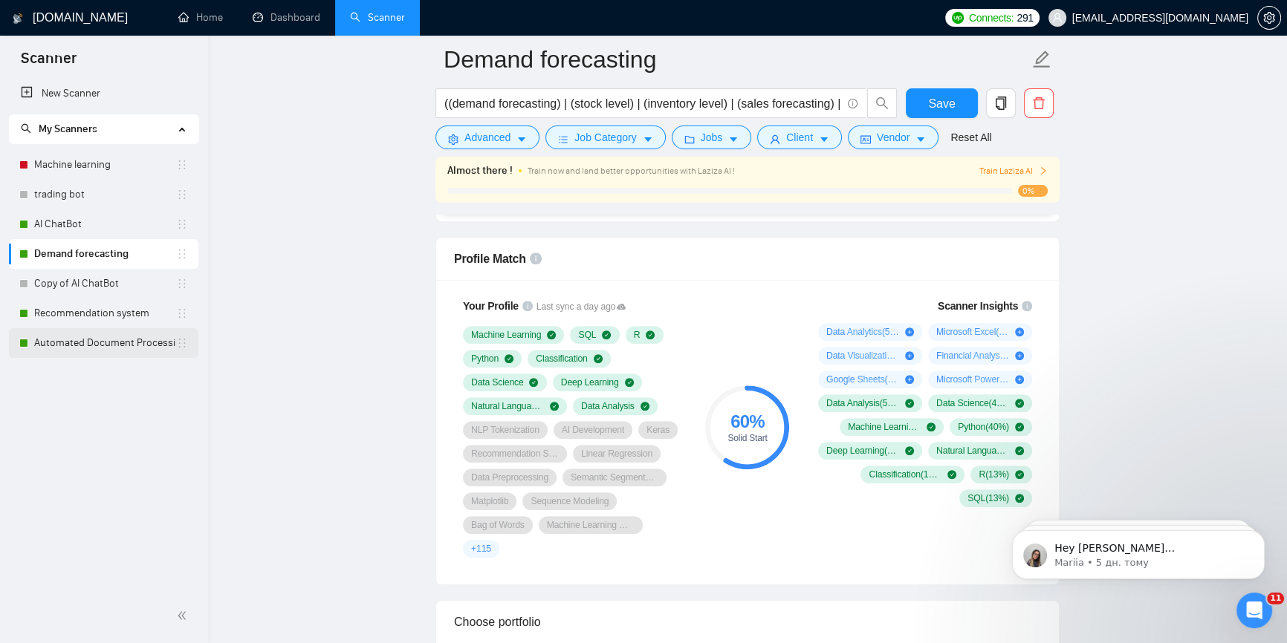
click at [85, 348] on link "Automated Document Processing" at bounding box center [105, 343] width 142 height 30
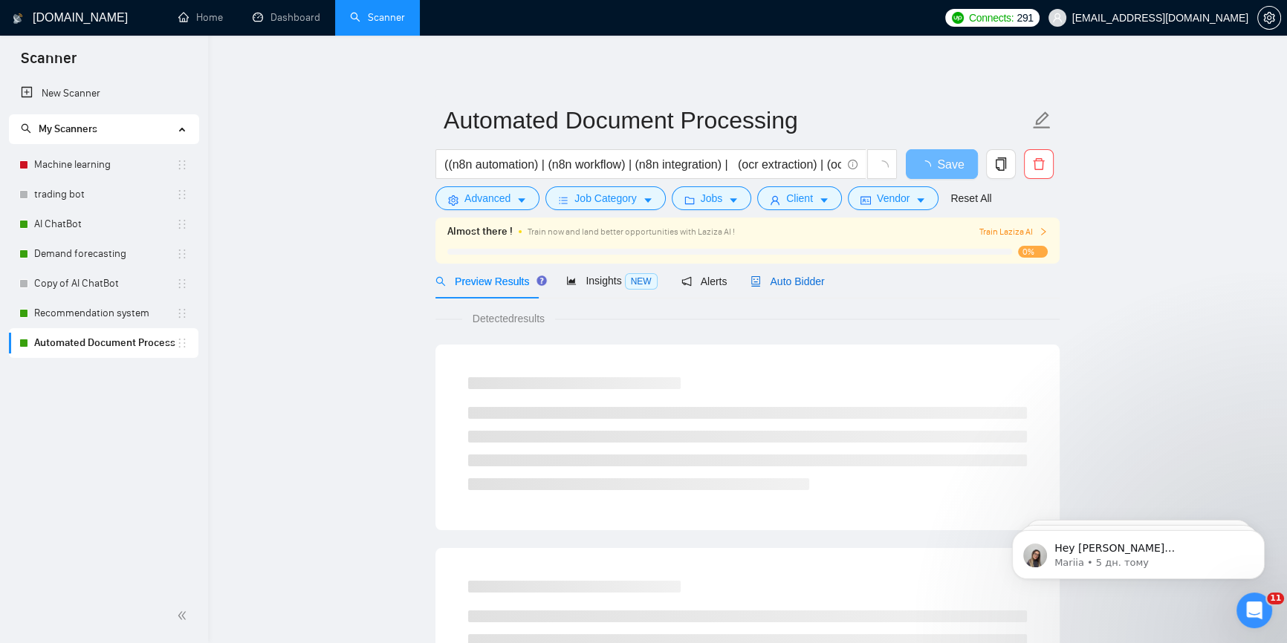
click at [794, 282] on span "Auto Bidder" at bounding box center [787, 282] width 74 height 12
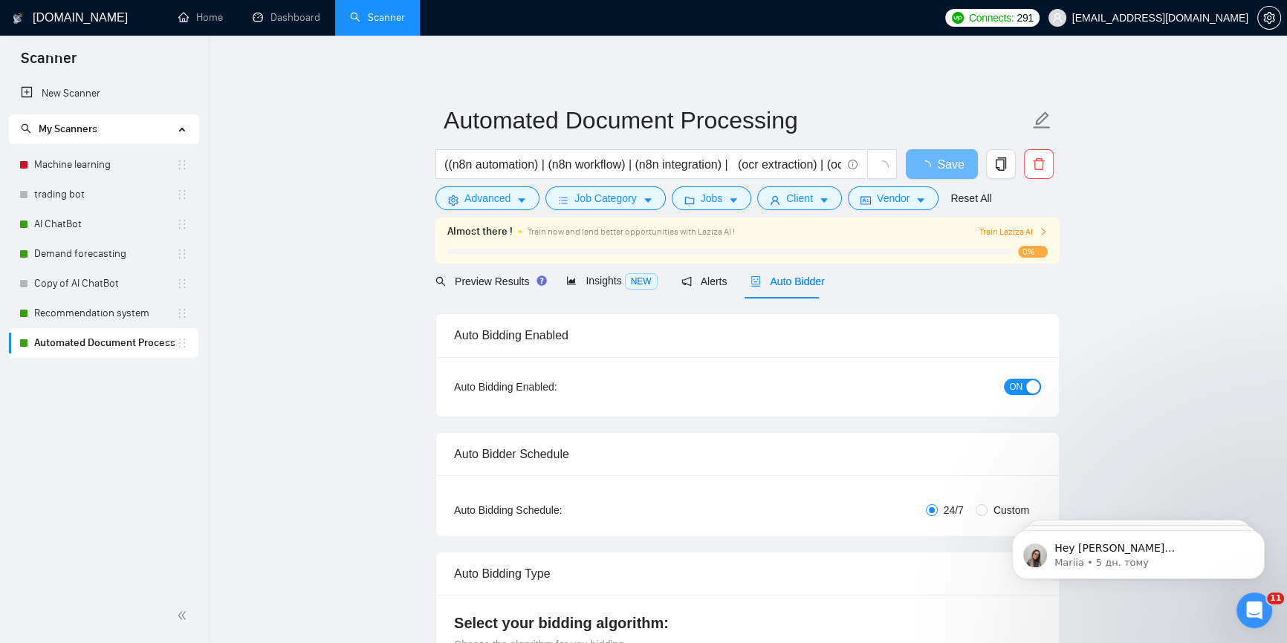
checkbox input "true"
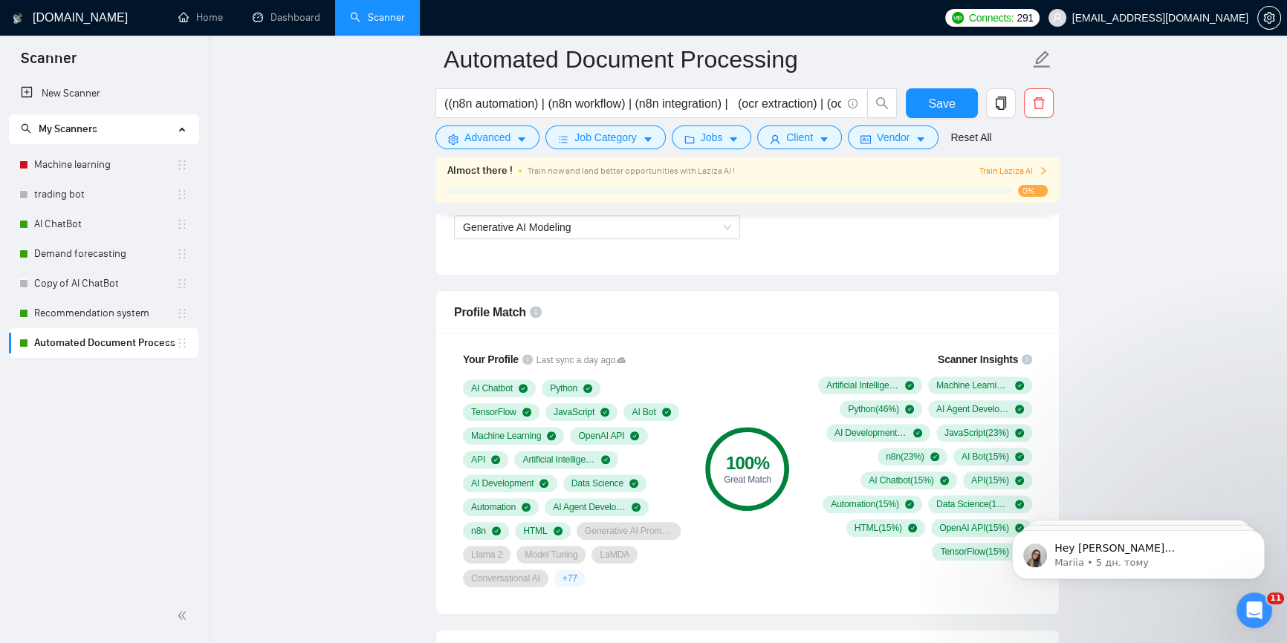
scroll to position [1012, 0]
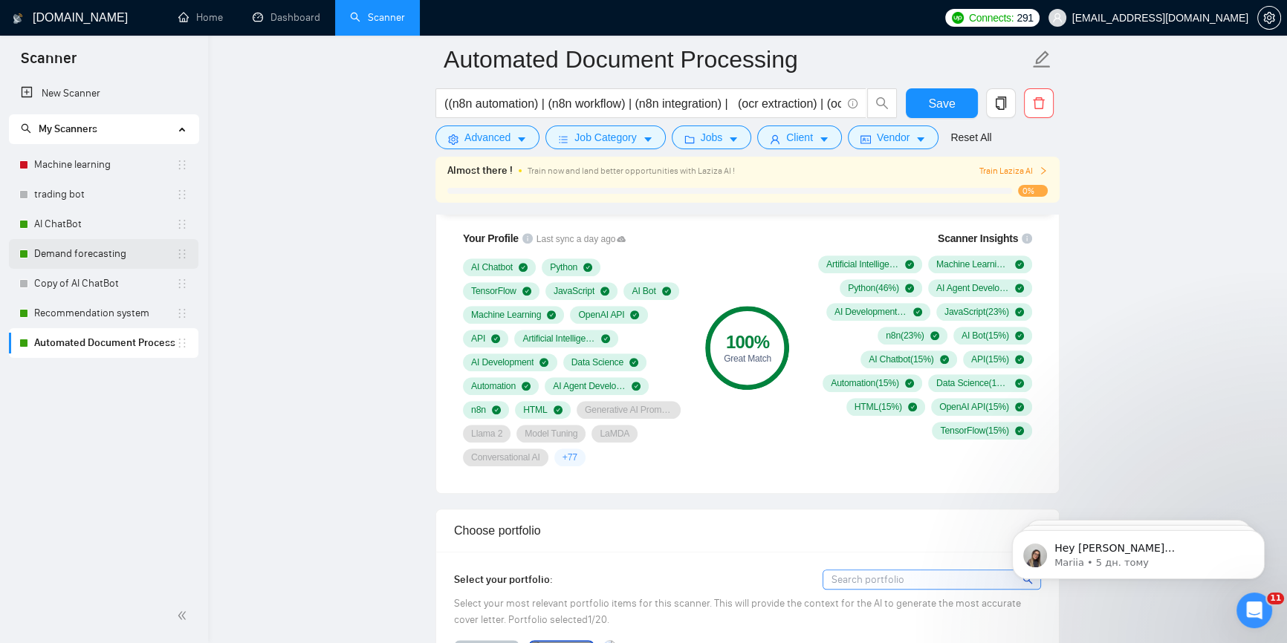
click at [79, 248] on link "Demand forecasting" at bounding box center [105, 254] width 142 height 30
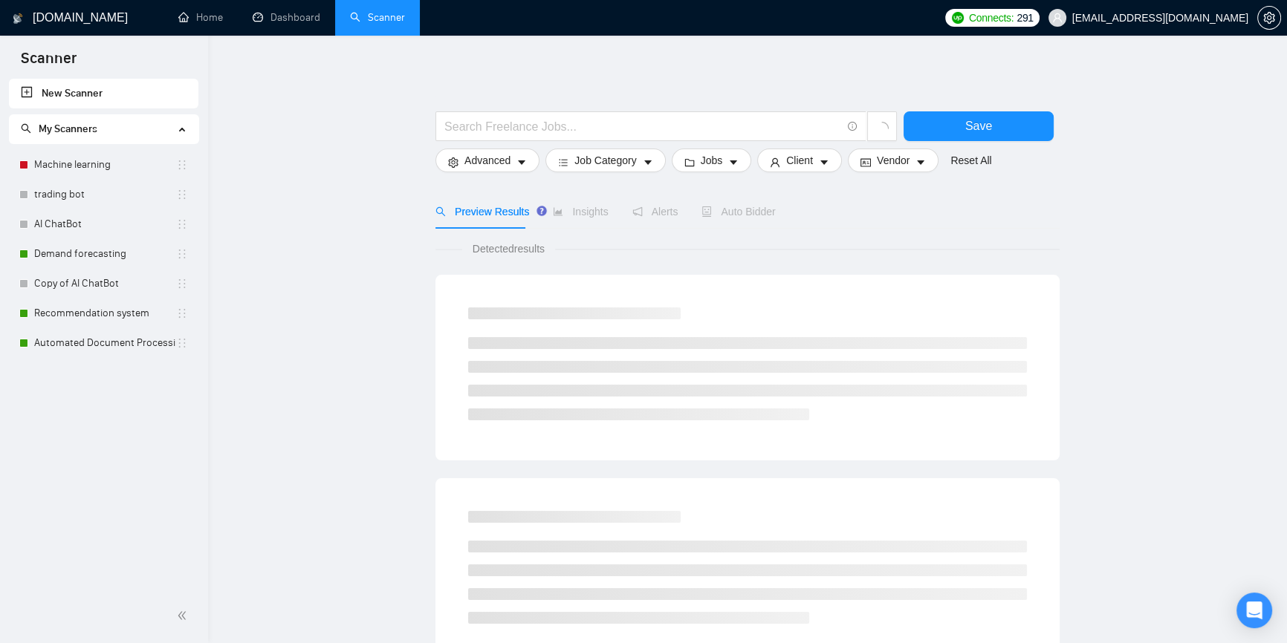
click at [105, 339] on link "Automated Document Processing" at bounding box center [105, 343] width 142 height 30
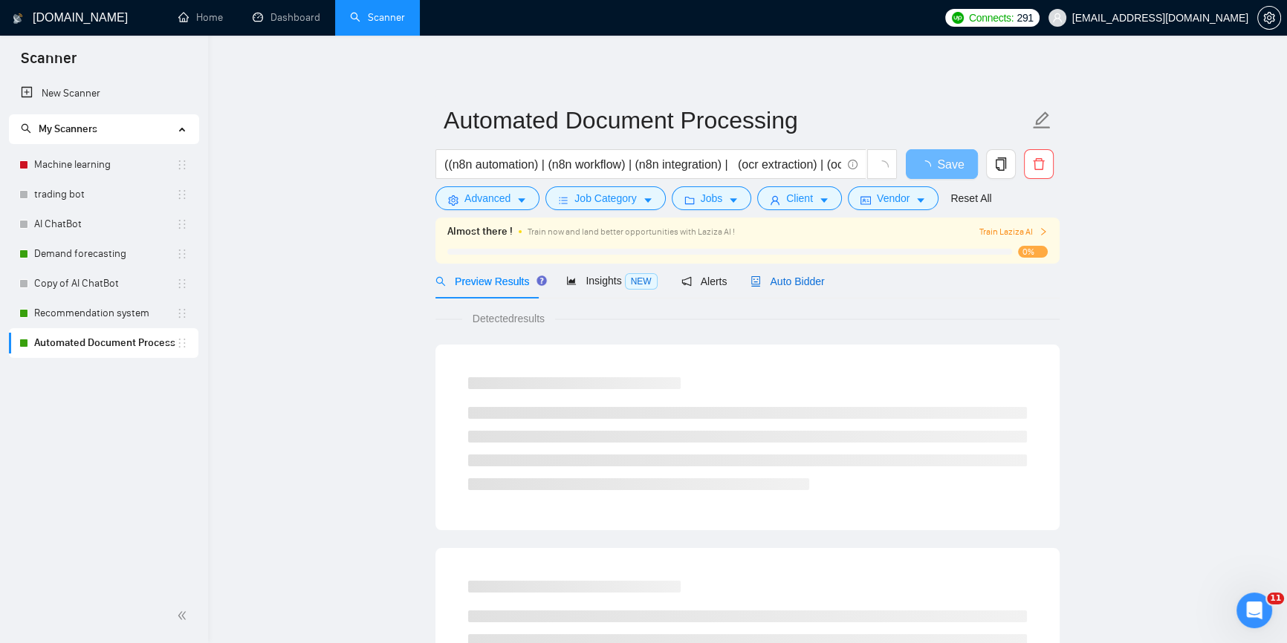
click at [793, 285] on span "Auto Bidder" at bounding box center [787, 282] width 74 height 12
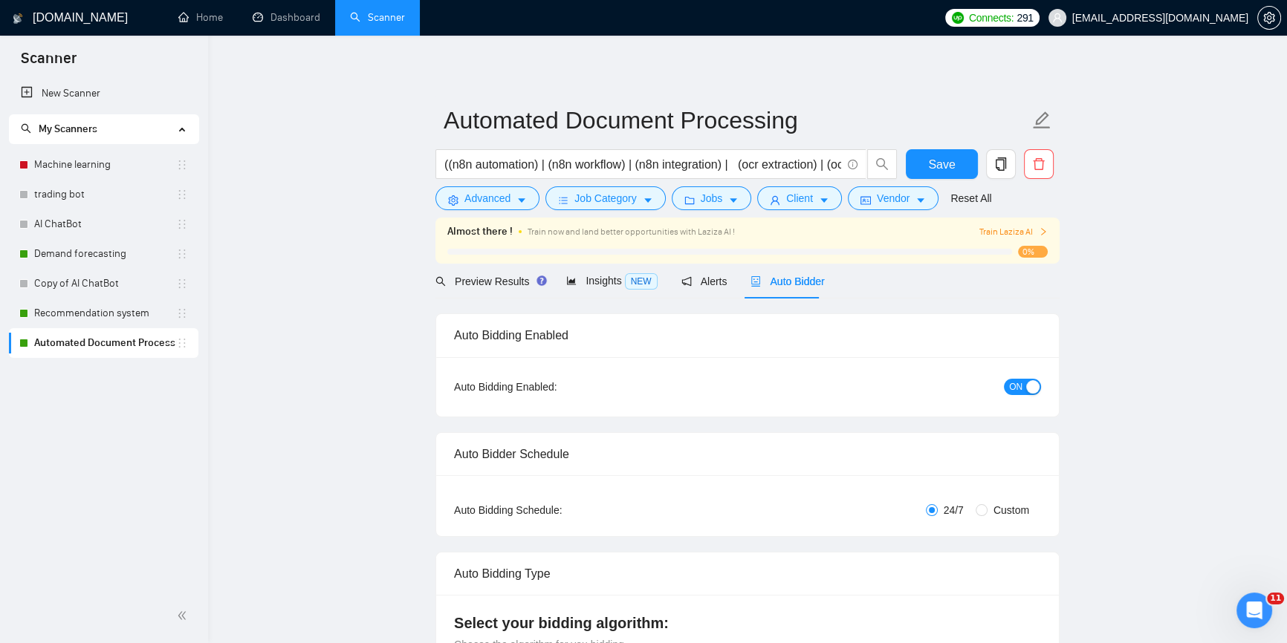
checkbox input "true"
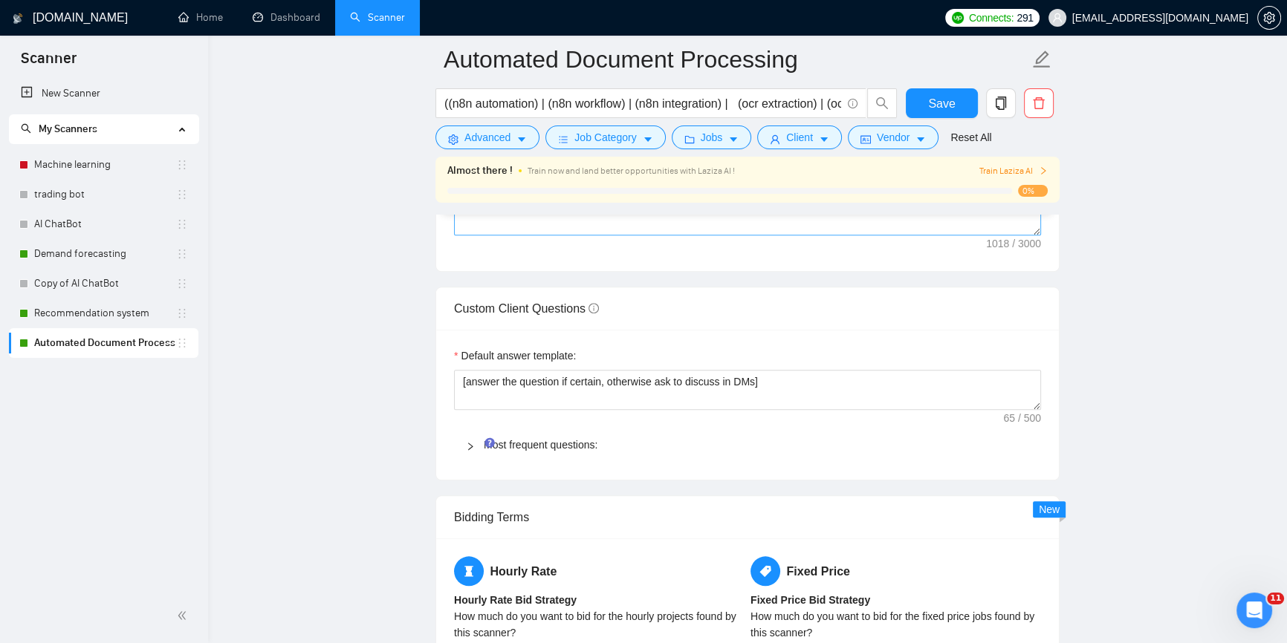
scroll to position [1890, 0]
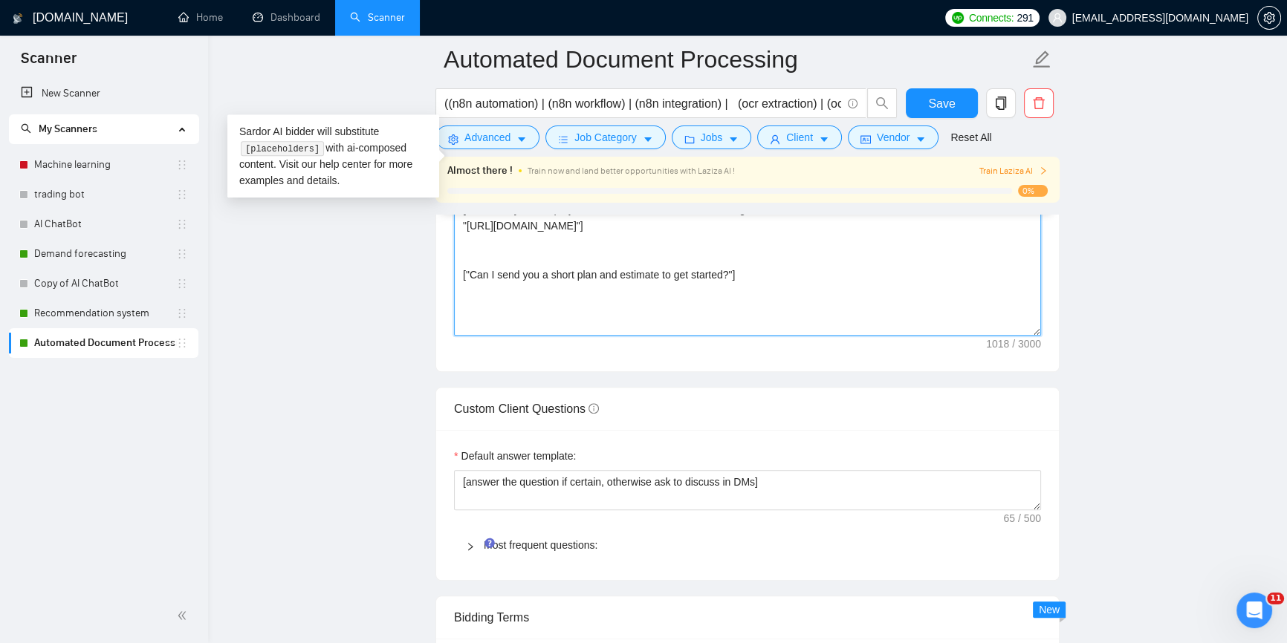
drag, startPoint x: 761, startPoint y: 279, endPoint x: 450, endPoint y: 273, distance: 310.6
click at [450, 273] on div "Cover letter template:" at bounding box center [747, 166] width 622 height 410
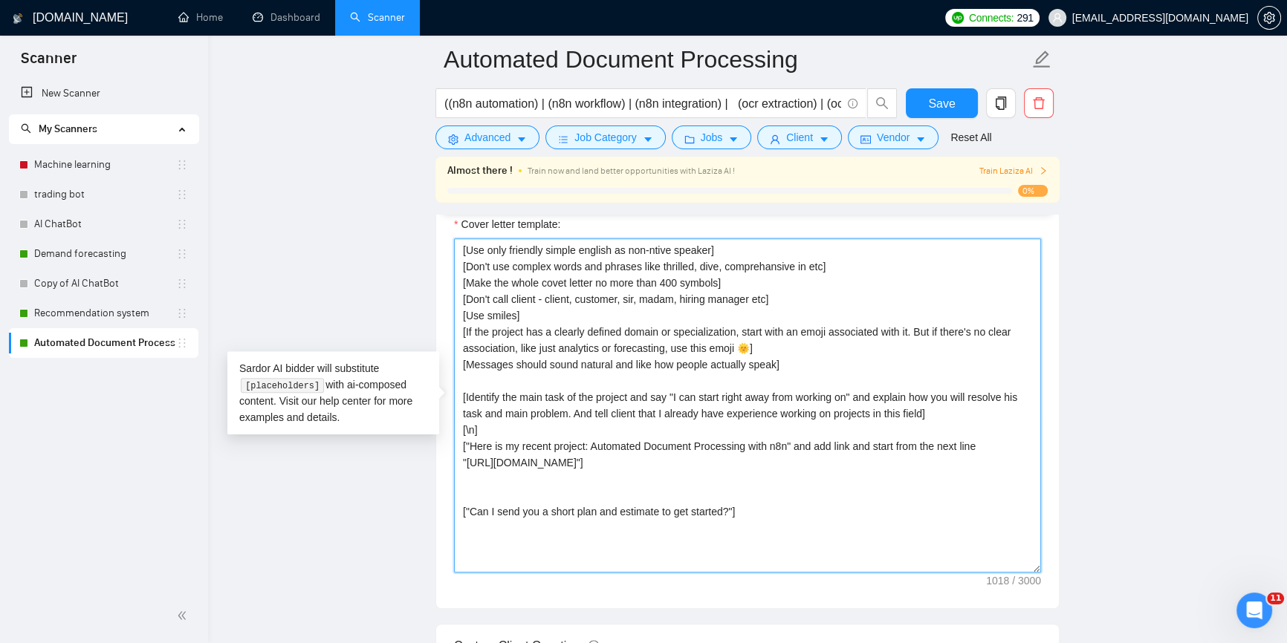
scroll to position [1553, 0]
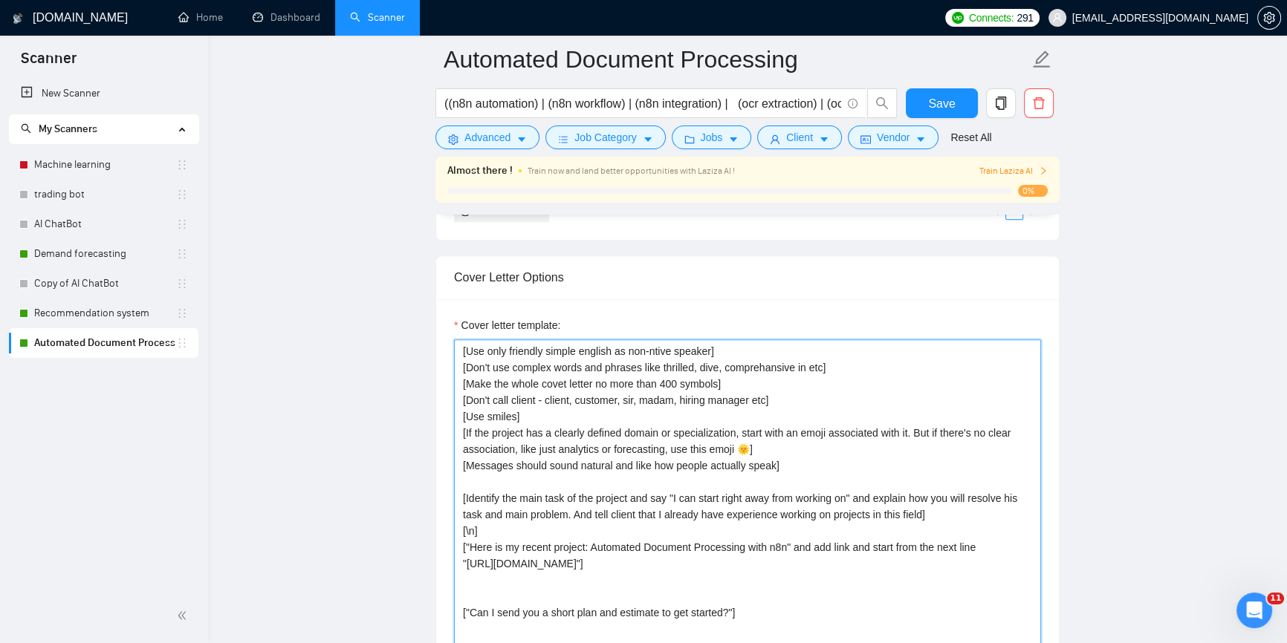
click at [741, 445] on textarea "[Use only friendly simple english as non-ntive speaker] [Don't use complex word…" at bounding box center [747, 506] width 587 height 334
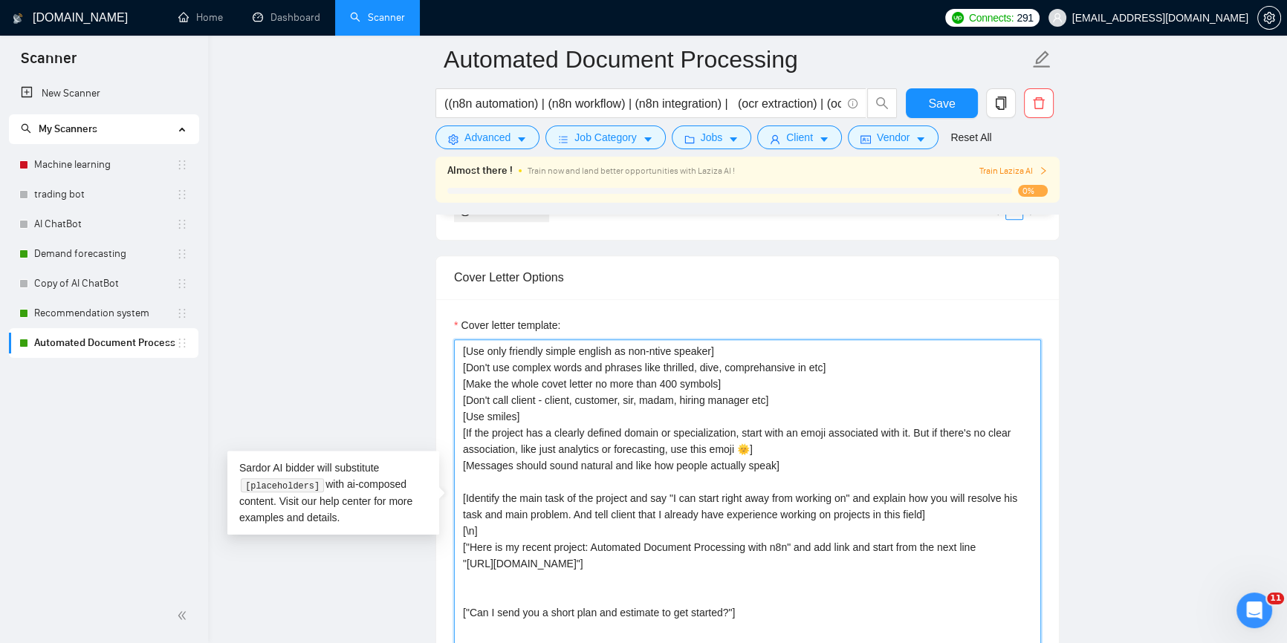
drag, startPoint x: 744, startPoint y: 544, endPoint x: 785, endPoint y: 545, distance: 40.9
click at [785, 545] on textarea "[Use only friendly simple english as non-ntive speaker] [Don't use complex word…" at bounding box center [747, 506] width 587 height 334
